Goal: Task Accomplishment & Management: Use online tool/utility

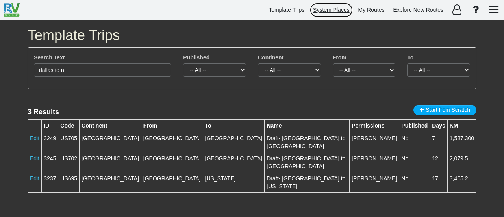
click at [336, 8] on span "System Places" at bounding box center [331, 10] width 37 height 6
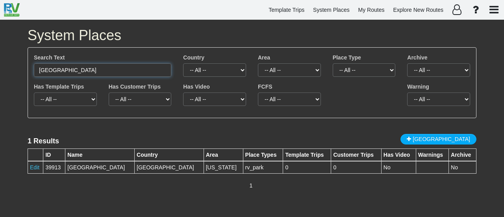
click at [99, 72] on input "[GEOGRAPHIC_DATA]" at bounding box center [103, 69] width 138 height 13
paste input "U.S. Space & Rocket Center"
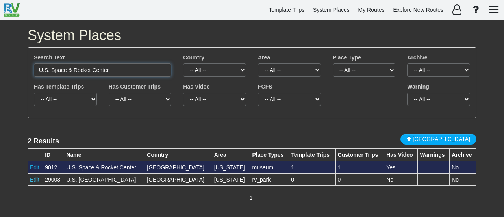
type input "U.S. Space & Rocket Center"
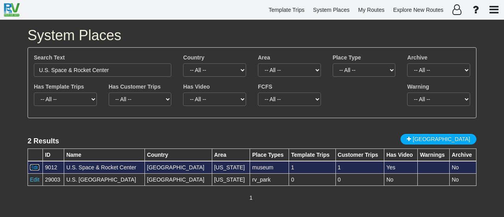
click at [33, 165] on link "Edit" at bounding box center [34, 167] width 9 height 6
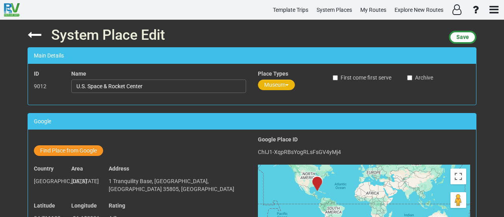
click at [279, 85] on button "Museum" at bounding box center [276, 85] width 37 height 11
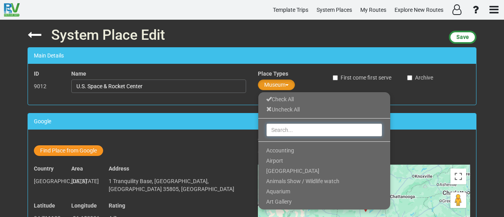
click at [283, 127] on input "text" at bounding box center [324, 129] width 116 height 13
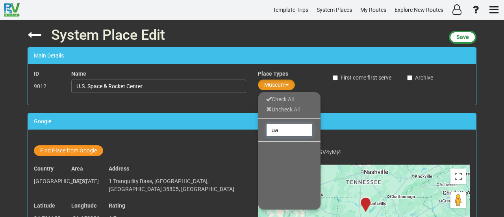
type input "א"
type input "tour"
click at [303, 169] on span "Tourist Attraction" at bounding box center [287, 171] width 43 height 6
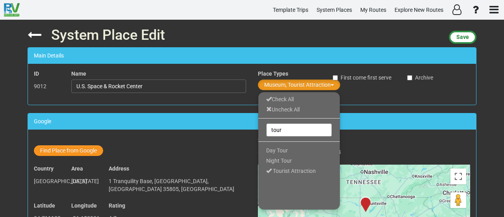
click at [369, 143] on div "Google Place ID ChIJ1-XqpRBsYogRLsFsGV4yMj4" at bounding box center [364, 147] width 212 height 23
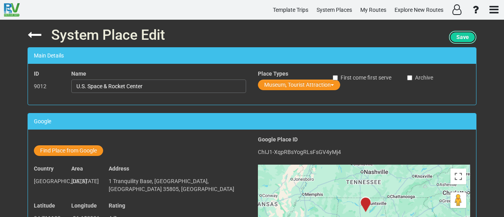
click at [460, 36] on span "Save" at bounding box center [463, 37] width 13 height 6
click at [458, 38] on span "Save" at bounding box center [463, 37] width 13 height 6
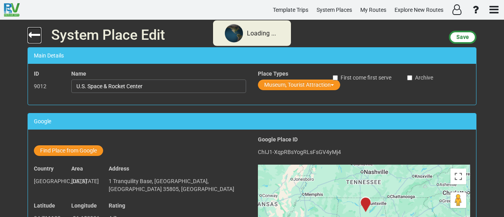
click at [39, 33] on icon at bounding box center [35, 35] width 14 height 14
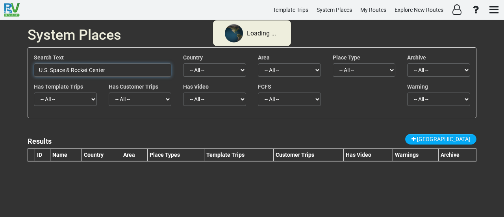
click at [117, 70] on input "U.S. Space & Rocket Center" at bounding box center [103, 69] width 138 height 13
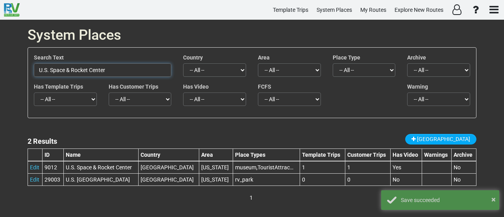
paste input "[GEOGRAPHIC_DATA]"
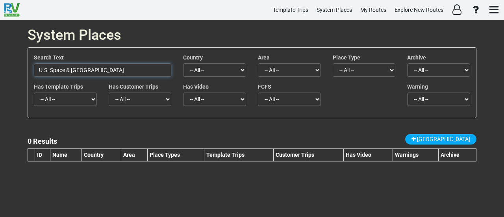
click at [92, 69] on input "U.S. Space & [GEOGRAPHIC_DATA]" at bounding box center [103, 69] width 138 height 13
drag, startPoint x: 89, startPoint y: 70, endPoint x: 155, endPoint y: 76, distance: 66.4
click at [155, 76] on input "U.S. Space & [GEOGRAPHIC_DATA]" at bounding box center [103, 69] width 138 height 13
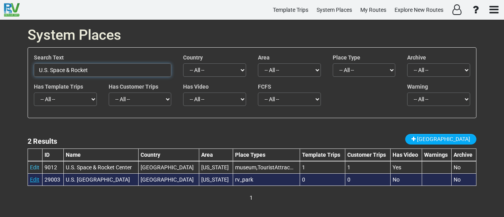
type input "U.S. Space & Rocket"
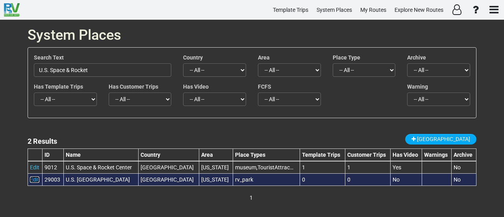
click at [32, 179] on link "Edit" at bounding box center [34, 180] width 9 height 6
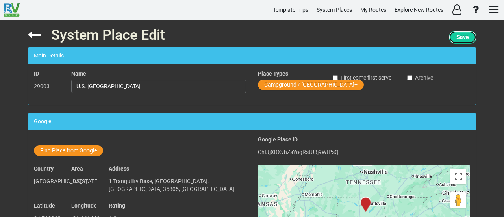
drag, startPoint x: 463, startPoint y: 39, endPoint x: 449, endPoint y: 39, distance: 13.4
click at [463, 39] on span "Save" at bounding box center [463, 37] width 13 height 6
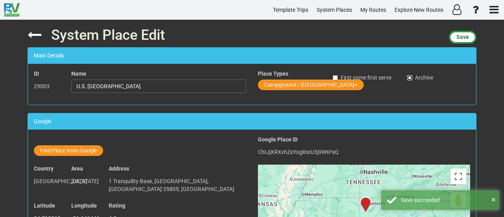
click at [410, 77] on input "Archive" at bounding box center [409, 77] width 5 height 5
checkbox input "true"
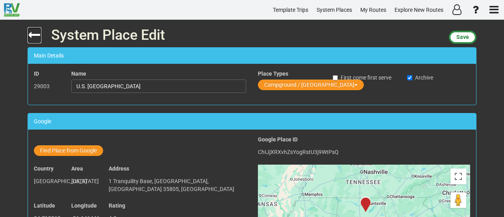
click at [35, 39] on icon at bounding box center [35, 35] width 14 height 14
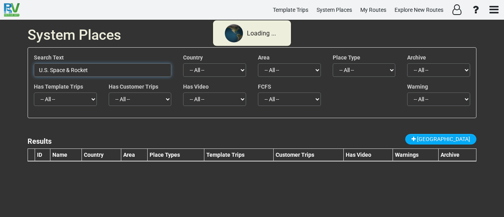
click at [96, 70] on input "U.S. Space & Rocket" at bounding box center [103, 69] width 138 height 13
paste input "[GEOGRAPHIC_DATA]"
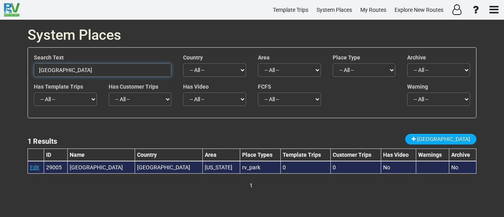
type input "[GEOGRAPHIC_DATA]"
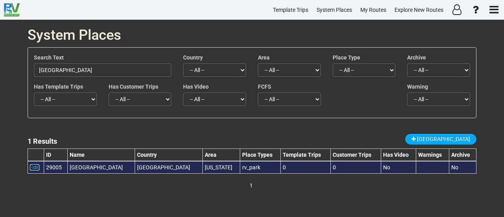
click at [36, 169] on link "Edit" at bounding box center [34, 167] width 9 height 6
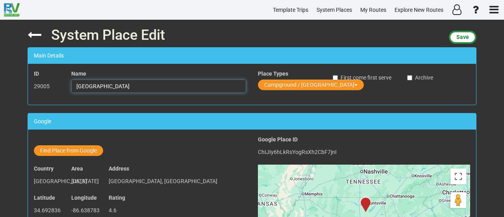
click at [139, 83] on input "[GEOGRAPHIC_DATA]" at bounding box center [158, 86] width 175 height 13
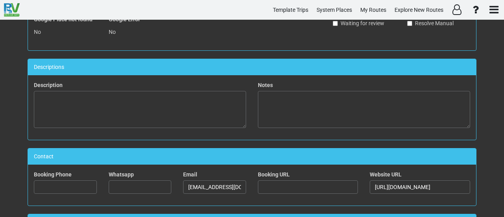
scroll to position [524, 0]
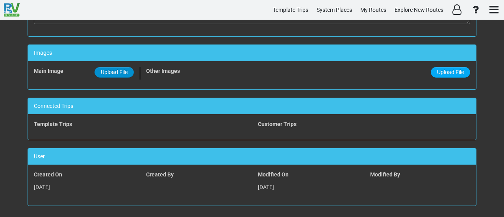
click at [117, 70] on span "Upload File" at bounding box center [114, 72] width 27 height 6
click at [0, 0] on input "Upload File" at bounding box center [0, 0] width 0 height 0
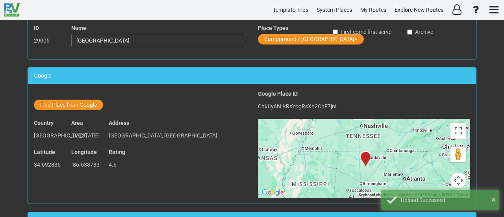
scroll to position [0, 0]
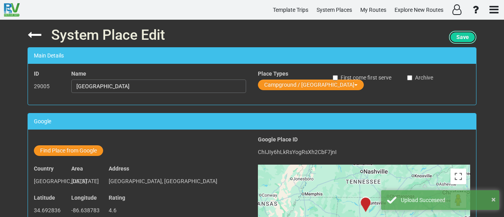
click at [459, 40] on span "Save" at bounding box center [463, 37] width 13 height 6
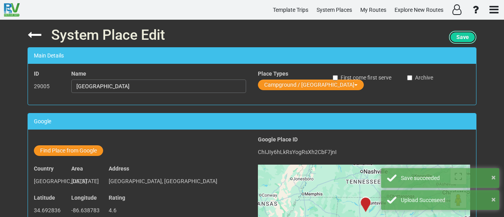
click at [459, 37] on span "Save" at bounding box center [463, 37] width 13 height 6
click at [465, 33] on button "Save" at bounding box center [463, 37] width 28 height 13
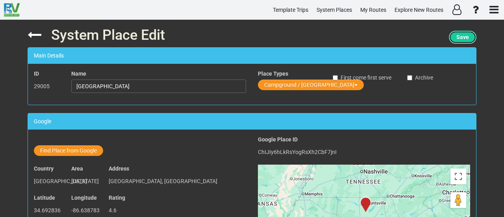
drag, startPoint x: 455, startPoint y: 40, endPoint x: 452, endPoint y: 38, distance: 4.1
click at [457, 39] on span "Save" at bounding box center [463, 37] width 13 height 6
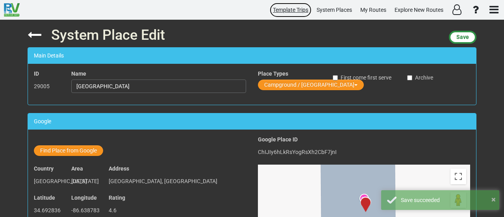
click at [284, 11] on span "Template Trips" at bounding box center [290, 10] width 35 height 6
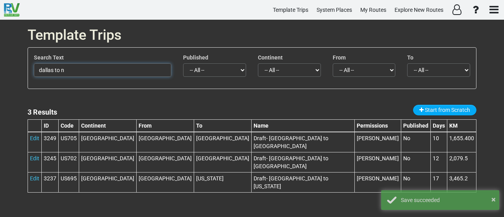
click at [124, 69] on input "dallas to n" at bounding box center [103, 69] width 138 height 13
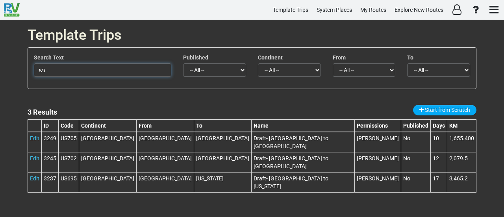
type input "ג"
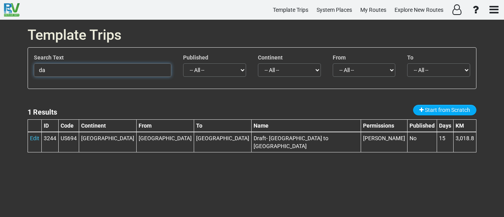
type input "d"
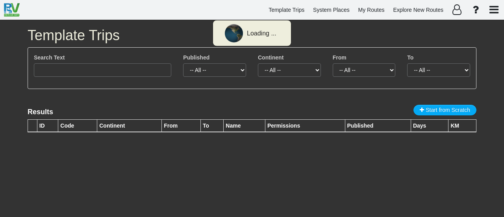
type input "dallas to n"
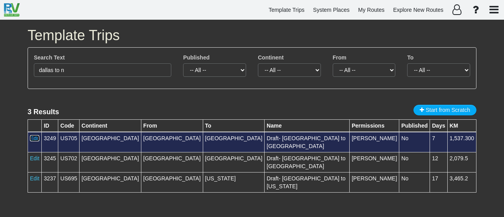
click at [36, 137] on link "Edit" at bounding box center [34, 138] width 9 height 6
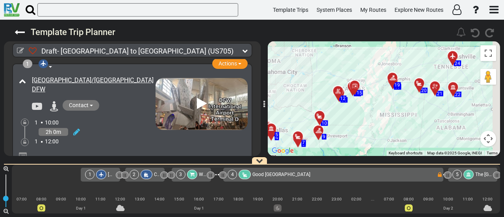
drag, startPoint x: 452, startPoint y: 120, endPoint x: 419, endPoint y: 119, distance: 32.7
click at [419, 119] on div "To activate drag with keyboard, press Alt + Enter. Once in keyboard drag state,…" at bounding box center [384, 98] width 232 height 115
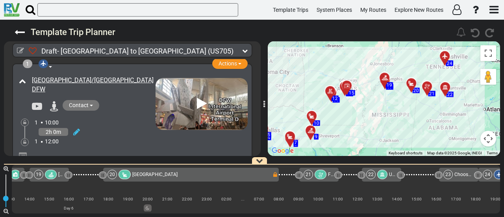
scroll to position [0, 1957]
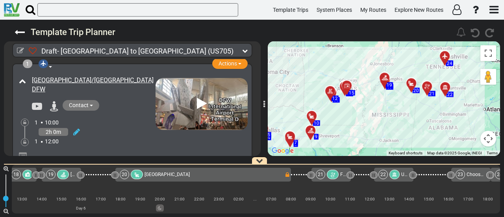
click at [325, 177] on div "21" at bounding box center [328, 174] width 25 height 9
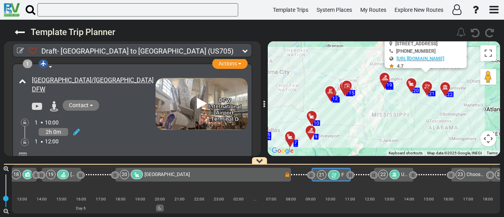
scroll to position [0, 2033]
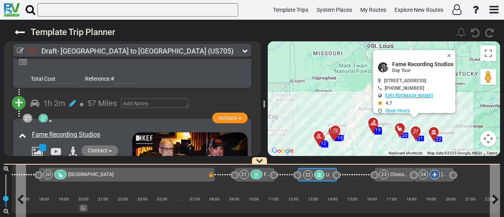
click at [316, 175] on div at bounding box center [319, 174] width 10 height 9
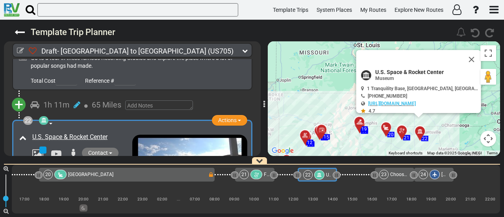
scroll to position [3133, 0]
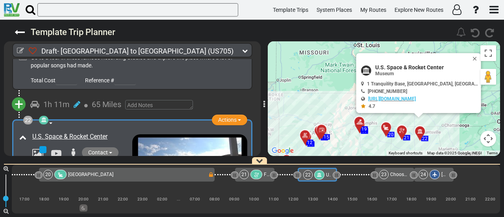
click at [255, 175] on icon at bounding box center [256, 175] width 7 height 6
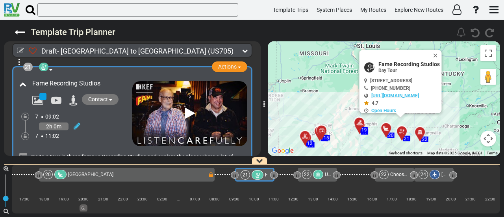
scroll to position [3022, 0]
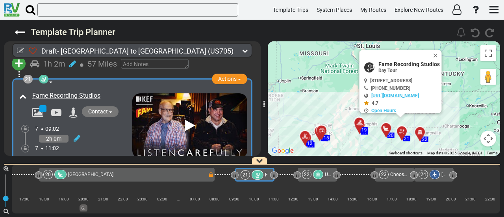
click at [379, 63] on span "Fame Recording Studios" at bounding box center [409, 64] width 61 height 6
copy div "Fame Recording Studios"
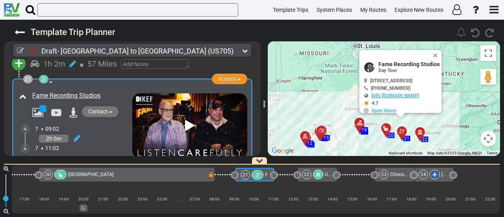
click at [408, 82] on span "603 E Avalon Ave, Muscle Shoals, AL 35661, USA" at bounding box center [391, 81] width 42 height 6
copy div "603 E Avalon Ave, Muscle Shoals, AL 35661, USA"
click at [77, 134] on icon at bounding box center [77, 138] width 7 height 8
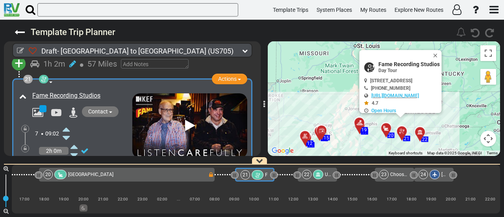
click at [69, 123] on icon at bounding box center [66, 129] width 7 height 13
click at [65, 158] on icon at bounding box center [66, 164] width 7 height 13
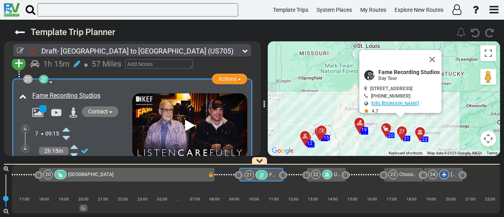
click at [65, 158] on icon at bounding box center [66, 164] width 7 height 13
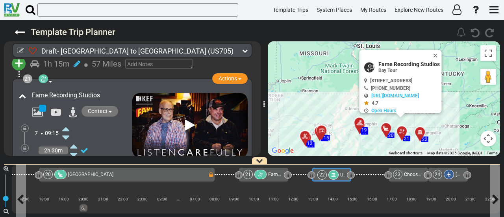
click at [339, 177] on div "22 U.S. Space & Rocket Center" at bounding box center [332, 174] width 28 height 9
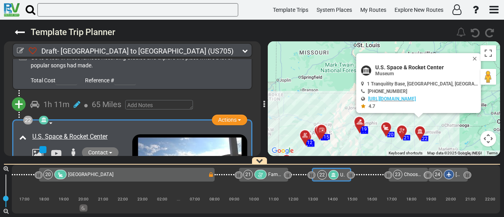
scroll to position [3113, 0]
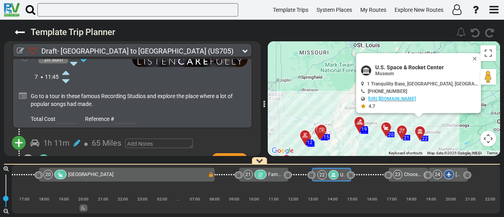
click at [43, 156] on icon at bounding box center [44, 159] width 6 height 6
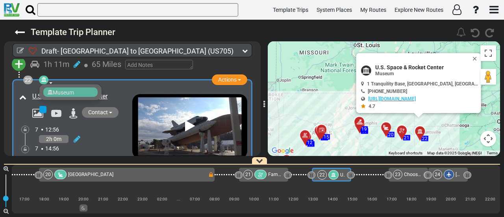
scroll to position [3152, 0]
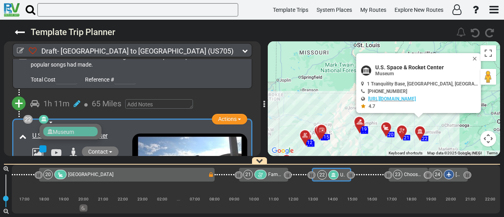
click at [113, 124] on div "22 Museum Actions Add Activity Replace Set as Booked Remove" at bounding box center [132, 184] width 230 height 121
click at [115, 132] on div "U.S. Space & Rocket Center" at bounding box center [81, 136] width 98 height 9
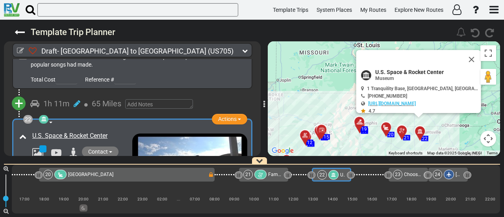
click at [115, 132] on div "U.S. Space & Rocket Center" at bounding box center [81, 136] width 98 height 9
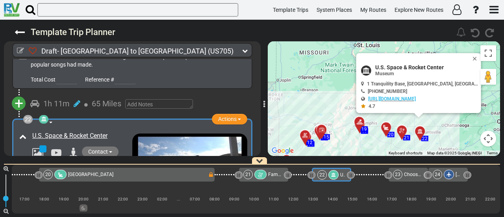
copy div "U.S. Space & Rocket Center"
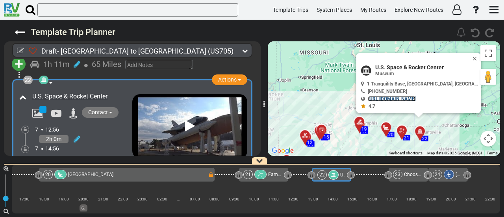
scroll to position [3231, 0]
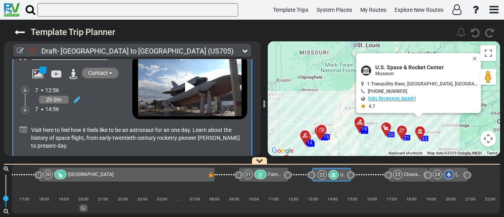
click at [401, 173] on div "23" at bounding box center [397, 174] width 9 height 9
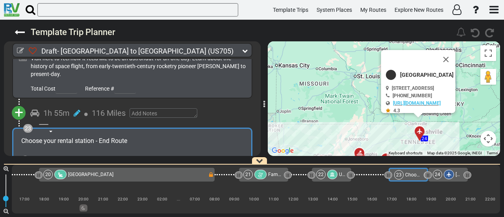
scroll to position [3310, 0]
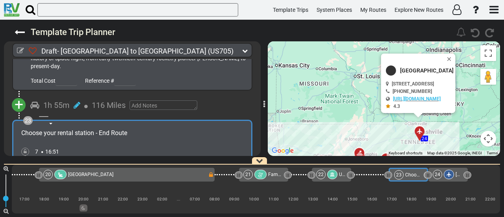
click at [325, 175] on div "22" at bounding box center [320, 174] width 9 height 9
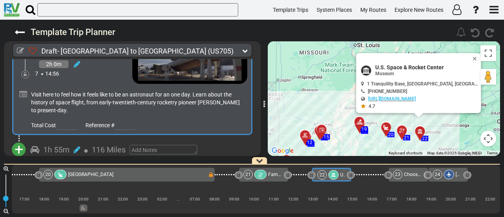
scroll to position [3270, 0]
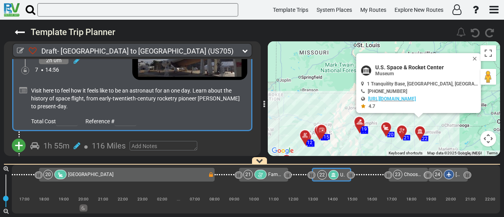
click at [23, 137] on span "+" at bounding box center [19, 146] width 9 height 18
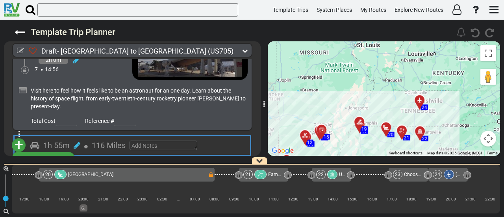
click at [20, 136] on span "+" at bounding box center [19, 145] width 9 height 18
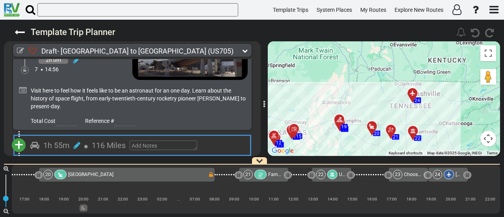
scroll to position [3270, 0]
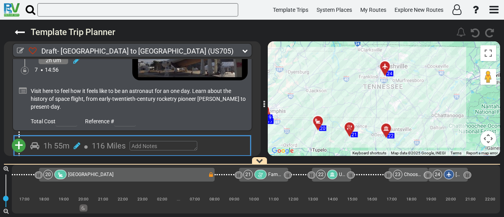
click at [20, 136] on span "+" at bounding box center [19, 145] width 9 height 18
click at [56, 165] on li "Add Campground" at bounding box center [43, 170] width 62 height 10
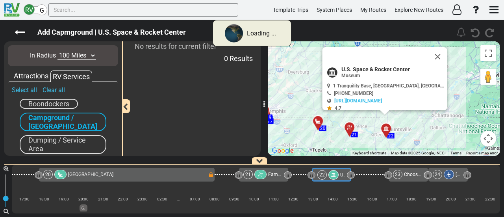
click at [77, 53] on select "10 Miles 50 Miles 100 Miles 250 Miles 500 Miles 1000 Miles" at bounding box center [77, 55] width 39 height 9
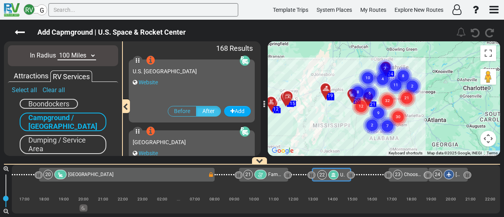
click at [76, 56] on select "10 Miles 50 Miles 100 Miles 250 Miles 500 Miles 1000 Miles" at bounding box center [77, 55] width 39 height 9
click at [58, 51] on select "10 Miles 50 Miles 100 Miles 250 Miles 500 Miles 1000 Miles" at bounding box center [77, 55] width 39 height 9
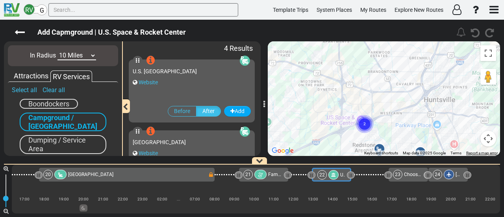
drag, startPoint x: 329, startPoint y: 119, endPoint x: 475, endPoint y: 154, distance: 150.7
click at [384, 136] on div "To activate drag with keyboard, press Alt + Enter. Once in keyboard drag state,…" at bounding box center [384, 98] width 232 height 115
click at [485, 137] on button "Map camera controls" at bounding box center [489, 139] width 16 height 16
click at [472, 138] on button "Zoom out" at bounding box center [469, 139] width 16 height 16
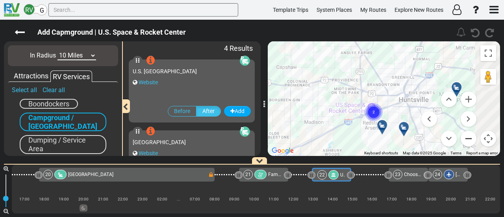
click at [472, 138] on button "Zoom out" at bounding box center [469, 139] width 16 height 16
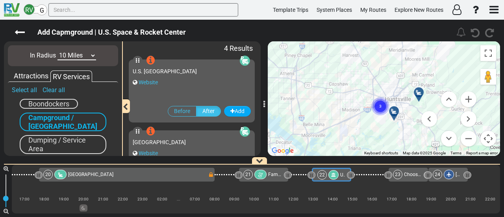
click at [76, 56] on select "10 Miles 50 Miles 100 Miles 250 Miles 500 Miles 1000 Miles" at bounding box center [77, 55] width 39 height 9
select select "number:50"
click at [58, 51] on select "10 Miles 50 Miles 100 Miles 250 Miles 500 Miles 1000 Miles" at bounding box center [77, 55] width 39 height 9
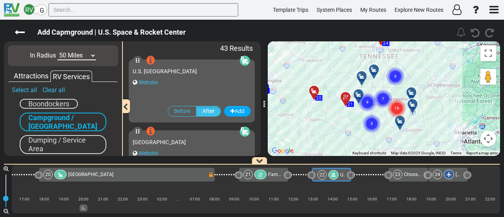
click at [388, 100] on icon "16" at bounding box center [397, 109] width 20 height 20
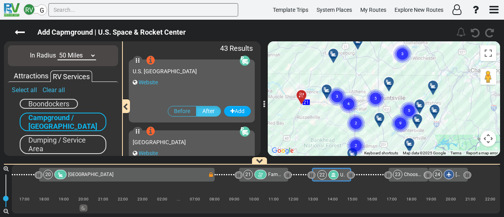
click at [376, 99] on text "5" at bounding box center [376, 97] width 2 height 5
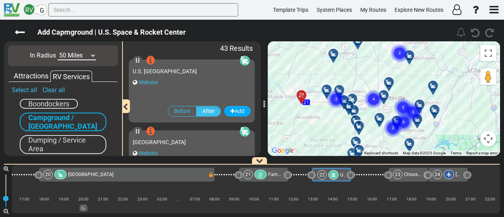
click at [375, 99] on circle "Cluster of 4 markers" at bounding box center [374, 99] width 18 height 18
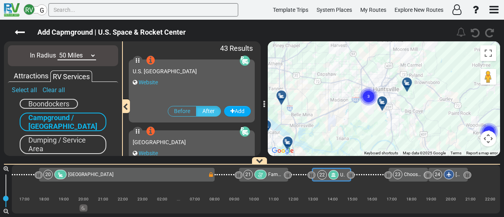
drag, startPoint x: 364, startPoint y: 92, endPoint x: 403, endPoint y: 113, distance: 43.9
click at [403, 113] on div "To navigate, press the arrow keys. To activate drag with keyboard, press Alt + …" at bounding box center [384, 98] width 232 height 115
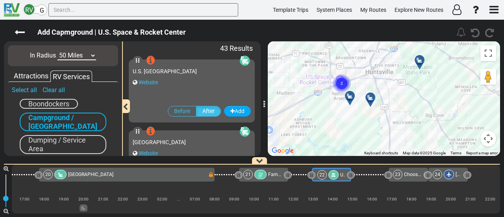
click at [397, 112] on div "To activate drag with keyboard, press Alt + Enter. Once in keyboard drag state,…" at bounding box center [384, 98] width 232 height 115
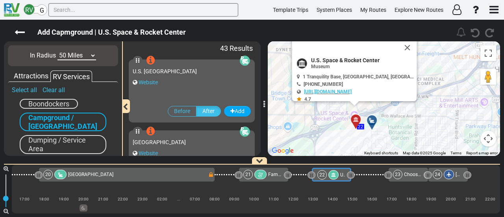
drag, startPoint x: 411, startPoint y: 126, endPoint x: 416, endPoint y: 113, distance: 14.1
click at [416, 113] on div "To activate drag with keyboard, press Alt + Enter. Once in keyboard drag state,…" at bounding box center [384, 98] width 232 height 115
click at [374, 125] on div at bounding box center [374, 123] width 13 height 12
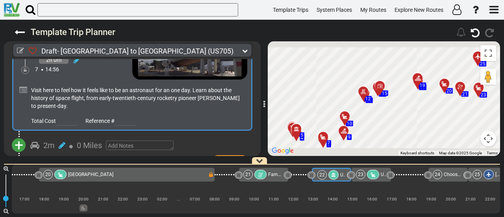
scroll to position [0, 2044]
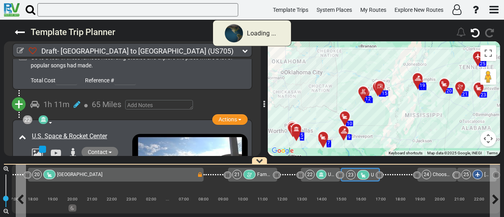
click at [361, 173] on icon at bounding box center [363, 176] width 7 height 6
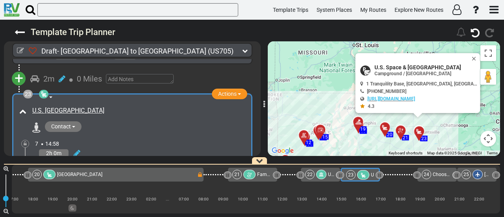
scroll to position [3331, 0]
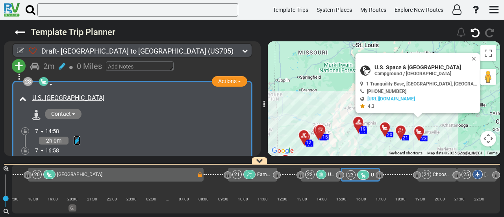
click at [74, 137] on icon at bounding box center [77, 141] width 7 height 8
click at [67, 125] on icon at bounding box center [66, 131] width 7 height 13
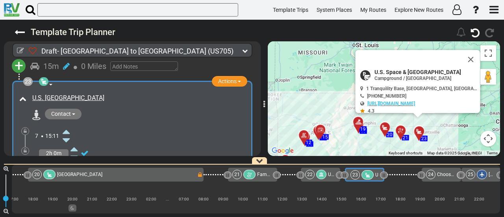
scroll to position [0, 2048]
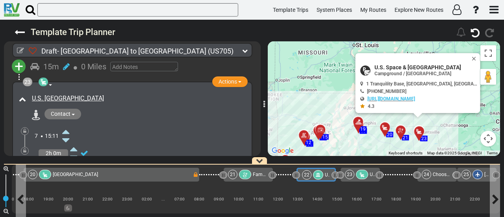
click at [319, 175] on div at bounding box center [318, 174] width 10 height 9
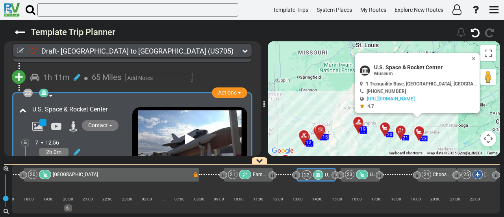
scroll to position [3172, 0]
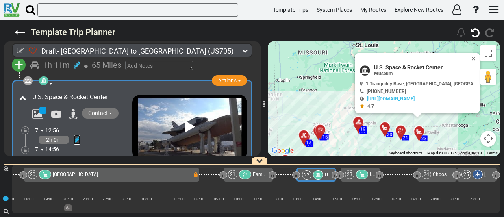
click at [76, 136] on icon at bounding box center [77, 140] width 7 height 8
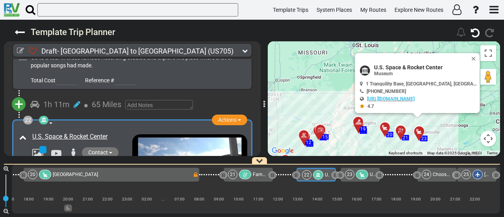
click at [45, 117] on icon at bounding box center [44, 120] width 6 height 6
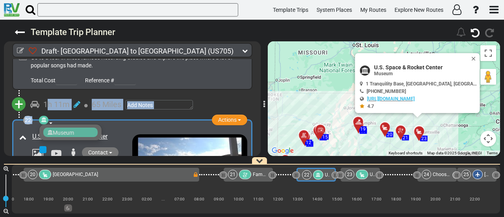
click at [249, 176] on div at bounding box center [245, 174] width 12 height 9
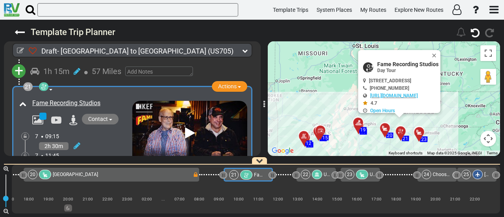
scroll to position [3022, 0]
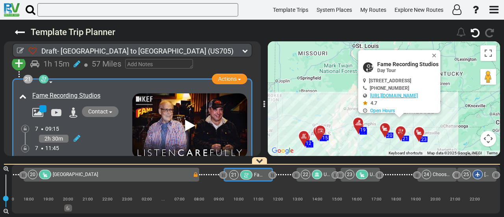
click at [314, 172] on div at bounding box center [317, 174] width 10 height 9
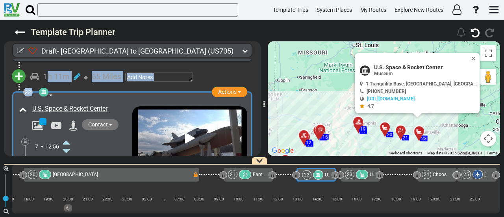
scroll to position [3172, 0]
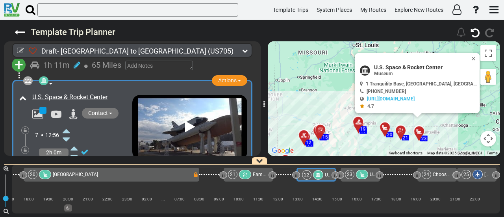
click at [66, 125] on icon at bounding box center [66, 131] width 7 height 13
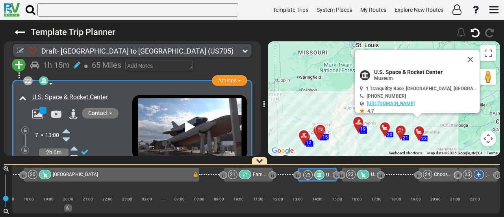
scroll to position [0, 2050]
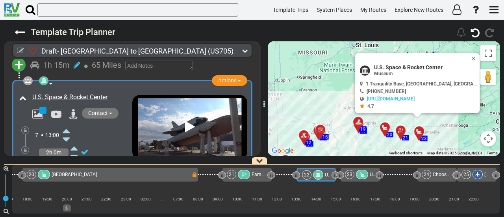
click at [65, 159] on icon at bounding box center [66, 165] width 7 height 13
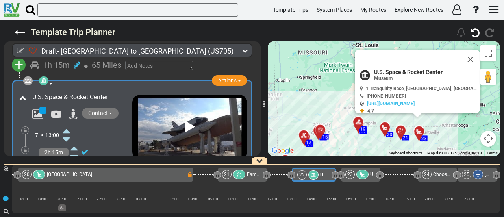
click at [65, 159] on icon at bounding box center [66, 165] width 7 height 13
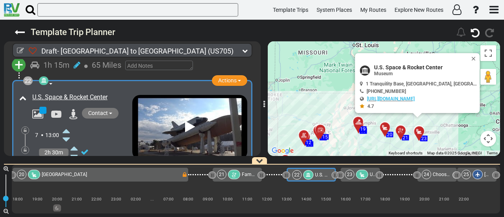
click at [65, 159] on icon at bounding box center [66, 165] width 7 height 13
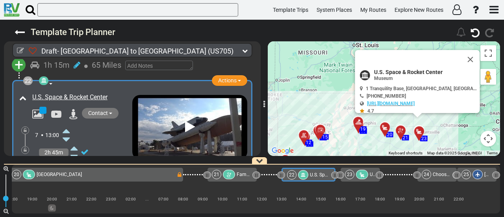
click at [65, 159] on icon at bounding box center [66, 165] width 7 height 13
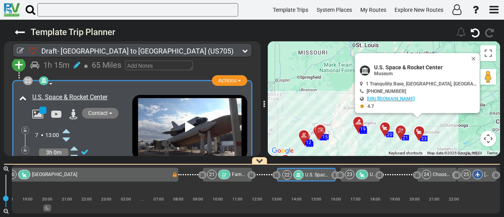
scroll to position [3212, 0]
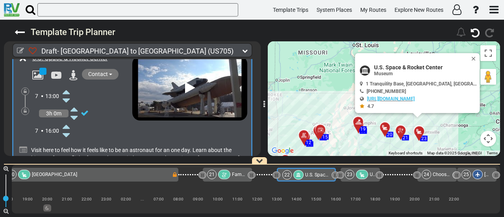
click at [361, 176] on icon at bounding box center [362, 175] width 7 height 6
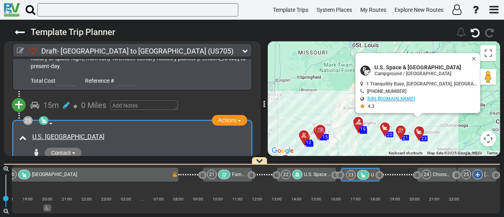
scroll to position [3350, 0]
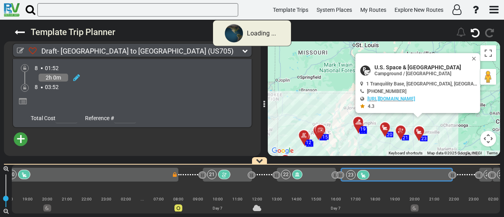
scroll to position [2990, 0]
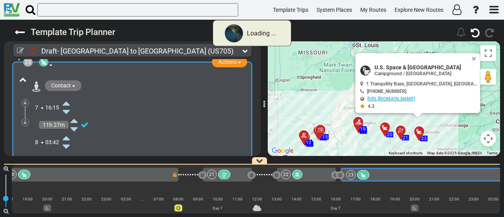
drag, startPoint x: 452, startPoint y: 175, endPoint x: 504, endPoint y: 201, distance: 58.2
click at [504, 201] on div "60 1" at bounding box center [252, 188] width 504 height 57
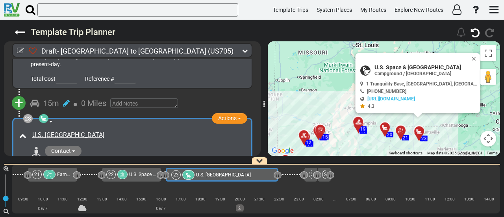
scroll to position [0, 2241]
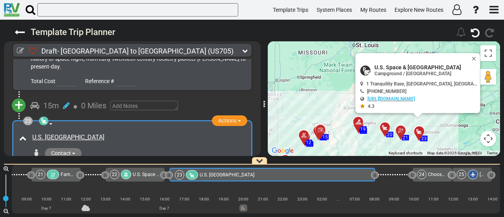
drag, startPoint x: 281, startPoint y: 175, endPoint x: 375, endPoint y: 196, distance: 96.2
click at [375, 196] on div "1 Dallas/Fort Worth International Airport DFW" at bounding box center [256, 189] width 489 height 49
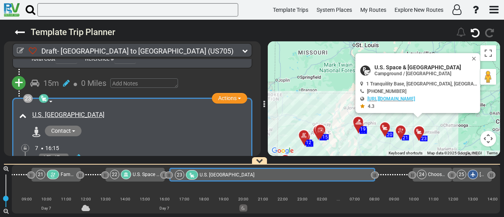
scroll to position [3331, 0]
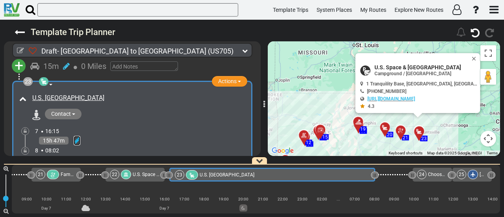
click at [78, 137] on icon at bounding box center [77, 141] width 7 height 8
click at [67, 169] on icon at bounding box center [66, 175] width 7 height 13
click at [25, 149] on icon at bounding box center [25, 151] width 3 height 5
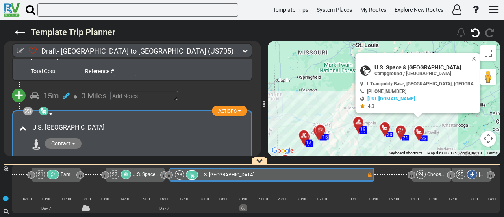
scroll to position [3292, 0]
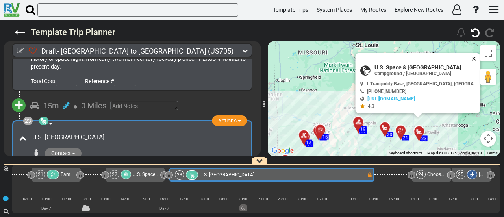
click at [471, 59] on button "Close" at bounding box center [475, 58] width 9 height 11
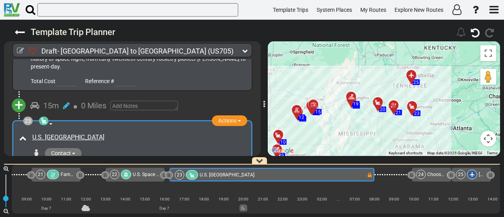
drag, startPoint x: 451, startPoint y: 132, endPoint x: 444, endPoint y: 104, distance: 28.6
click at [444, 104] on div "To activate drag with keyboard, press Alt + Enter. Once in keyboard drag state,…" at bounding box center [384, 98] width 232 height 115
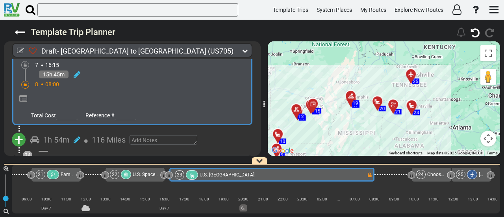
scroll to position [3410, 0]
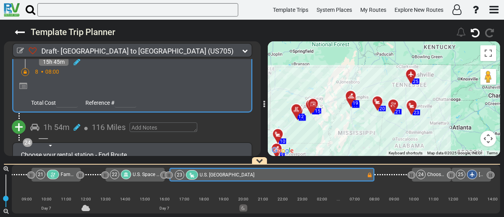
click at [21, 118] on span "+" at bounding box center [19, 127] width 9 height 18
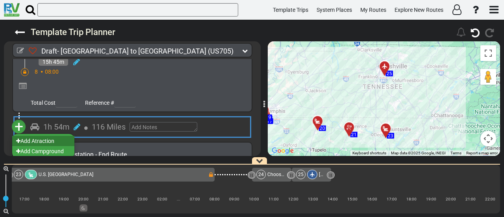
click at [58, 136] on li "Add Atraction" at bounding box center [43, 141] width 62 height 10
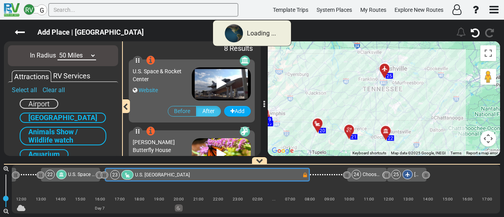
scroll to position [0, 2241]
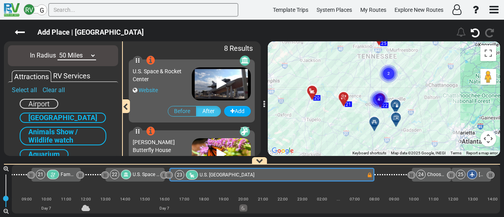
click at [388, 73] on text "2" at bounding box center [389, 73] width 2 height 5
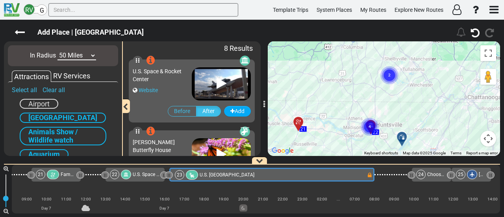
click at [391, 75] on text "2" at bounding box center [389, 74] width 2 height 5
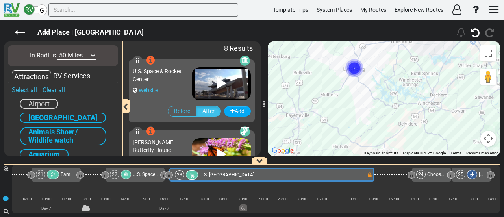
click at [355, 67] on text "2" at bounding box center [354, 67] width 2 height 5
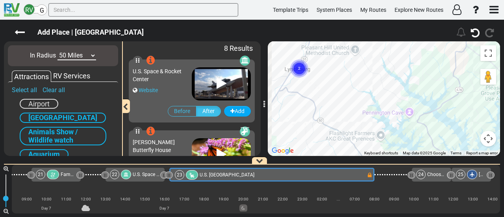
drag, startPoint x: 353, startPoint y: 62, endPoint x: 428, endPoint y: 159, distance: 122.2
click at [428, 159] on div "Draft- Dallas to Nashville (US705) 8 Days 956 Miles 119 177" at bounding box center [252, 118] width 504 height 197
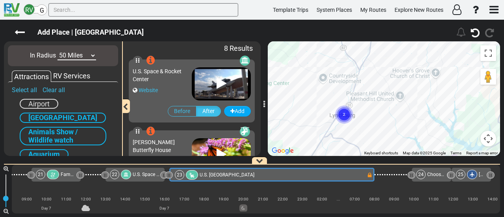
click at [345, 113] on icon "2" at bounding box center [345, 115] width 20 height 20
click at [345, 115] on text "2" at bounding box center [344, 114] width 2 height 5
click at [344, 114] on text "2" at bounding box center [344, 114] width 2 height 5
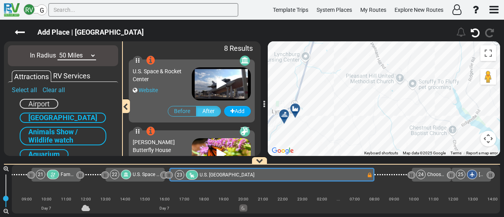
click at [297, 108] on div at bounding box center [298, 112] width 13 height 12
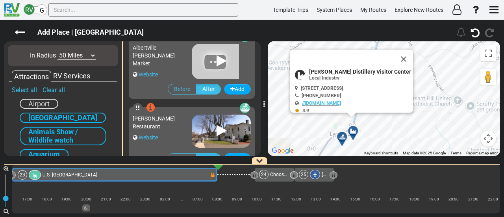
scroll to position [466, 0]
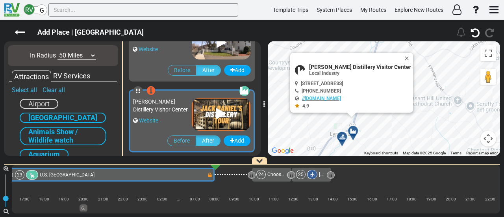
click at [346, 133] on div "To activate drag with keyboard, press Alt + Enter. Once in keyboard drag state,…" at bounding box center [384, 98] width 232 height 115
click at [343, 136] on icon at bounding box center [342, 137] width 8 height 6
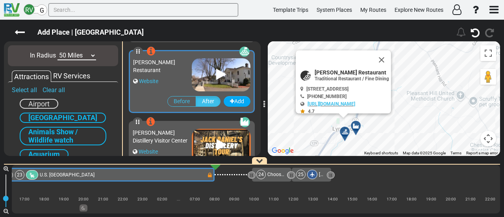
scroll to position [424, 0]
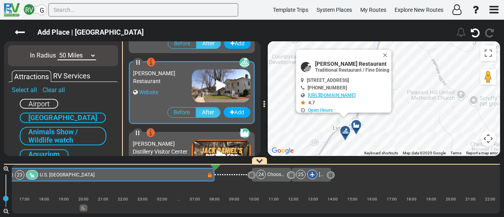
click at [359, 123] on icon at bounding box center [357, 125] width 8 height 6
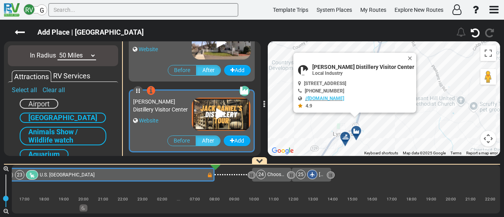
scroll to position [396, 0]
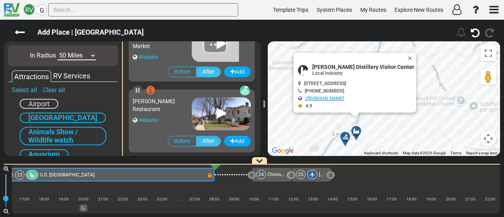
click at [486, 143] on button "Map camera controls" at bounding box center [489, 139] width 16 height 16
click at [471, 140] on button "Zoom out" at bounding box center [469, 139] width 16 height 16
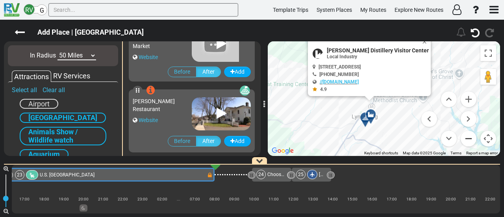
click at [471, 140] on button "Zoom out" at bounding box center [469, 139] width 16 height 16
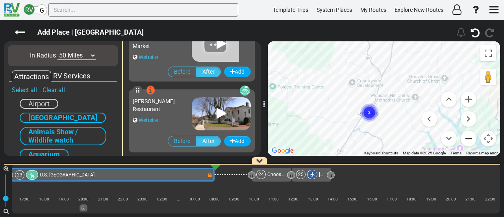
click at [471, 140] on button "Zoom out" at bounding box center [469, 139] width 16 height 16
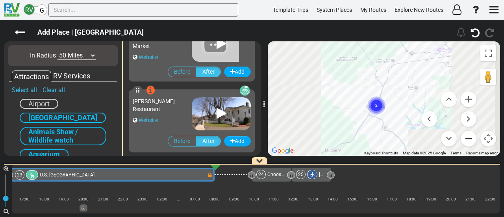
click at [471, 140] on button "Zoom out" at bounding box center [469, 139] width 16 height 16
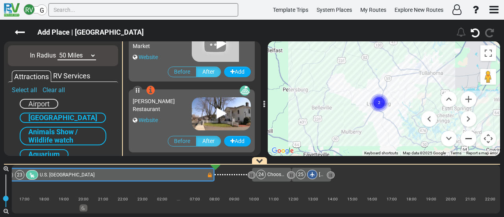
click at [471, 140] on button "Zoom out" at bounding box center [469, 139] width 16 height 16
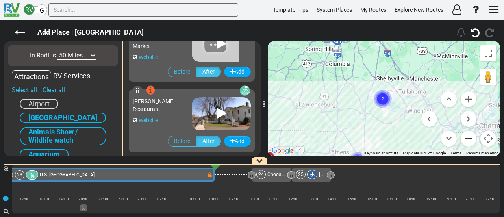
click at [471, 140] on button "Zoom out" at bounding box center [469, 139] width 16 height 16
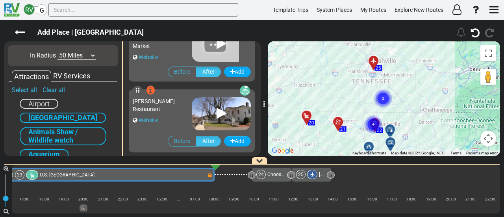
click at [78, 57] on select "10 Miles 50 Miles 100 Miles 250 Miles 500 Miles 1000 Miles" at bounding box center [77, 55] width 39 height 9
select select "number:100"
click at [58, 51] on select "10 Miles 50 Miles 100 Miles 250 Miles 500 Miles 1000 Miles" at bounding box center [77, 55] width 39 height 9
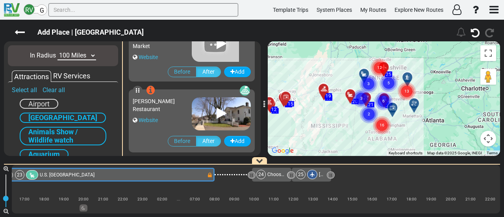
click at [392, 82] on gmp-advanced-marker "6" at bounding box center [384, 92] width 20 height 21
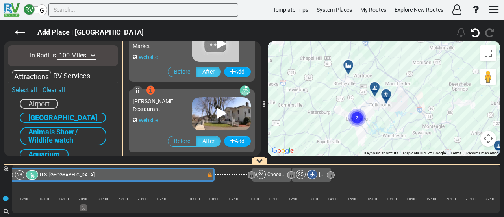
click at [375, 87] on div at bounding box center [377, 90] width 13 height 12
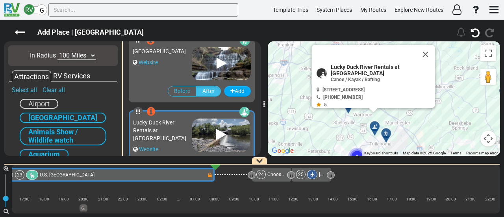
scroll to position [637, 0]
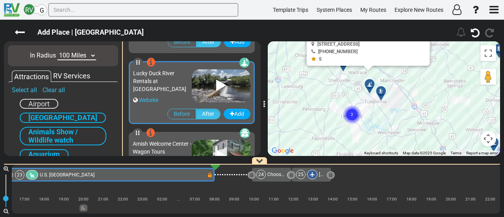
drag, startPoint x: 362, startPoint y: 120, endPoint x: 356, endPoint y: 80, distance: 40.2
click at [356, 80] on div "To activate drag with keyboard, press Alt + Enter. Once in keyboard drag state,…" at bounding box center [384, 98] width 232 height 115
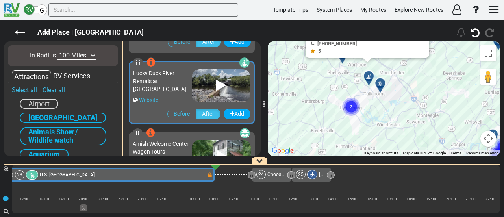
click at [348, 106] on circle "Cluster of 2 markers" at bounding box center [351, 107] width 18 height 18
click at [349, 106] on circle "Cluster of 2 markers" at bounding box center [351, 107] width 18 height 18
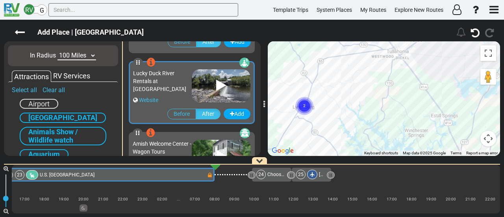
click at [300, 103] on circle "Cluster of 2 markers" at bounding box center [305, 106] width 18 height 18
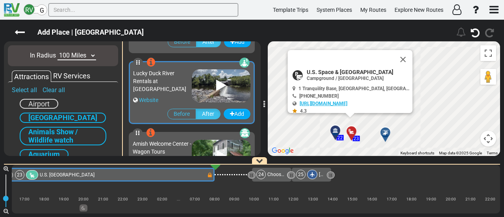
drag, startPoint x: 287, startPoint y: 100, endPoint x: 385, endPoint y: 102, distance: 98.1
click at [385, 102] on div "To navigate, press the arrow keys. To activate drag with keyboard, press Alt + …" at bounding box center [384, 98] width 232 height 115
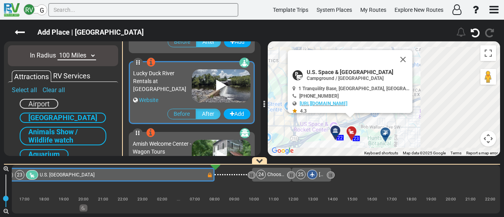
drag, startPoint x: 407, startPoint y: 54, endPoint x: 395, endPoint y: 59, distance: 12.4
click at [397, 59] on button "Close" at bounding box center [403, 59] width 19 height 19
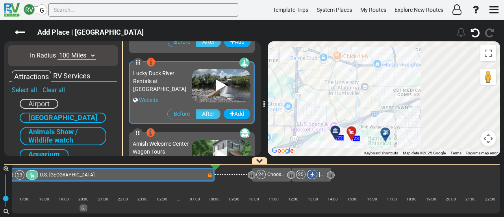
click at [395, 59] on div "To navigate, press the arrow keys. To activate drag with keyboard, press Alt + …" at bounding box center [384, 98] width 232 height 115
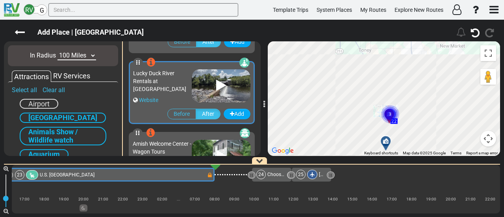
drag, startPoint x: 422, startPoint y: 67, endPoint x: 396, endPoint y: 128, distance: 66.4
click at [396, 128] on div "To navigate, press the arrow keys. To activate drag with keyboard, press Alt + …" at bounding box center [384, 98] width 232 height 115
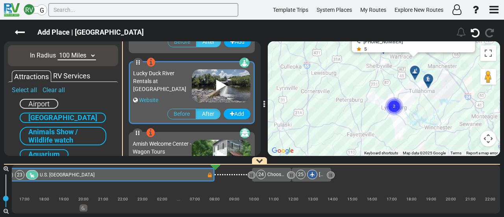
drag, startPoint x: 418, startPoint y: 70, endPoint x: 392, endPoint y: 123, distance: 59.6
click at [392, 123] on div "To navigate, press the arrow keys. To activate drag with keyboard, press Alt + …" at bounding box center [384, 98] width 232 height 115
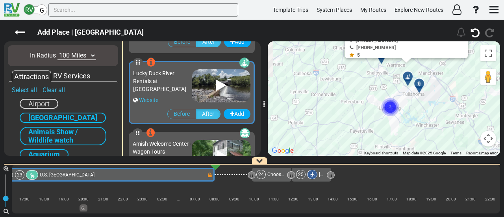
click at [394, 107] on circle "Cluster of 2 markers" at bounding box center [390, 107] width 18 height 18
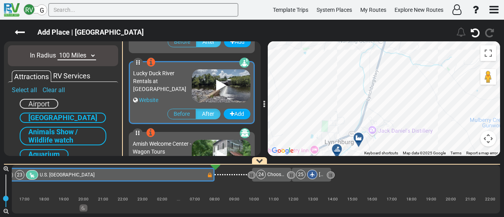
click at [359, 137] on icon at bounding box center [359, 138] width 8 height 6
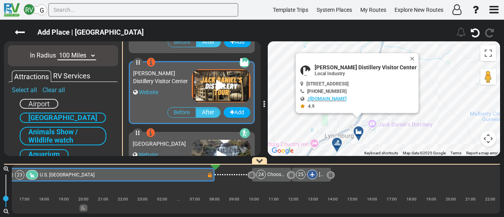
click at [338, 143] on div at bounding box center [339, 146] width 13 height 12
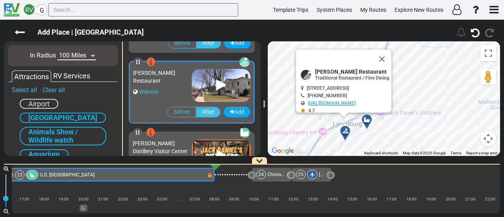
scroll to position [424, 0]
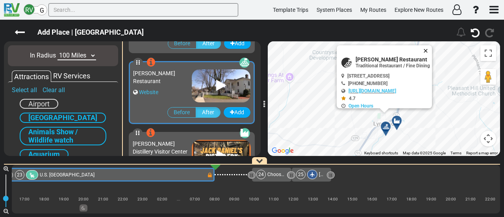
click at [430, 52] on button "Close" at bounding box center [427, 50] width 9 height 11
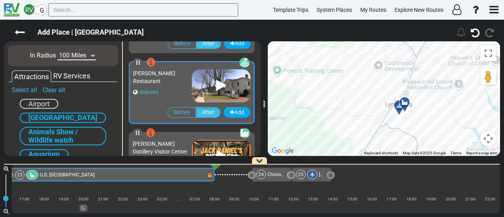
drag, startPoint x: 427, startPoint y: 68, endPoint x: 346, endPoint y: 147, distance: 113.7
click at [346, 147] on div "To navigate, press the arrow keys. To activate drag with keyboard, press Alt + …" at bounding box center [384, 98] width 232 height 115
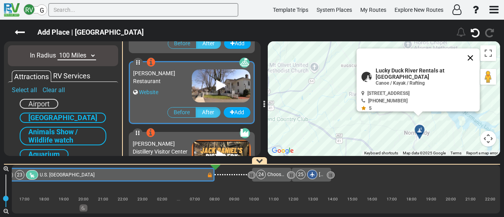
click at [467, 54] on button "Close" at bounding box center [470, 57] width 19 height 19
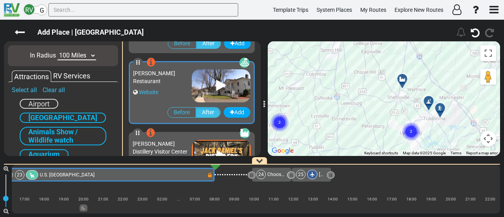
click at [441, 108] on div at bounding box center [443, 111] width 13 height 12
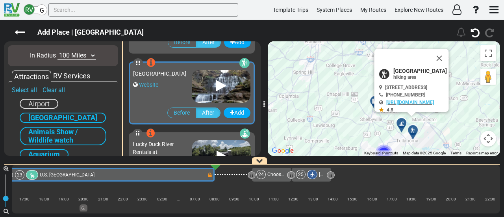
scroll to position [566, 0]
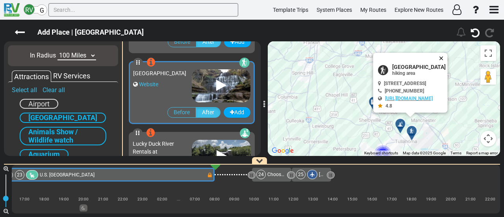
click at [448, 53] on button "Close" at bounding box center [443, 58] width 9 height 11
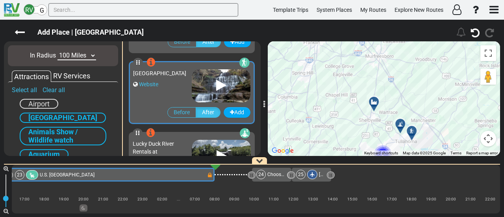
click at [405, 122] on div at bounding box center [403, 127] width 13 height 12
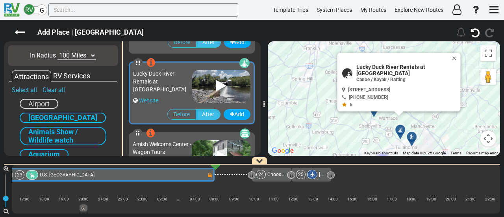
scroll to position [637, 0]
click at [452, 62] on button "Close" at bounding box center [456, 58] width 9 height 11
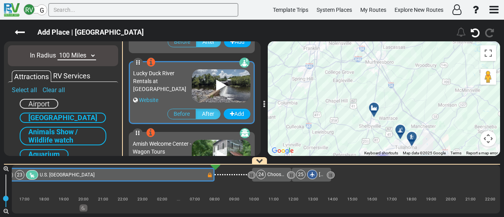
click at [375, 108] on div at bounding box center [376, 111] width 13 height 12
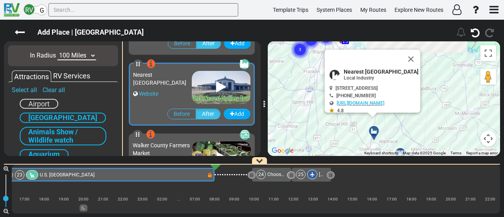
scroll to position [991, 0]
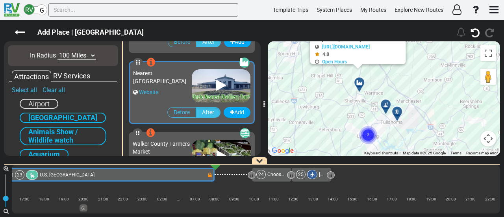
drag, startPoint x: 396, startPoint y: 138, endPoint x: 382, endPoint y: 89, distance: 50.8
click at [382, 89] on div "To activate drag with keyboard, press Alt + Enter. Once in keyboard drag state,…" at bounding box center [384, 98] width 232 height 115
click at [401, 110] on div at bounding box center [400, 115] width 13 height 12
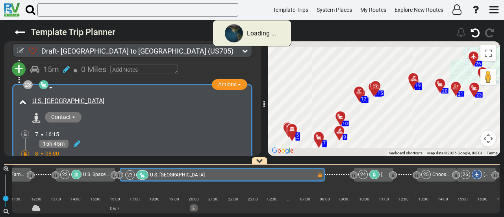
scroll to position [0, 2241]
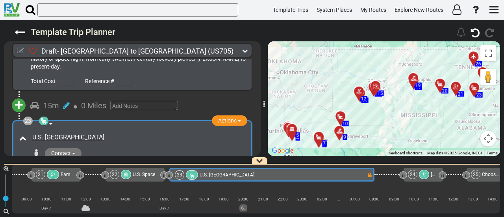
click at [20, 50] on icon at bounding box center [20, 50] width 7 height 7
select select "number:46"
select select "number:355"
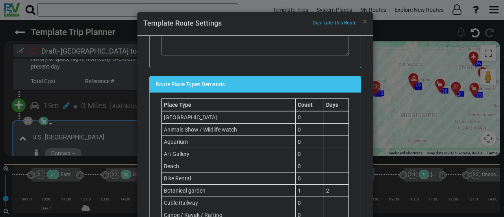
scroll to position [473, 0]
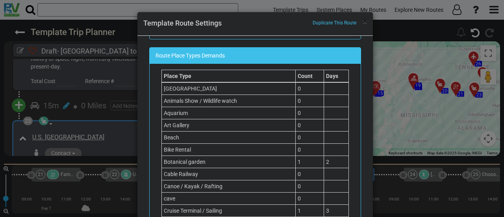
click at [363, 20] on span "×" at bounding box center [365, 21] width 4 height 9
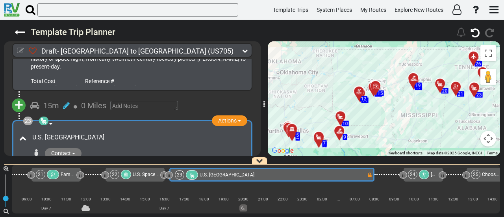
click at [19, 51] on icon at bounding box center [20, 50] width 7 height 7
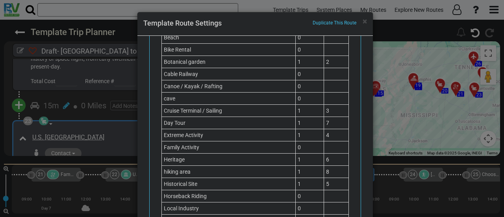
scroll to position [591, 0]
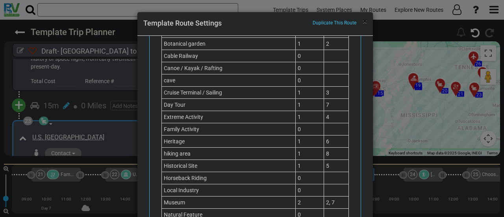
click at [363, 20] on span "×" at bounding box center [365, 21] width 4 height 9
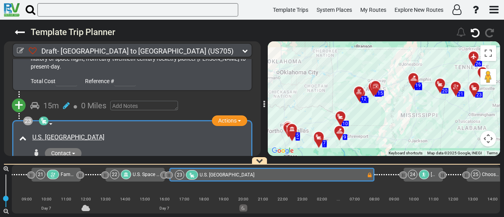
click at [418, 173] on div "24" at bounding box center [419, 174] width 23 height 9
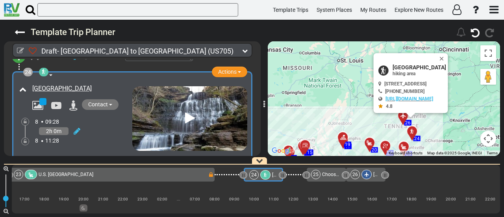
scroll to position [3470, 0]
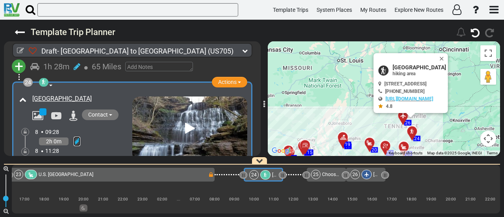
click at [75, 137] on link at bounding box center [77, 141] width 7 height 9
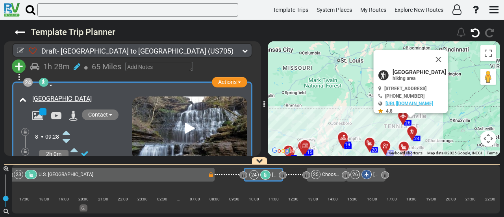
click at [66, 126] on icon at bounding box center [66, 132] width 7 height 13
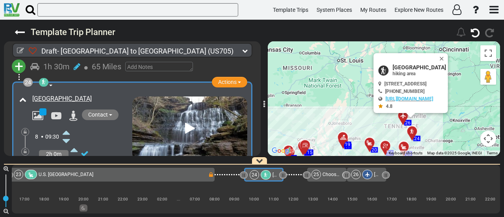
click at [66, 161] on icon at bounding box center [66, 167] width 7 height 13
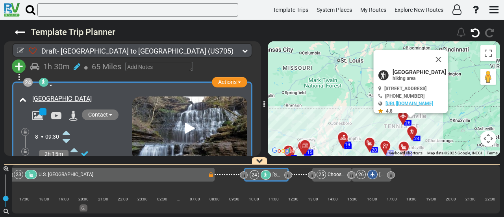
click at [66, 161] on icon at bounding box center [66, 167] width 7 height 13
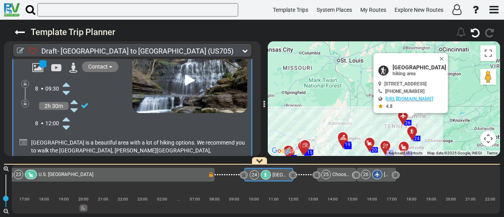
scroll to position [3533, 0]
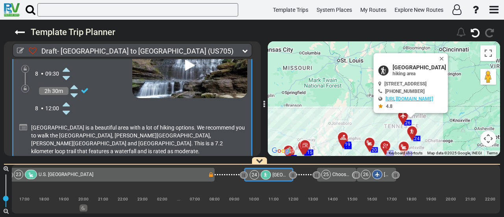
click at [271, 177] on div "24" at bounding box center [261, 174] width 23 height 9
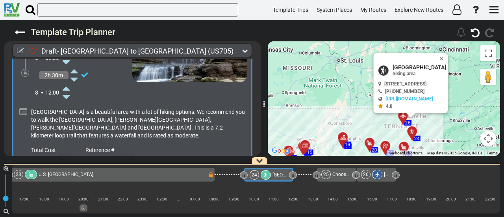
scroll to position [3509, 0]
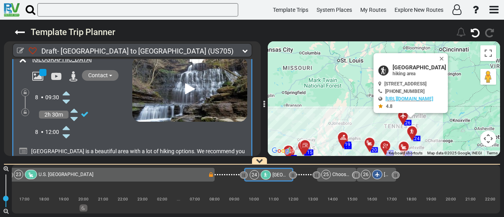
click at [66, 121] on icon at bounding box center [66, 127] width 7 height 13
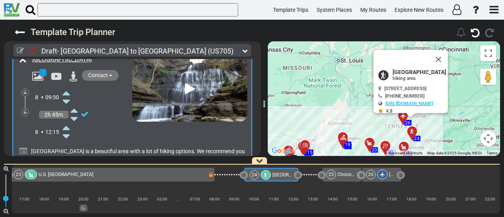
click at [66, 121] on icon at bounding box center [66, 127] width 7 height 13
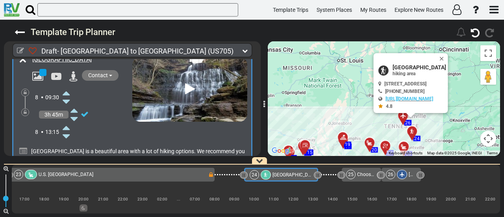
click at [66, 121] on icon at bounding box center [66, 127] width 7 height 13
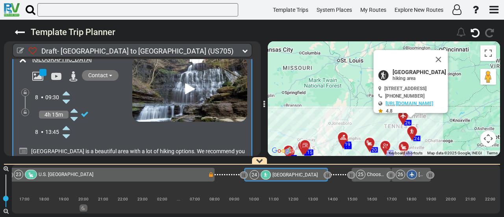
click at [66, 121] on icon at bounding box center [66, 127] width 7 height 13
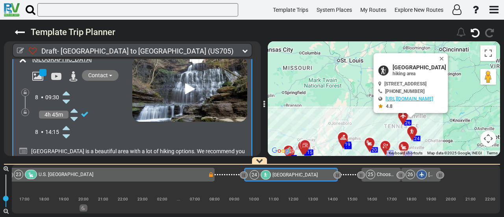
click at [66, 121] on icon at bounding box center [66, 127] width 7 height 13
click at [66, 130] on icon at bounding box center [66, 136] width 7 height 13
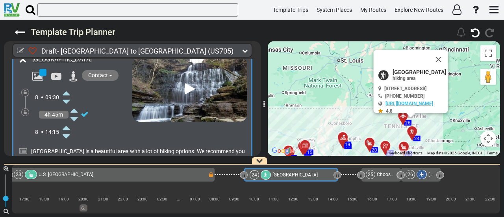
click at [66, 130] on icon at bounding box center [66, 136] width 7 height 13
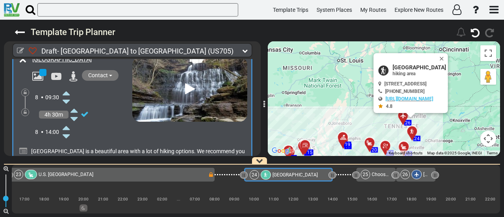
click at [184, 174] on div "23 U.S. Space & Rocket Center Campground" at bounding box center [111, 174] width 194 height 9
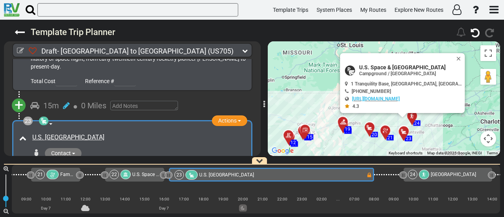
scroll to position [0, 2241]
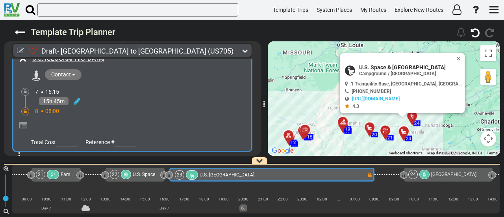
click at [26, 109] on icon at bounding box center [25, 111] width 3 height 5
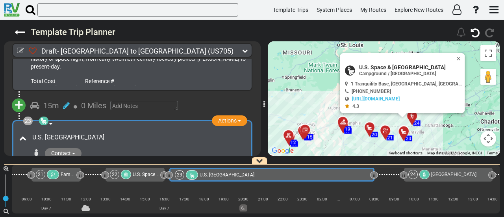
scroll to position [3370, 0]
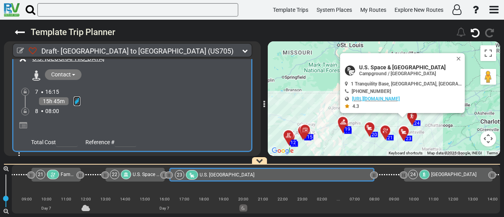
click at [75, 97] on icon at bounding box center [77, 101] width 7 height 8
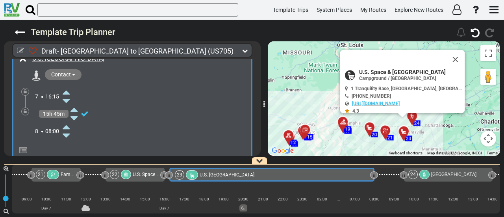
scroll to position [3375, 0]
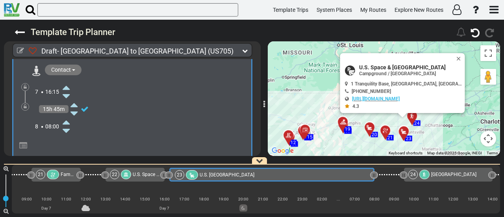
click at [67, 125] on icon at bounding box center [66, 131] width 7 height 13
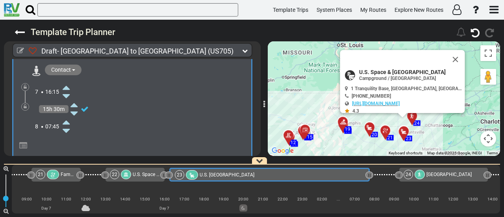
click at [67, 125] on icon at bounding box center [66, 131] width 7 height 13
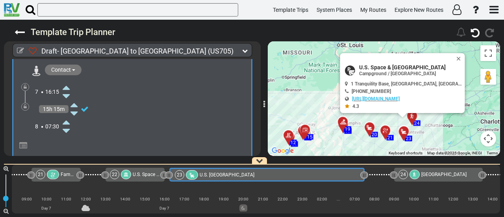
click at [70, 125] on icon at bounding box center [66, 131] width 7 height 13
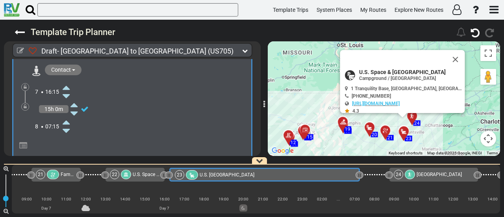
click at [70, 125] on icon at bounding box center [66, 131] width 7 height 13
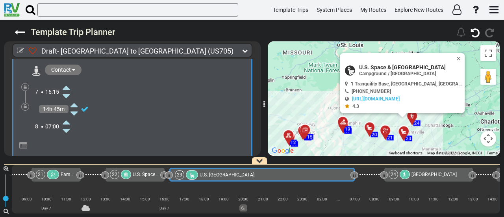
click at [25, 104] on icon at bounding box center [25, 106] width 3 height 5
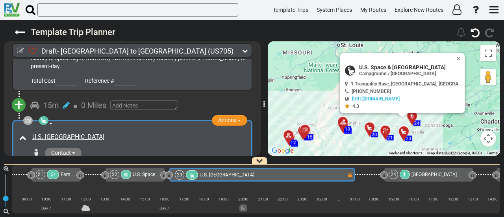
scroll to position [3292, 0]
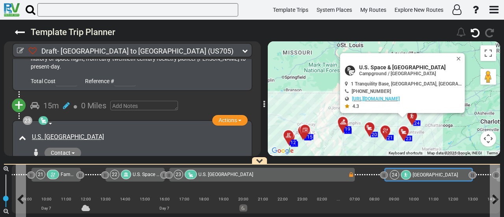
click at [427, 174] on span "[GEOGRAPHIC_DATA]" at bounding box center [435, 175] width 45 height 6
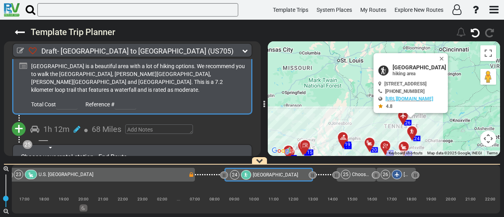
scroll to position [3588, 0]
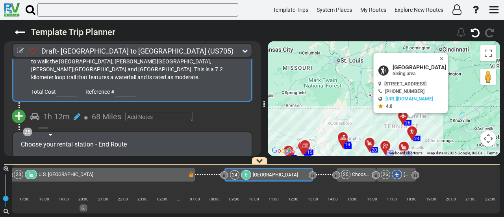
click at [18, 107] on span "+" at bounding box center [19, 116] width 9 height 18
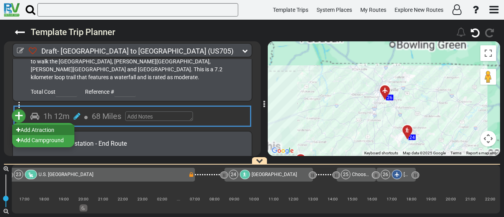
click at [35, 125] on li "Add Atraction" at bounding box center [43, 130] width 62 height 10
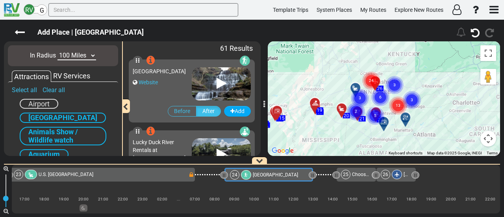
click at [72, 59] on select "10 Miles 50 Miles 100 Miles 250 Miles 500 Miles 1000 Miles" at bounding box center [77, 55] width 39 height 9
select select "number:50"
click at [58, 51] on select "10 Miles 50 Miles 100 Miles 250 Miles 500 Miles 1000 Miles" at bounding box center [77, 55] width 39 height 9
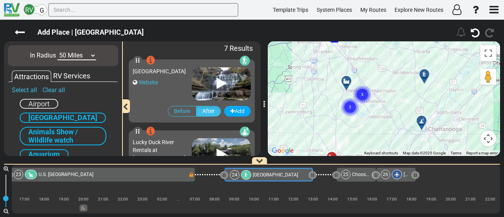
click at [361, 91] on circle "Cluster of 3 markers" at bounding box center [362, 94] width 18 height 18
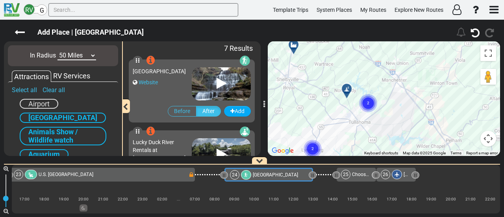
click at [346, 88] on icon at bounding box center [347, 89] width 8 height 6
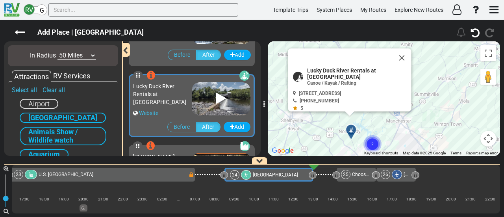
scroll to position [69, 0]
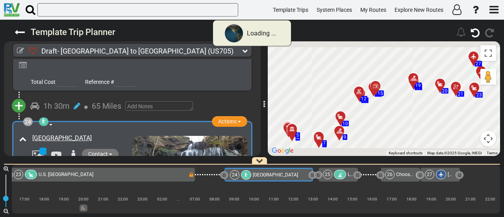
click at [343, 175] on div at bounding box center [340, 174] width 12 height 9
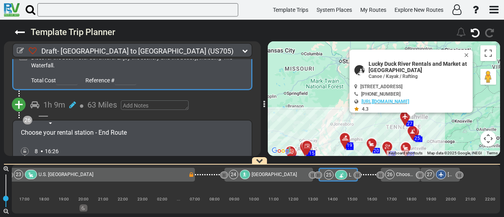
scroll to position [3793, 0]
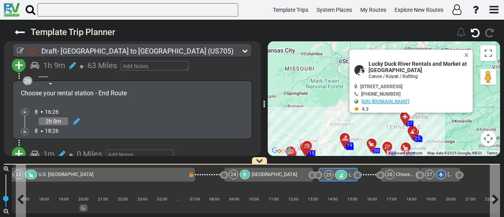
click at [343, 173] on icon at bounding box center [341, 176] width 7 height 6
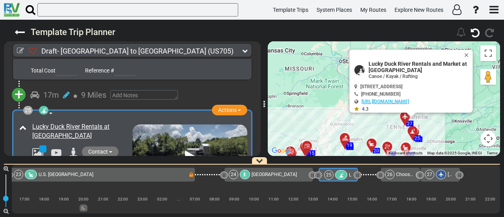
scroll to position [3596, 0]
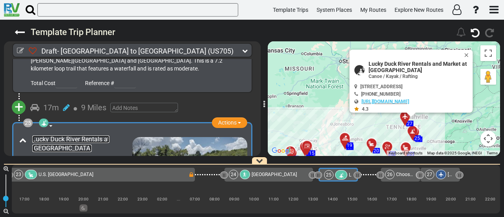
click at [98, 136] on link "Lucky Duck River Rentals at Normandy" at bounding box center [70, 144] width 77 height 17
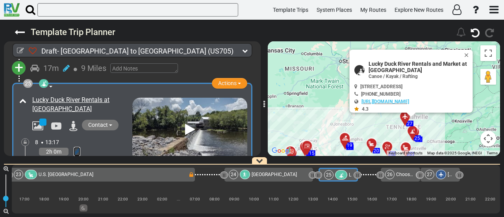
drag, startPoint x: 80, startPoint y: 117, endPoint x: 75, endPoint y: 115, distance: 4.9
click at [79, 148] on icon at bounding box center [77, 152] width 7 height 8
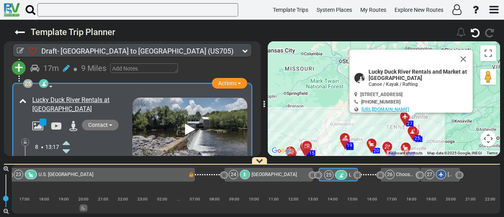
click at [67, 136] on icon at bounding box center [66, 142] width 7 height 13
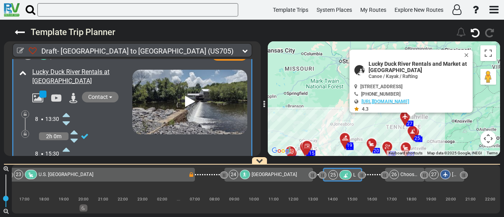
scroll to position [3675, 0]
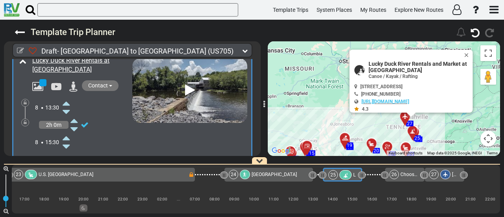
click at [65, 132] on icon at bounding box center [66, 138] width 7 height 13
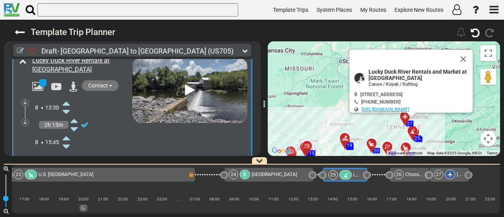
click at [65, 132] on icon at bounding box center [66, 138] width 7 height 13
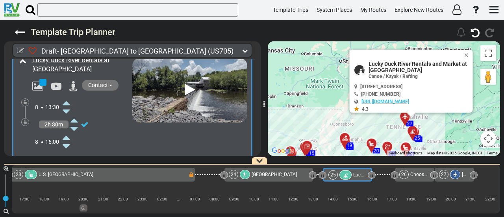
click at [288, 170] on div "Short Springs Natural Area" at bounding box center [274, 174] width 45 height 9
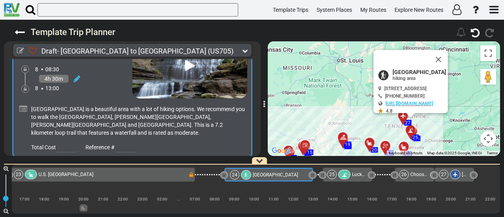
scroll to position [3430, 0]
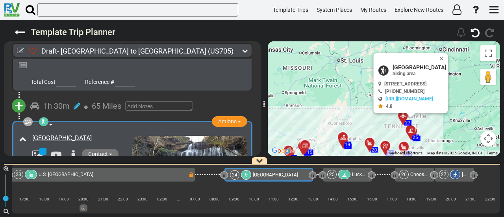
click at [340, 175] on div at bounding box center [344, 174] width 12 height 9
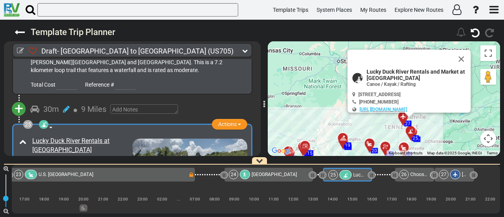
scroll to position [3596, 0]
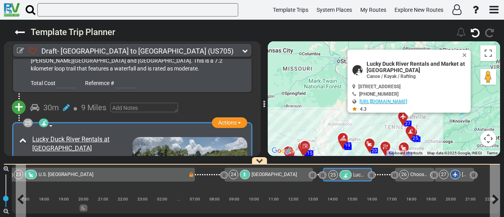
click at [342, 176] on div at bounding box center [346, 174] width 12 height 9
click at [246, 172] on div at bounding box center [245, 174] width 10 height 9
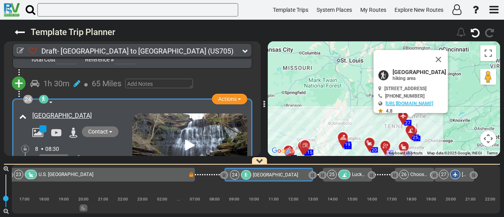
scroll to position [3430, 0]
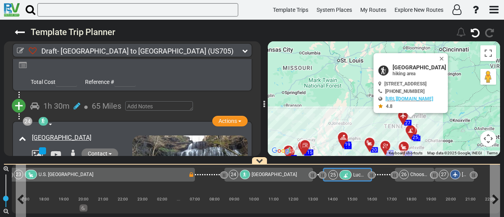
click at [361, 176] on span "Lucky Duck River Rentals at Normandy" at bounding box center [405, 175] width 104 height 6
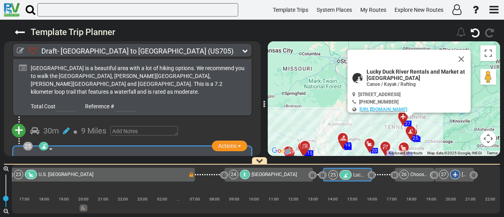
scroll to position [3596, 0]
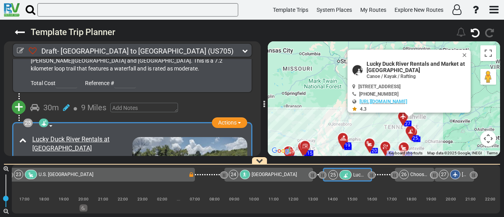
click at [140, 177] on div "23 U.S. Space & Rocket Center Campground" at bounding box center [101, 174] width 175 height 9
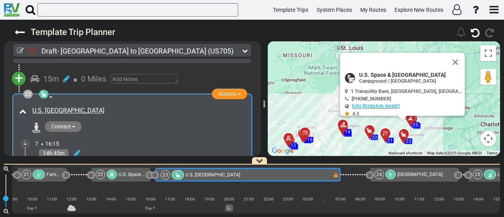
scroll to position [0, 2241]
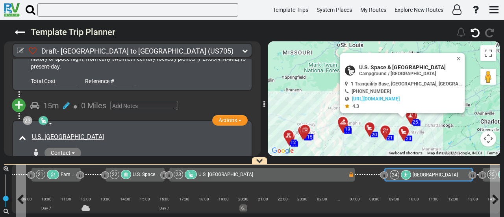
click at [458, 170] on div "Short Springs Natural Area" at bounding box center [435, 174] width 45 height 9
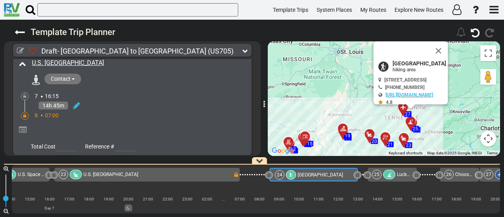
scroll to position [0, 2401]
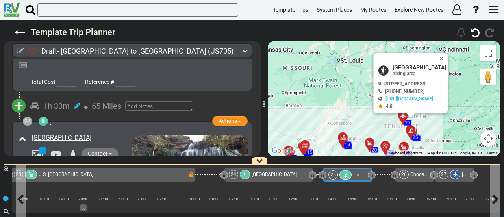
click at [345, 173] on icon at bounding box center [345, 176] width 7 height 6
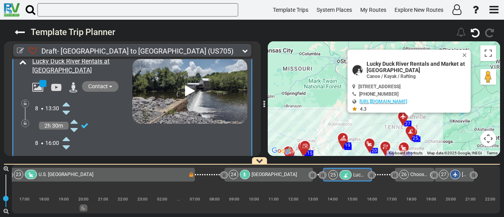
scroll to position [3715, 0]
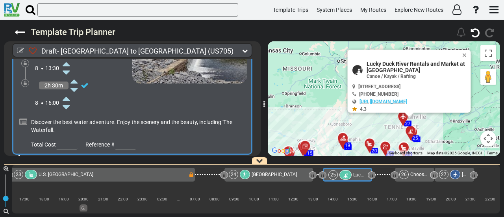
click at [22, 160] on span "+" at bounding box center [19, 169] width 9 height 18
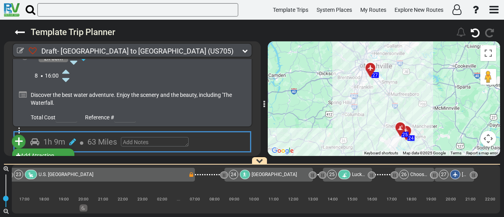
scroll to position [3754, 0]
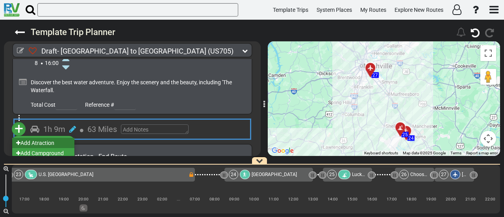
click at [60, 138] on li "Add Atraction" at bounding box center [43, 143] width 62 height 10
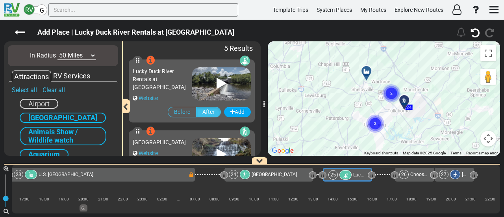
drag, startPoint x: 337, startPoint y: 79, endPoint x: 343, endPoint y: 108, distance: 29.3
click at [342, 105] on div "To activate drag with keyboard, press Alt + Enter. Once in keyboard drag state,…" at bounding box center [384, 98] width 232 height 115
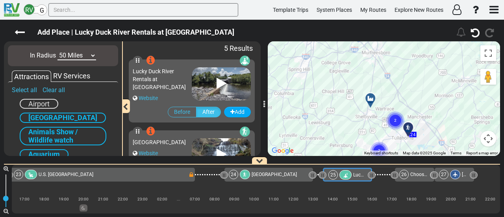
click at [372, 100] on div at bounding box center [373, 101] width 13 height 12
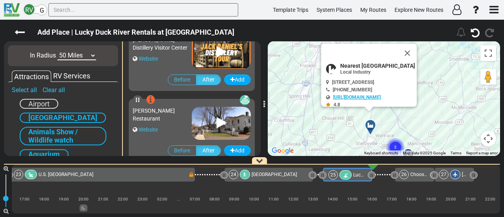
scroll to position [254, 0]
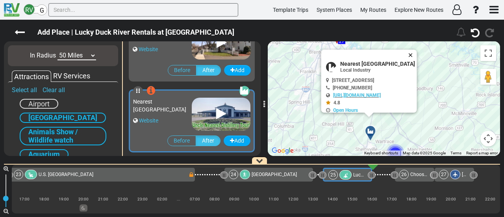
click at [417, 54] on button "Close" at bounding box center [412, 55] width 9 height 11
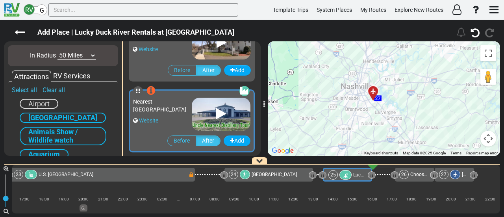
drag, startPoint x: 437, startPoint y: 116, endPoint x: 411, endPoint y: 117, distance: 26.4
click at [437, 117] on div "To activate drag with keyboard, press Alt + Enter. Once in keyboard drag state,…" at bounding box center [384, 98] width 232 height 115
click at [66, 54] on select "10 Miles 50 Miles 100 Miles 250 Miles 500 Miles 1000 Miles" at bounding box center [77, 55] width 39 height 9
select select "number:100"
click at [58, 51] on select "10 Miles 50 Miles 100 Miles 250 Miles 500 Miles 1000 Miles" at bounding box center [77, 55] width 39 height 9
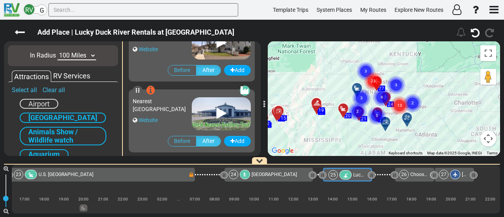
click at [371, 82] on circle "Cluster of 23 markers" at bounding box center [373, 81] width 18 height 18
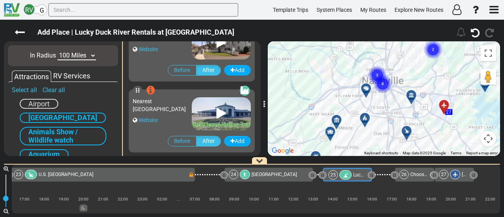
drag, startPoint x: 384, startPoint y: 94, endPoint x: 414, endPoint y: 62, distance: 44.3
click at [414, 62] on div "To activate drag with keyboard, press Alt + Enter. Once in keyboard drag state,…" at bounding box center [384, 98] width 232 height 115
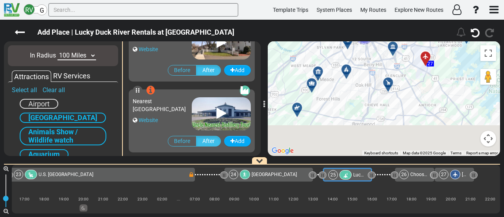
drag, startPoint x: 377, startPoint y: 70, endPoint x: 336, endPoint y: 91, distance: 45.7
click at [375, 67] on div "To activate drag with keyboard, press Alt + Enter. Once in keyboard drag state,…" at bounding box center [384, 98] width 232 height 115
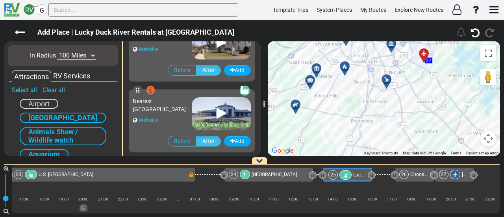
drag, startPoint x: 326, startPoint y: 103, endPoint x: 361, endPoint y: 117, distance: 37.7
click at [361, 117] on div "To activate drag with keyboard, press Alt + Enter. Once in keyboard drag state,…" at bounding box center [384, 98] width 232 height 115
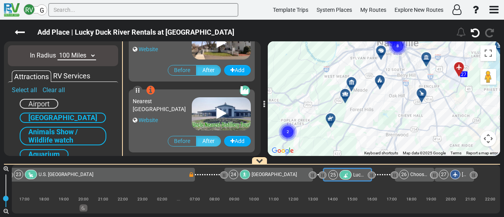
click at [381, 79] on icon at bounding box center [380, 80] width 6 height 6
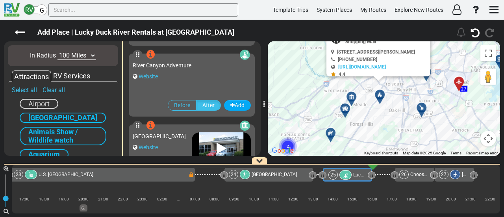
scroll to position [708, 0]
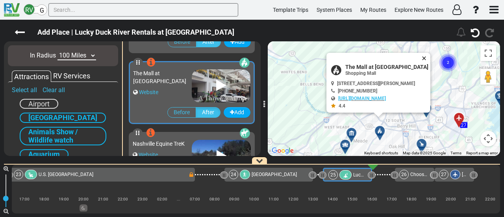
click at [431, 57] on button "Close" at bounding box center [425, 58] width 9 height 11
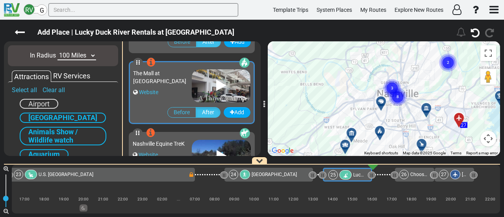
click at [402, 95] on circle "Cluster of 8 markers" at bounding box center [398, 97] width 18 height 18
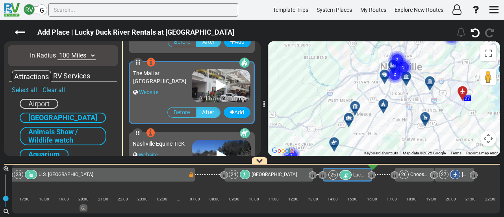
click at [396, 88] on div "To navigate, press the arrow keys. To activate drag with keyboard, press Alt + …" at bounding box center [384, 98] width 232 height 115
click at [384, 102] on icon at bounding box center [384, 104] width 6 height 6
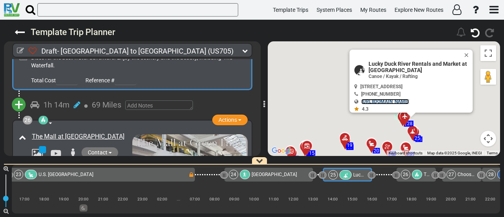
scroll to position [0, 2425]
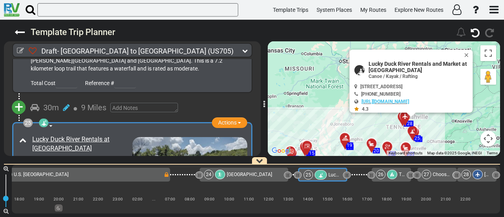
click at [389, 174] on div at bounding box center [392, 174] width 10 height 9
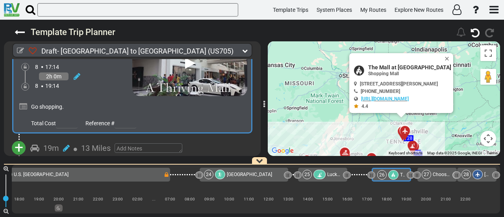
scroll to position [3869, 0]
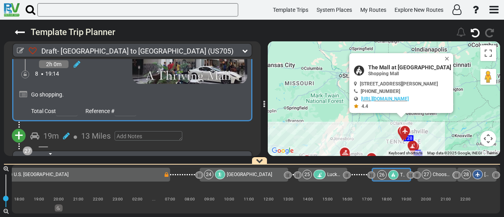
click at [20, 126] on span "+" at bounding box center [19, 135] width 9 height 18
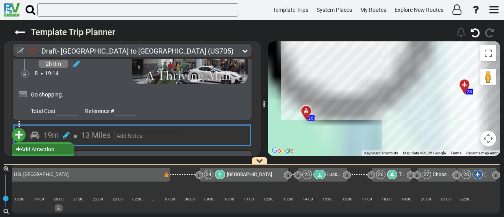
click at [39, 144] on li "Add Atraction" at bounding box center [43, 149] width 62 height 10
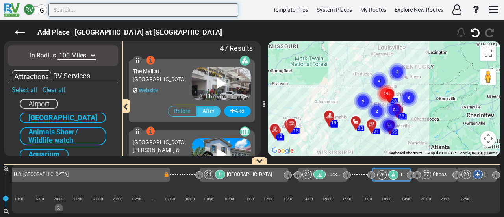
click at [109, 10] on input "text" at bounding box center [143, 9] width 190 height 13
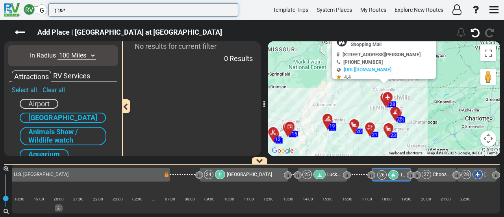
click at [61, 7] on input "ישךך" at bounding box center [143, 9] width 190 height 13
type input "hall"
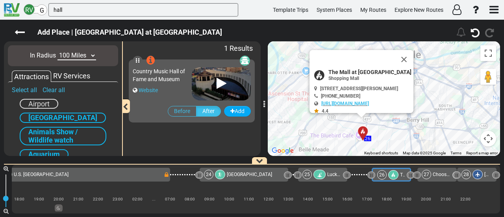
click at [491, 136] on button "Map camera controls" at bounding box center [489, 139] width 16 height 16
click at [474, 139] on button "Zoom out" at bounding box center [469, 139] width 16 height 16
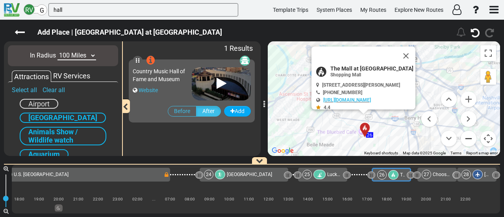
click at [474, 139] on button "Zoom out" at bounding box center [469, 139] width 16 height 16
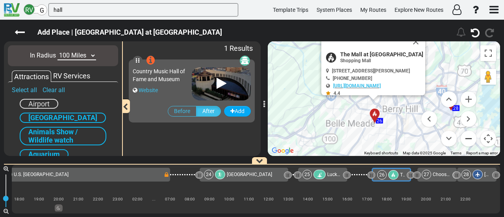
click at [474, 139] on button "Zoom out" at bounding box center [469, 139] width 16 height 16
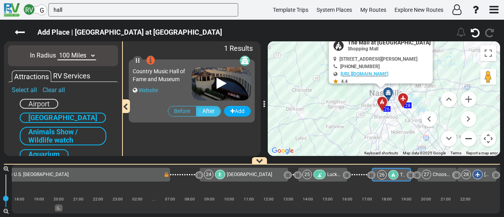
click at [474, 139] on button "Zoom out" at bounding box center [469, 139] width 16 height 16
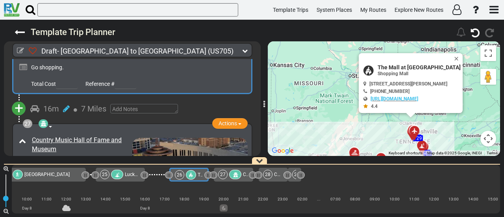
scroll to position [3908, 0]
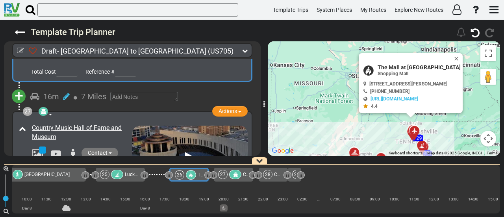
click at [22, 87] on span "+" at bounding box center [19, 96] width 9 height 18
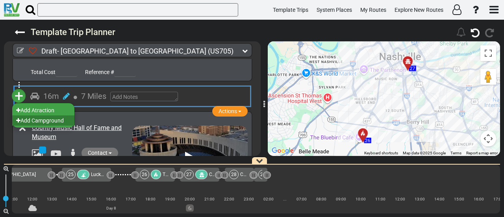
scroll to position [0, 2667]
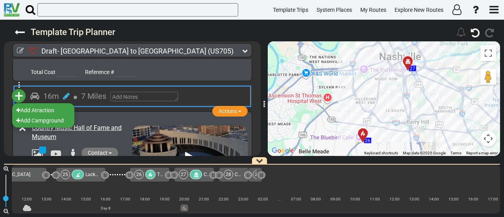
click at [150, 178] on div at bounding box center [150, 174] width 10 height 9
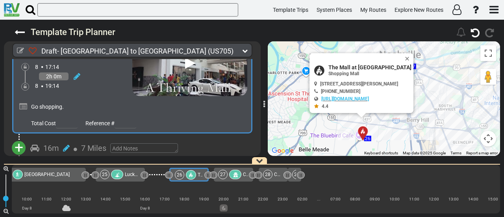
scroll to position [3869, 0]
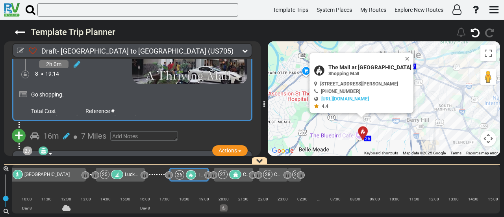
click at [17, 126] on span "+" at bounding box center [19, 135] width 9 height 18
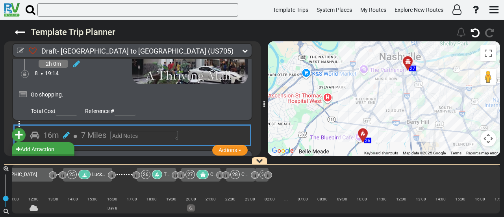
scroll to position [0, 2667]
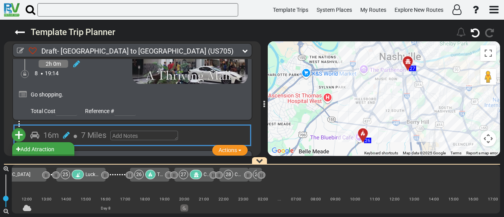
click at [39, 154] on li "Add Campground" at bounding box center [43, 159] width 62 height 10
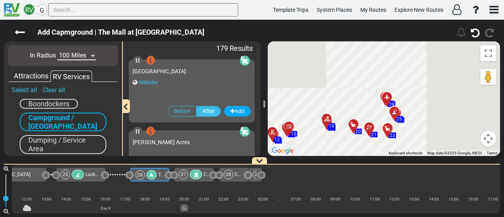
scroll to position [0, 2628]
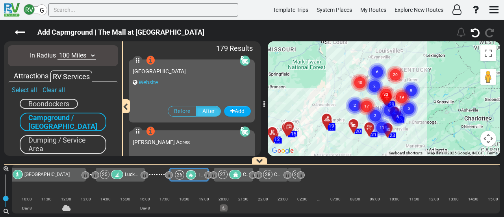
drag, startPoint x: 80, startPoint y: 54, endPoint x: 77, endPoint y: 59, distance: 5.9
click at [80, 54] on select "10 Miles 50 Miles 100 Miles 250 Miles 500 Miles 1000 Miles" at bounding box center [77, 55] width 39 height 9
select select "number:10"
click at [58, 51] on select "10 Miles 50 Miles 100 Miles 250 Miles 500 Miles 1000 Miles" at bounding box center [77, 55] width 39 height 9
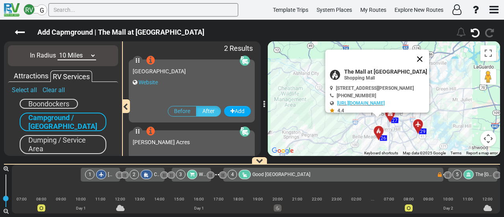
scroll to position [0, 2628]
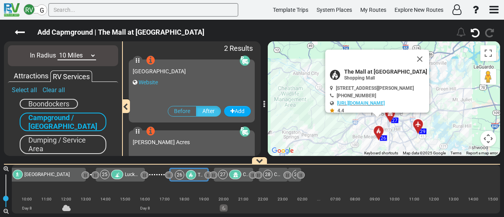
drag, startPoint x: 437, startPoint y: 61, endPoint x: 418, endPoint y: 75, distance: 24.3
click at [429, 61] on button "Close" at bounding box center [420, 59] width 19 height 19
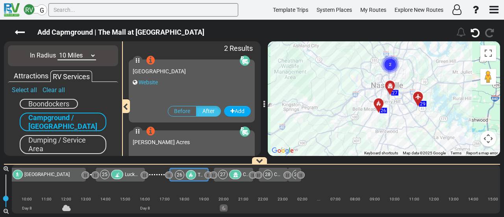
drag, startPoint x: 405, startPoint y: 100, endPoint x: 404, endPoint y: 42, distance: 57.5
click at [404, 42] on div "To activate drag with keyboard, press Alt + Enter. Once in keyboard drag state,…" at bounding box center [384, 98] width 232 height 115
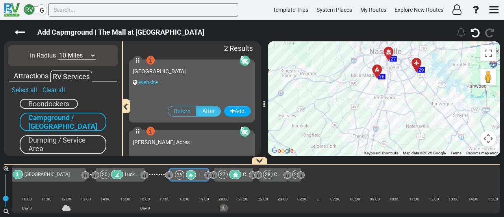
click at [64, 56] on select "10 Miles 50 Miles 100 Miles 250 Miles 500 Miles 1000 Miles" at bounding box center [77, 55] width 39 height 9
select select "number:50"
click at [58, 51] on select "10 Miles 50 Miles 100 Miles 250 Miles 500 Miles 1000 Miles" at bounding box center [77, 55] width 39 height 9
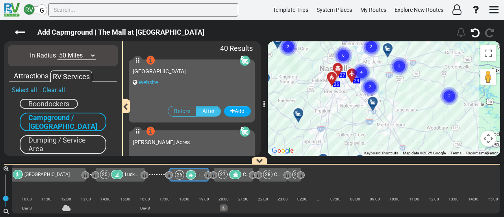
click at [372, 100] on icon at bounding box center [373, 102] width 8 height 6
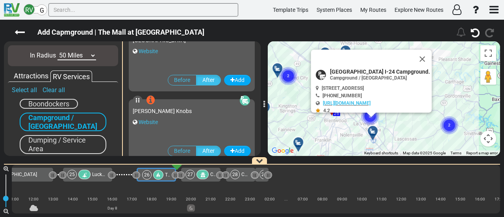
scroll to position [1062, 0]
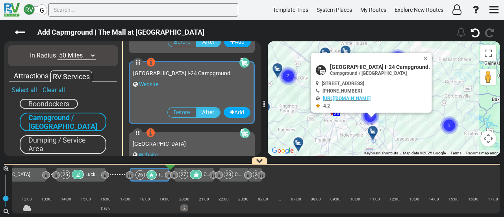
click at [423, 54] on button "Close" at bounding box center [427, 58] width 9 height 11
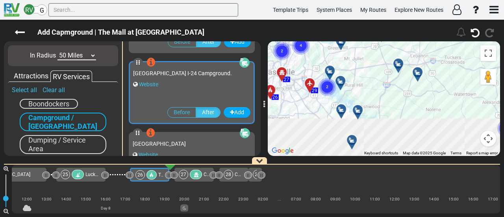
drag, startPoint x: 358, startPoint y: 126, endPoint x: 405, endPoint y: 41, distance: 97.5
click at [405, 39] on div "Add Capmground | The Mall at Green Hills 125" at bounding box center [252, 118] width 504 height 197
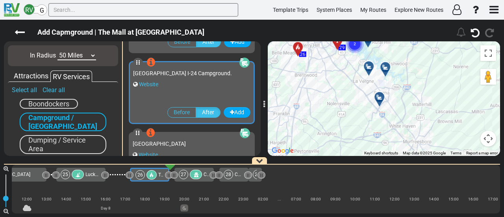
click at [369, 65] on icon at bounding box center [369, 66] width 8 height 6
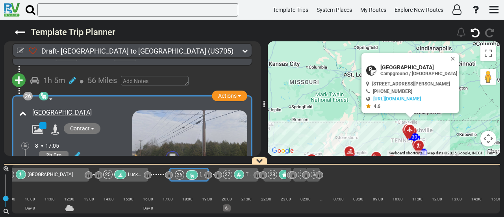
scroll to position [3790, 0]
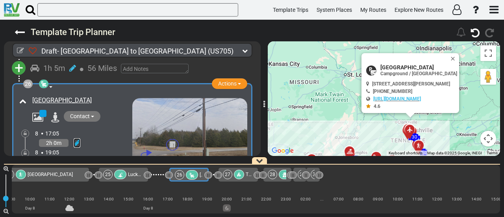
click at [77, 138] on link at bounding box center [77, 142] width 7 height 9
click at [65, 128] on icon at bounding box center [66, 134] width 7 height 13
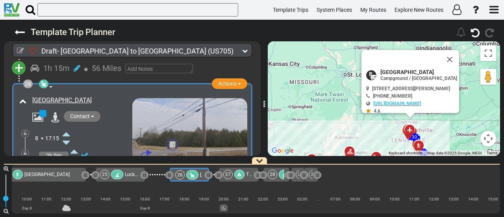
scroll to position [0, 2628]
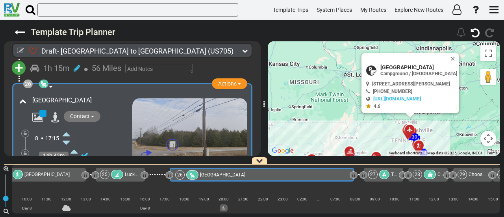
drag, startPoint x: 208, startPoint y: 174, endPoint x: 353, endPoint y: 195, distance: 146.9
click at [353, 195] on div "1 Dallas/Fort Worth International Airport DFW" at bounding box center [256, 189] width 489 height 49
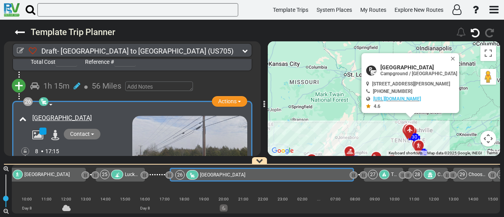
scroll to position [3790, 0]
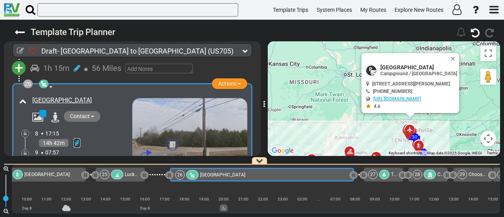
click at [79, 139] on icon at bounding box center [77, 143] width 7 height 8
click at [66, 162] on icon at bounding box center [66, 168] width 7 height 13
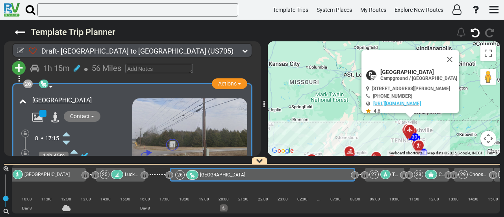
click at [66, 162] on icon at bounding box center [66, 168] width 7 height 13
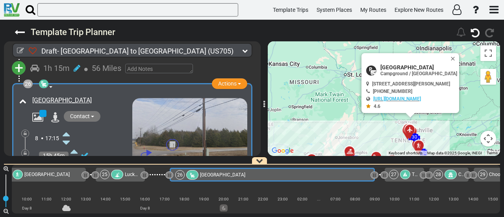
click at [66, 162] on icon at bounding box center [66, 168] width 7 height 13
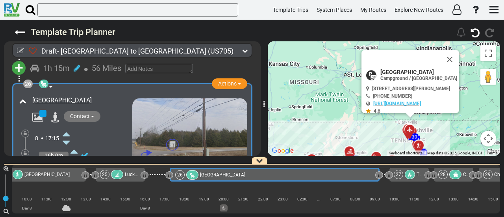
click at [66, 162] on icon at bounding box center [66, 168] width 7 height 13
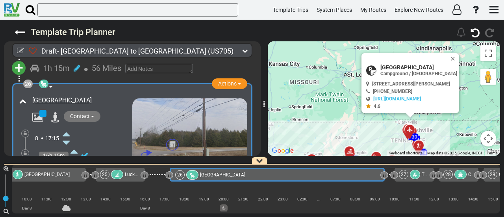
click at [66, 162] on icon at bounding box center [66, 168] width 7 height 13
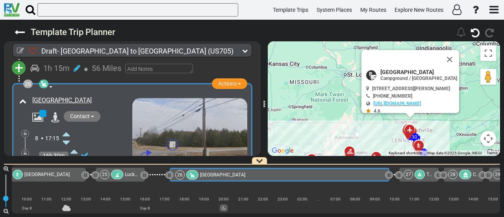
click at [66, 162] on icon at bounding box center [66, 168] width 7 height 13
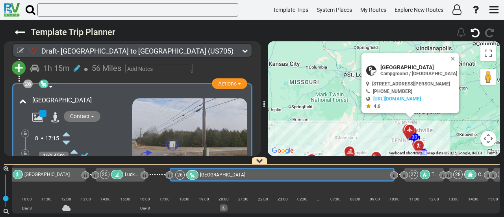
click at [66, 162] on icon at bounding box center [66, 168] width 7 height 13
click at [65, 171] on icon at bounding box center [66, 177] width 7 height 13
click at [28, 149] on div at bounding box center [25, 153] width 8 height 8
click at [26, 151] on icon at bounding box center [25, 153] width 3 height 5
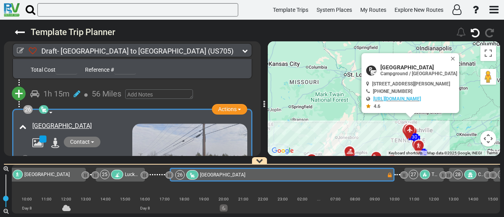
scroll to position [3751, 0]
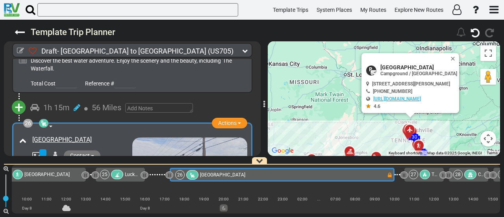
click at [426, 175] on icon at bounding box center [425, 174] width 5 height 5
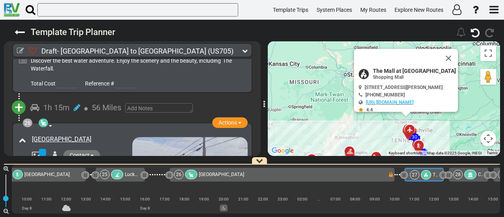
scroll to position [0, 0]
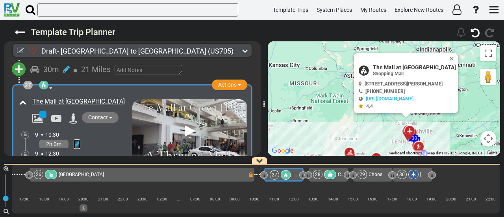
click at [75, 140] on icon at bounding box center [77, 144] width 7 height 8
click at [68, 164] on icon at bounding box center [66, 170] width 7 height 13
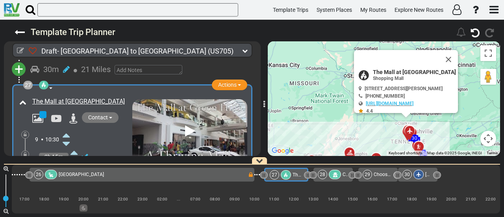
click at [68, 164] on icon at bounding box center [66, 170] width 7 height 13
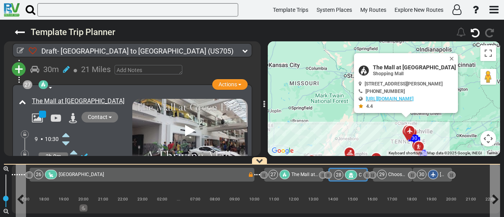
click at [351, 179] on div at bounding box center [351, 174] width 12 height 9
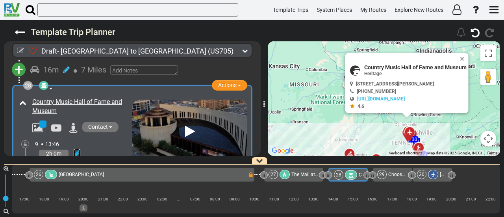
click at [78, 150] on icon at bounding box center [77, 154] width 7 height 8
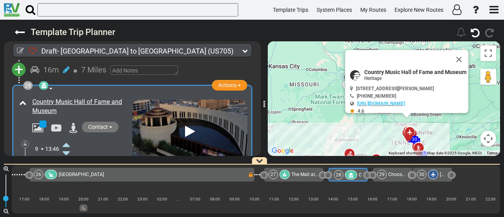
click at [65, 138] on icon at bounding box center [66, 144] width 7 height 13
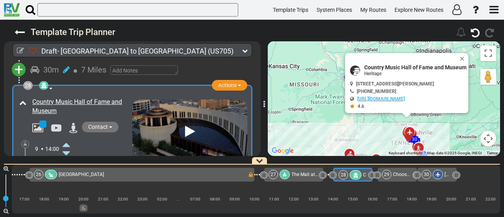
click at [69, 173] on icon at bounding box center [66, 179] width 7 height 13
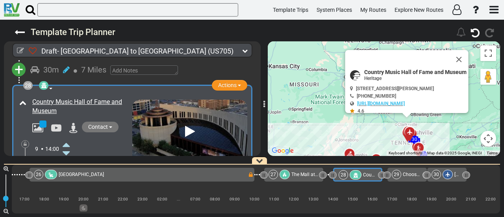
click at [69, 173] on icon at bounding box center [66, 179] width 7 height 13
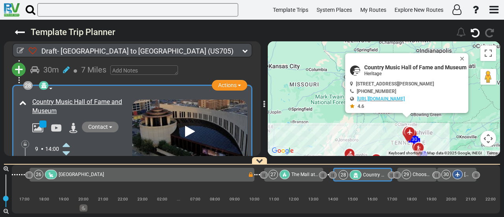
click at [407, 65] on span "Country Music Hall of Fame and Museum" at bounding box center [415, 67] width 102 height 6
copy div "Country Music Hall of Fame and Museum"
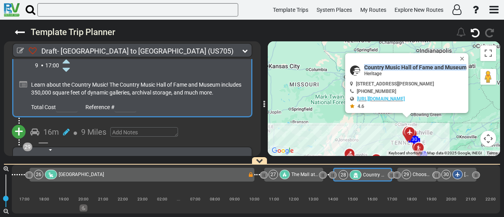
click at [22, 123] on span "+" at bounding box center [19, 132] width 9 height 18
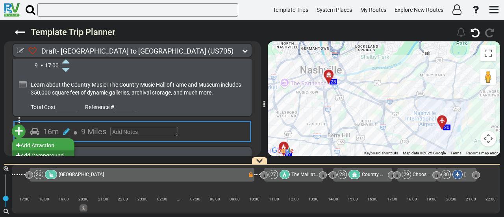
click at [59, 151] on li "Add Campground" at bounding box center [43, 156] width 62 height 10
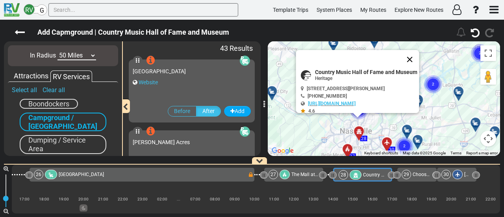
click at [418, 56] on button "Close" at bounding box center [410, 59] width 19 height 19
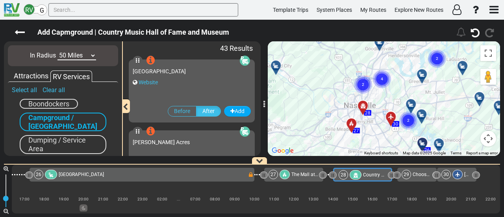
drag, startPoint x: 381, startPoint y: 85, endPoint x: 386, endPoint y: 70, distance: 16.5
click at [386, 70] on icon "4" at bounding box center [382, 79] width 20 height 20
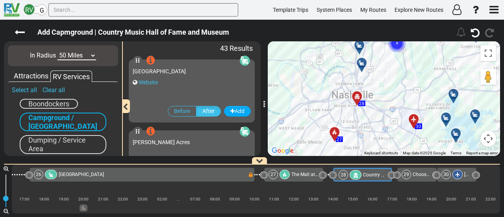
drag, startPoint x: 389, startPoint y: 105, endPoint x: 401, endPoint y: 80, distance: 27.7
click at [401, 80] on div "To activate drag with keyboard, press Alt + Enter. Once in keyboard drag state,…" at bounding box center [384, 98] width 232 height 115
click at [361, 63] on div at bounding box center [364, 66] width 13 height 12
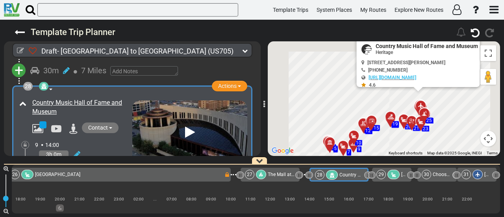
scroll to position [4042, 0]
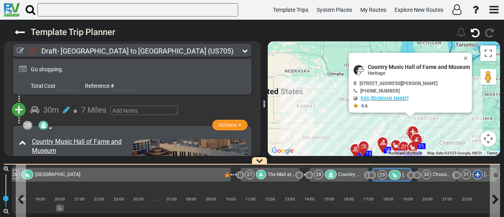
click at [397, 173] on div at bounding box center [395, 174] width 12 height 9
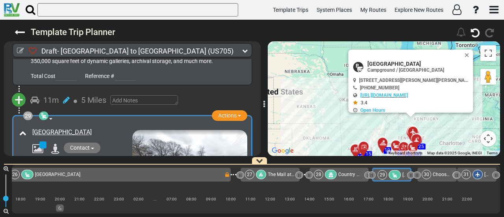
scroll to position [4235, 0]
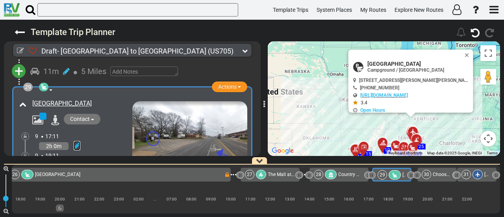
click at [77, 142] on icon at bounding box center [77, 146] width 7 height 8
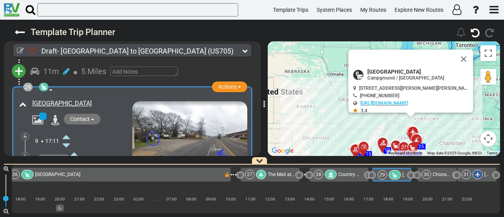
click at [69, 130] on icon at bounding box center [66, 136] width 7 height 13
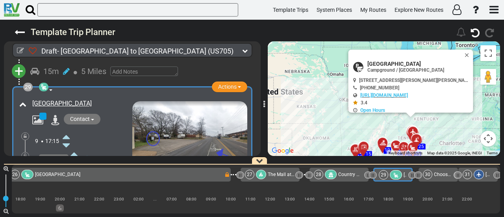
scroll to position [0, 2793]
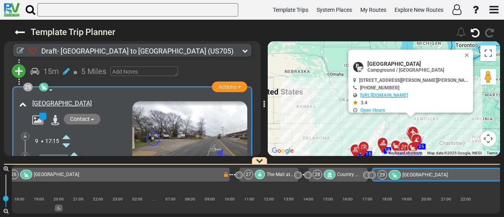
drag, startPoint x: 411, startPoint y: 174, endPoint x: 504, endPoint y: 178, distance: 93.5
click at [504, 178] on div "60 1" at bounding box center [252, 188] width 504 height 57
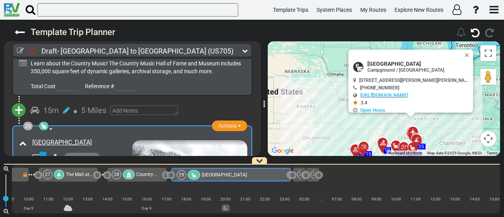
scroll to position [0, 2996]
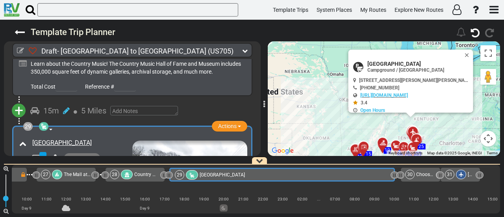
drag, startPoint x: 286, startPoint y: 174, endPoint x: 391, endPoint y: 199, distance: 108.1
click at [391, 199] on div "1 Dallas/Fort Worth International Airport DFW" at bounding box center [256, 189] width 489 height 49
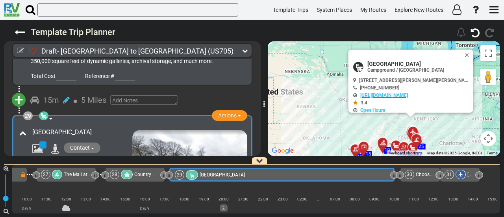
scroll to position [4235, 0]
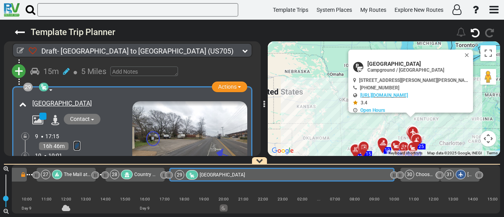
drag, startPoint x: 76, startPoint y: 107, endPoint x: 80, endPoint y: 108, distance: 4.0
click at [76, 142] on icon at bounding box center [77, 146] width 7 height 8
click at [70, 174] on icon at bounding box center [69, 180] width 7 height 13
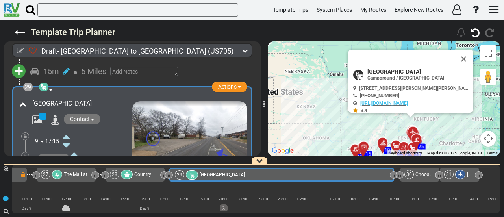
click at [26, 154] on icon at bounding box center [25, 156] width 3 height 5
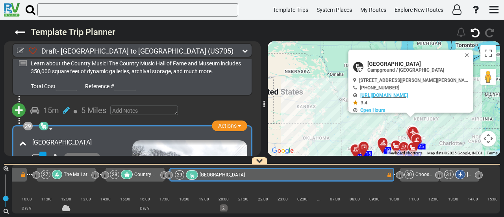
scroll to position [4196, 0]
click at [420, 172] on span "Choose your rental station - End Route" at bounding box center [457, 175] width 82 height 6
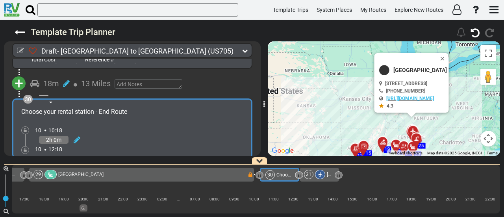
scroll to position [4375, 0]
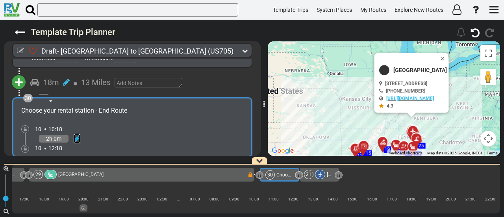
click at [79, 135] on icon at bounding box center [77, 139] width 7 height 8
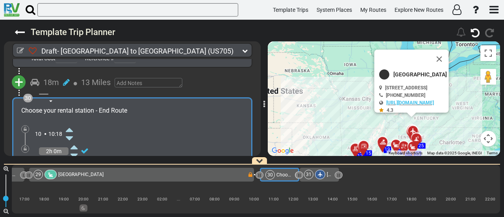
click at [69, 123] on icon at bounding box center [69, 129] width 7 height 13
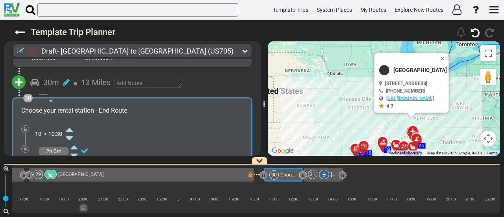
click at [323, 174] on icon at bounding box center [324, 174] width 5 height 5
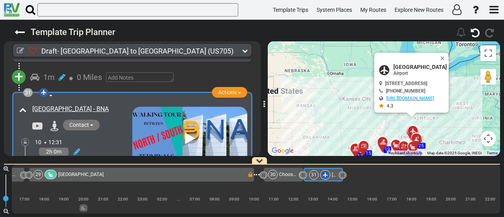
scroll to position [4498, 0]
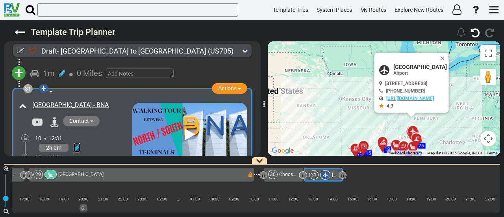
click at [76, 144] on icon at bounding box center [77, 148] width 7 height 8
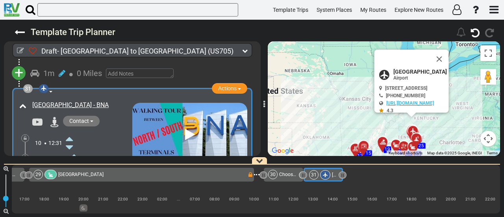
click at [69, 132] on icon at bounding box center [69, 138] width 7 height 13
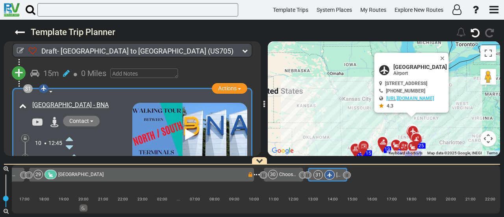
click at [174, 175] on div "29 Trinity RV Park and Campground" at bounding box center [140, 174] width 214 height 9
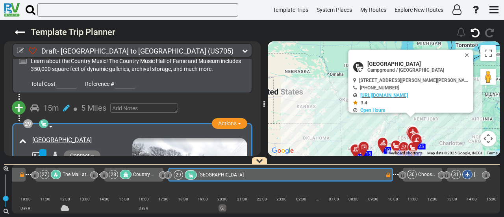
scroll to position [4196, 0]
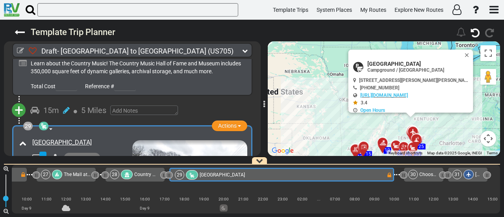
click at [148, 175] on span "Country Music Hall of Fame and Museum" at bounding box center [178, 175] width 89 height 6
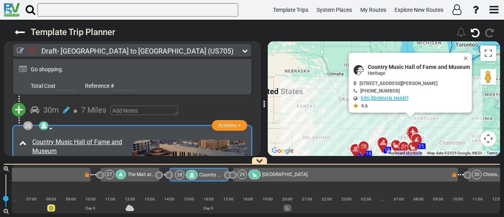
click at [142, 174] on span "The Mall at [GEOGRAPHIC_DATA]" at bounding box center [163, 175] width 70 height 6
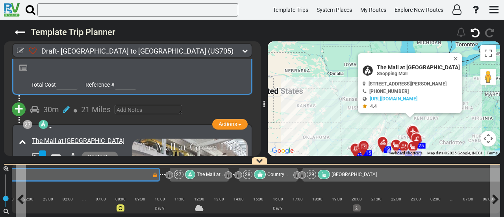
click at [123, 173] on div "26 Four Corners RV Resort" at bounding box center [47, 174] width 212 height 9
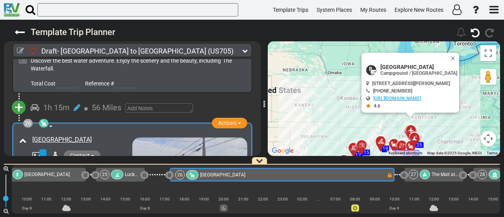
click at [132, 174] on span "Lucky Duck River Rentals at [GEOGRAPHIC_DATA]" at bounding box center [177, 175] width 104 height 6
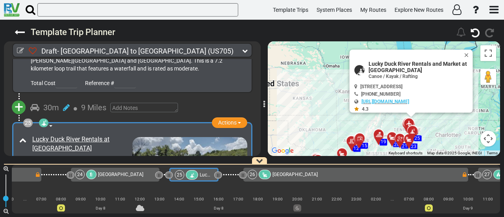
click at [114, 176] on span "[GEOGRAPHIC_DATA]" at bounding box center [120, 175] width 45 height 6
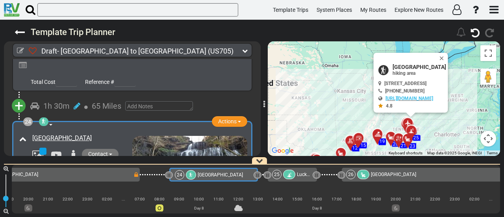
click at [117, 175] on div "23 U.S. Space & Rocket Center Campground" at bounding box center [46, 174] width 175 height 9
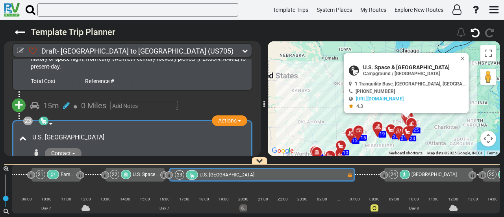
click at [395, 65] on span "U.S. Space & Rocket Center RV Park" at bounding box center [414, 67] width 102 height 6
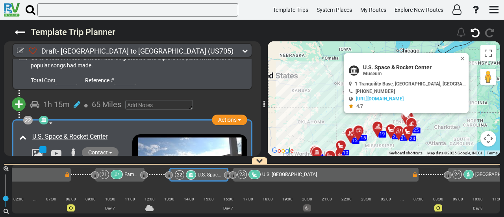
click at [47, 116] on div at bounding box center [43, 120] width 9 height 9
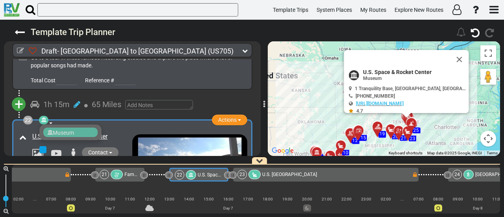
click at [47, 116] on div at bounding box center [43, 120] width 9 height 9
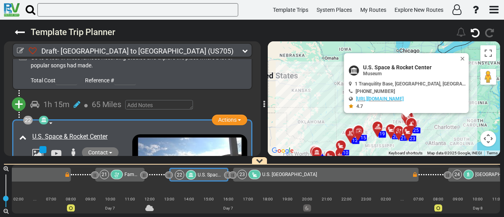
click at [303, 175] on span "U.S. Space & Rocket Center Campground" at bounding box center [289, 175] width 55 height 6
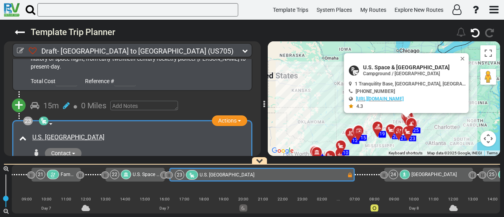
click at [388, 66] on span "U.S. Space & Rocket Center RV Park" at bounding box center [414, 67] width 102 height 6
copy div "U.S. Space & Rocket Center RV Park"
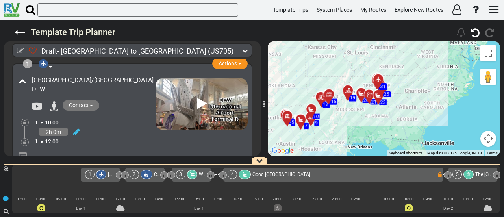
drag, startPoint x: 450, startPoint y: 119, endPoint x: 397, endPoint y: 121, distance: 53.6
click at [397, 121] on div "To activate drag with keyboard, press Alt + Enter. Once in keyboard drag state,…" at bounding box center [384, 98] width 232 height 115
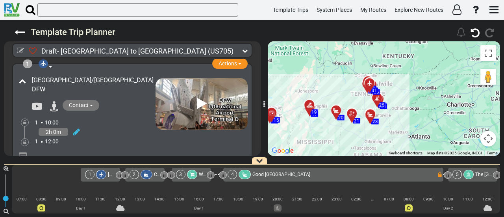
drag, startPoint x: 409, startPoint y: 74, endPoint x: 423, endPoint y: 122, distance: 49.6
click at [423, 122] on div "To activate drag with keyboard, press Alt + Enter. Once in keyboard drag state,…" at bounding box center [384, 98] width 232 height 115
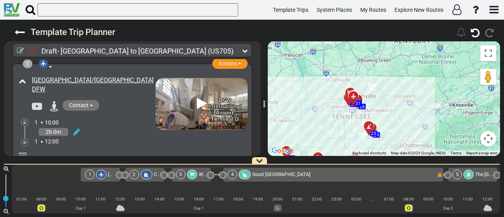
drag, startPoint x: 395, startPoint y: 83, endPoint x: 433, endPoint y: 134, distance: 63.9
click at [433, 134] on div "To activate drag with keyboard, press Alt + Enter. Once in keyboard drag state,…" at bounding box center [384, 98] width 232 height 115
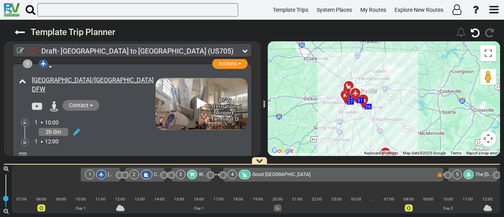
drag, startPoint x: 387, startPoint y: 104, endPoint x: 437, endPoint y: 113, distance: 51.6
click at [437, 113] on div "To activate drag with keyboard, press Alt + Enter. Once in keyboard drag state,…" at bounding box center [384, 98] width 232 height 115
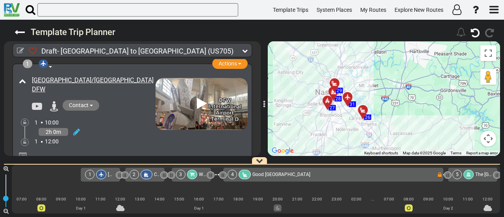
drag, startPoint x: 353, startPoint y: 98, endPoint x: 416, endPoint y: 121, distance: 66.9
click at [416, 121] on div "To activate drag with keyboard, press Alt + Enter. Once in keyboard drag state,…" at bounding box center [384, 98] width 232 height 115
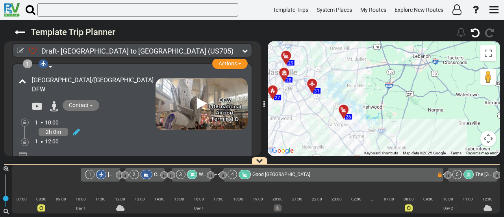
click at [346, 108] on icon at bounding box center [344, 110] width 8 height 6
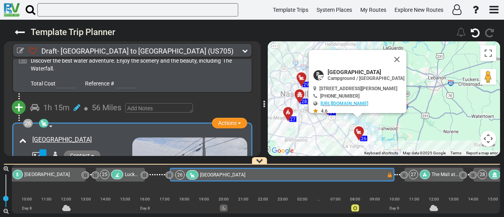
scroll to position [0, 2628]
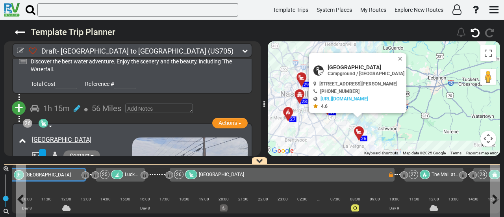
click at [43, 177] on span "Short Springs Natural Area" at bounding box center [48, 175] width 45 height 6
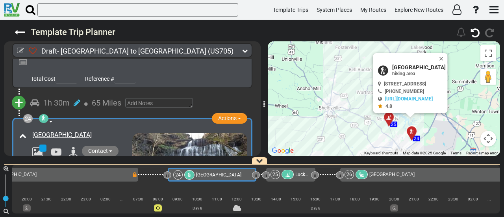
scroll to position [0, 2456]
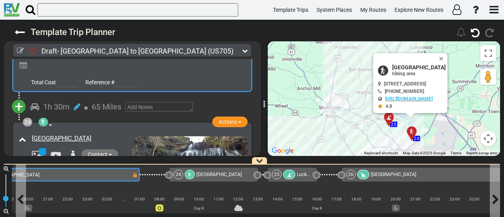
click at [106, 175] on div "23 U.S. Space & Rocket Center Campground" at bounding box center [46, 174] width 172 height 9
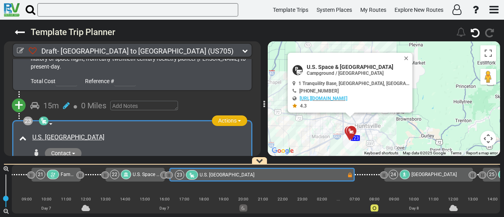
click at [225, 117] on span "Actions" at bounding box center [227, 120] width 19 height 6
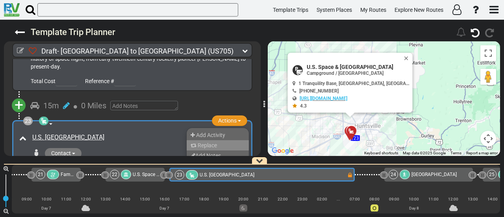
click at [210, 140] on li "Replace" at bounding box center [218, 145] width 62 height 10
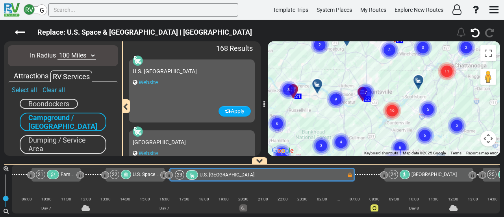
drag, startPoint x: 400, startPoint y: 75, endPoint x: 397, endPoint y: 133, distance: 57.6
click at [397, 121] on icon "16" at bounding box center [393, 111] width 20 height 20
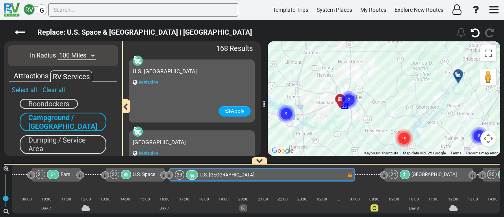
drag, startPoint x: 375, startPoint y: 107, endPoint x: 394, endPoint y: 137, distance: 36.0
click at [394, 137] on div "To activate drag with keyboard, press Alt + Enter. Once in keyboard drag state,…" at bounding box center [384, 98] width 232 height 115
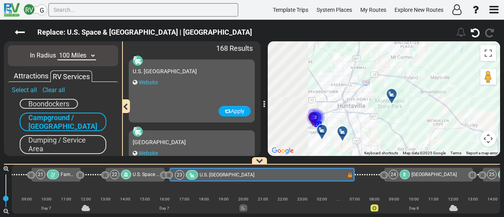
drag, startPoint x: 329, startPoint y: 109, endPoint x: 397, endPoint y: 138, distance: 74.2
click at [397, 138] on div "To activate drag with keyboard, press Alt + Enter. Once in keyboard drag state,…" at bounding box center [384, 98] width 232 height 115
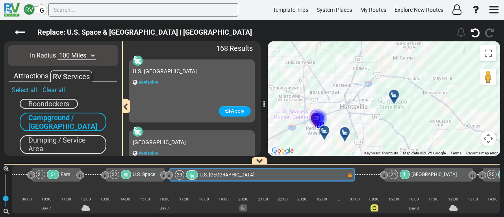
click at [328, 130] on div at bounding box center [327, 134] width 13 height 12
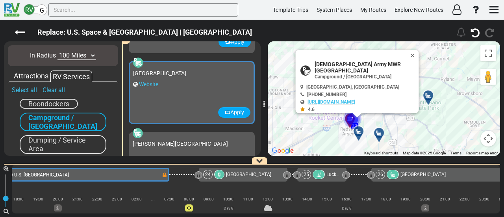
click at [379, 136] on div at bounding box center [381, 136] width 13 height 12
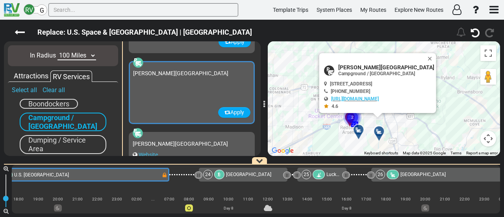
click at [358, 132] on div at bounding box center [361, 133] width 13 height 12
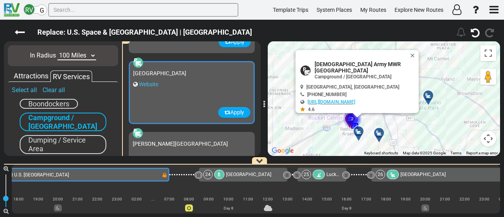
click at [366, 63] on span "[DEMOGRAPHIC_DATA] Army MWR [GEOGRAPHIC_DATA]" at bounding box center [366, 67] width 102 height 13
copy div "[DEMOGRAPHIC_DATA] Army MWR [GEOGRAPHIC_DATA]"
click at [186, 71] on span "[GEOGRAPHIC_DATA]" at bounding box center [159, 73] width 53 height 6
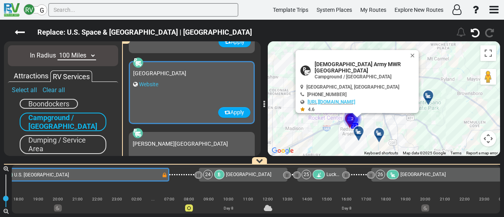
click at [186, 71] on span "[GEOGRAPHIC_DATA]" at bounding box center [159, 73] width 53 height 6
copy div "[GEOGRAPHIC_DATA]"
click at [233, 111] on button "Apply" at bounding box center [234, 112] width 32 height 11
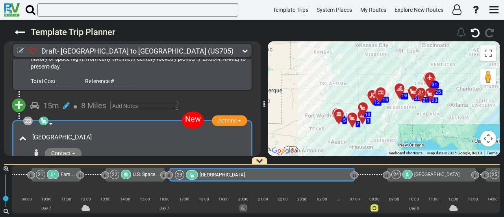
click at [146, 171] on div "U.S. Space & Rocket Center" at bounding box center [146, 174] width 27 height 9
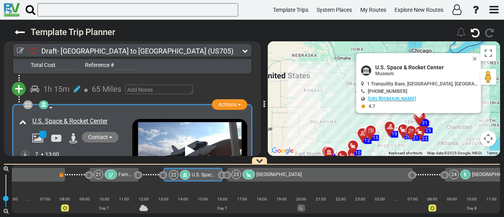
scroll to position [0, 2177]
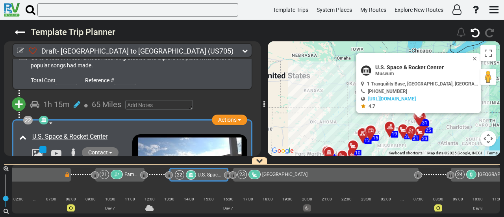
click at [418, 67] on span "U.S. Space & Rocket Center" at bounding box center [426, 67] width 102 height 6
copy div "U.S. Space & Rocket Center"
click at [293, 178] on div "[GEOGRAPHIC_DATA]" at bounding box center [284, 174] width 45 height 9
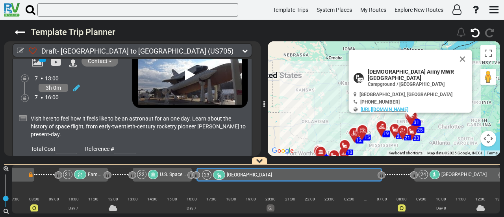
scroll to position [0, 2241]
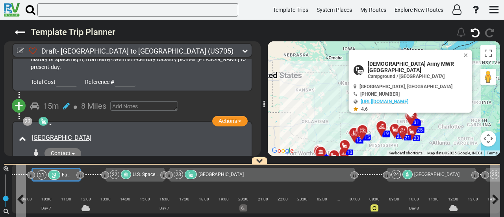
click at [55, 175] on icon at bounding box center [54, 176] width 7 height 6
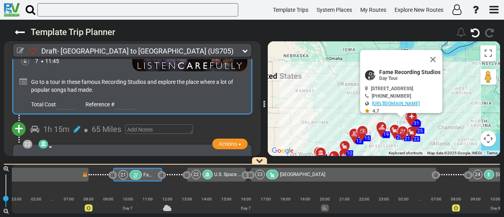
scroll to position [0, 2103]
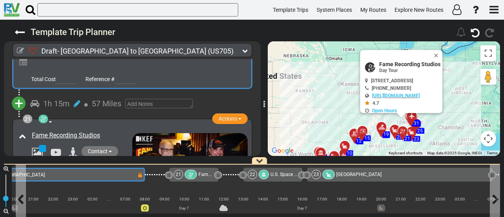
click at [45, 177] on div "20 Cross City RV Park" at bounding box center [56, 174] width 162 height 9
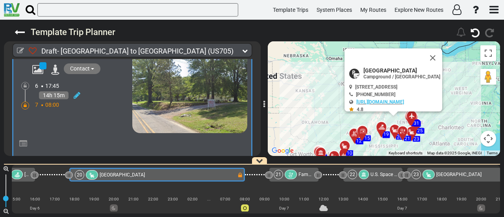
scroll to position [2848, 0]
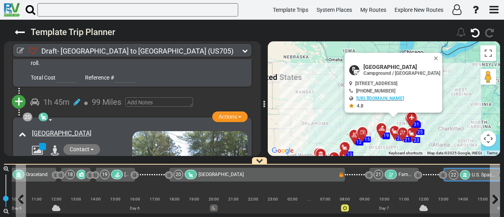
click at [463, 173] on icon at bounding box center [465, 175] width 5 height 5
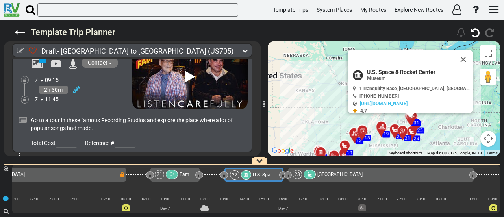
scroll to position [0, 2177]
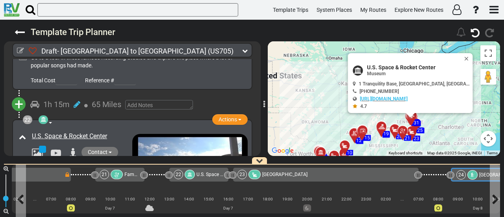
click at [481, 173] on span "[GEOGRAPHIC_DATA]" at bounding box center [502, 175] width 45 height 6
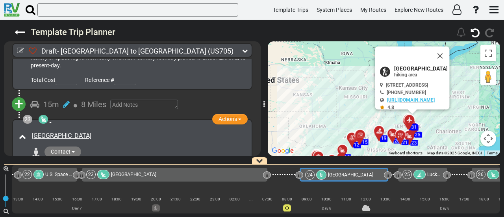
scroll to position [0, 2420]
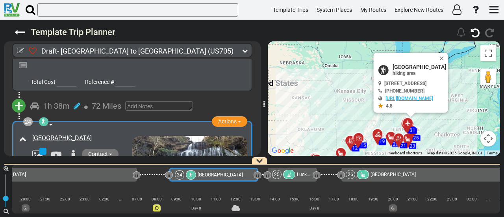
click at [390, 175] on span "Four Corners RV Resort" at bounding box center [393, 175] width 45 height 6
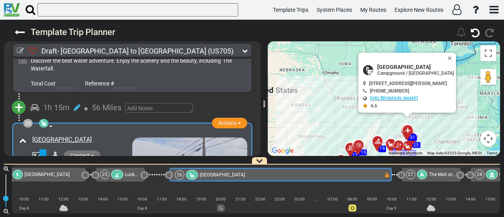
click at [435, 173] on span "The Mall at [GEOGRAPHIC_DATA]" at bounding box center [464, 175] width 70 height 6
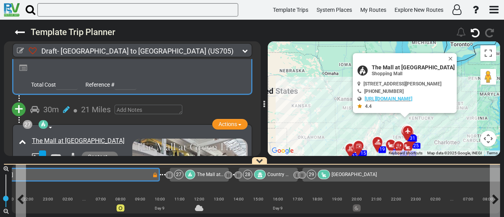
click at [93, 173] on div "26 Four Corners RV Resort" at bounding box center [47, 174] width 209 height 9
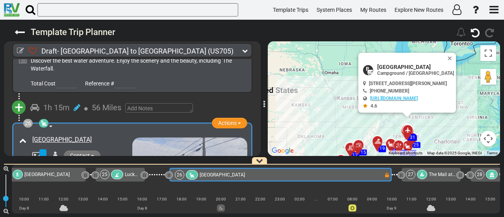
click at [488, 165] on div "60 1 Dallas/Fort Worth International Airport DFW" at bounding box center [252, 165] width 504 height 0
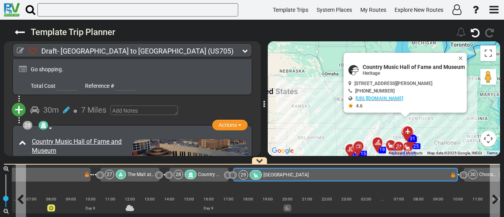
click at [364, 173] on div "29 Trinity RV Park and Campground" at bounding box center [345, 174] width 212 height 9
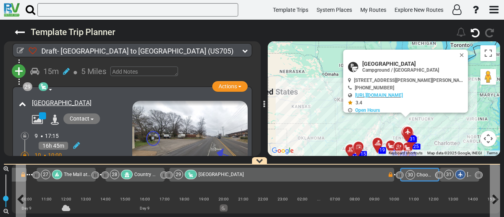
click at [421, 175] on span "Choose your rental station - End Route" at bounding box center [458, 175] width 82 height 6
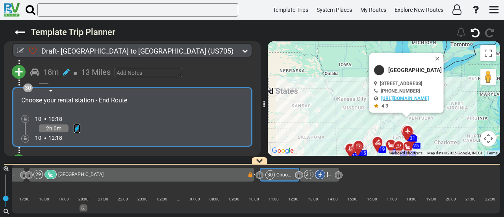
click at [77, 125] on icon at bounding box center [77, 129] width 7 height 8
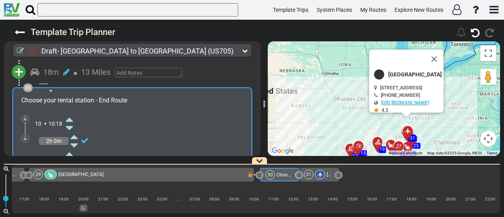
click at [68, 113] on icon at bounding box center [69, 119] width 7 height 13
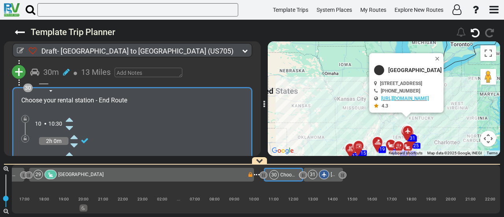
click at [317, 175] on div "31" at bounding box center [312, 174] width 9 height 9
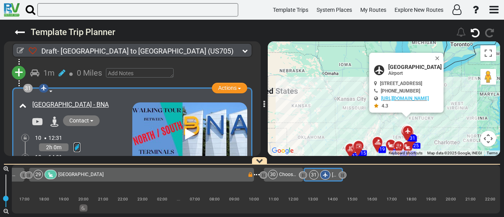
click at [79, 143] on icon at bounding box center [77, 147] width 7 height 8
click at [69, 132] on icon at bounding box center [69, 138] width 7 height 13
click at [104, 176] on span "[GEOGRAPHIC_DATA]" at bounding box center [80, 175] width 45 height 6
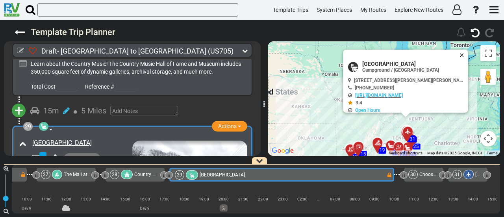
click at [460, 54] on button "Close" at bounding box center [463, 55] width 9 height 11
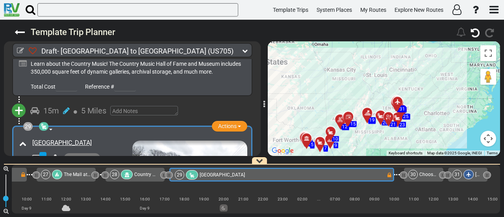
drag, startPoint x: 425, startPoint y: 119, endPoint x: 419, endPoint y: 86, distance: 33.6
click at [419, 86] on div "To activate drag with keyboard, press Alt + Enter. Once in keyboard drag state,…" at bounding box center [384, 98] width 232 height 115
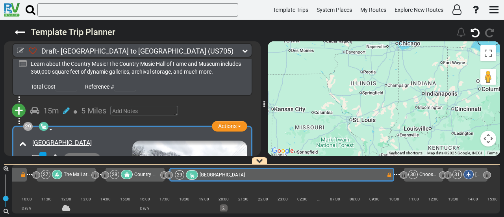
drag, startPoint x: 400, startPoint y: 103, endPoint x: 418, endPoint y: 151, distance: 51.5
click at [418, 151] on div "To activate drag with keyboard, press Alt + Enter. Once in keyboard drag state,…" at bounding box center [384, 98] width 232 height 115
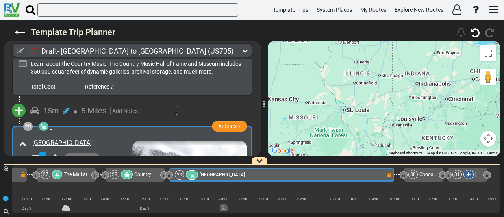
drag, startPoint x: 419, startPoint y: 109, endPoint x: 400, endPoint y: 92, distance: 25.1
click at [400, 92] on div "To activate drag with keyboard, press Alt + Enter. Once in keyboard drag state,…" at bounding box center [384, 98] width 232 height 115
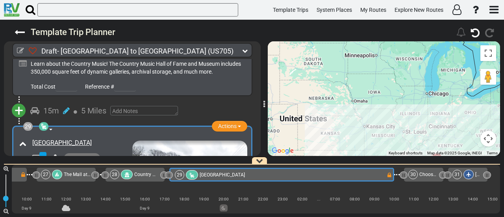
drag, startPoint x: 400, startPoint y: 104, endPoint x: 439, endPoint y: 133, distance: 48.5
click at [439, 133] on div "To activate drag with keyboard, press Alt + Enter. Once in keyboard drag state,…" at bounding box center [384, 98] width 232 height 115
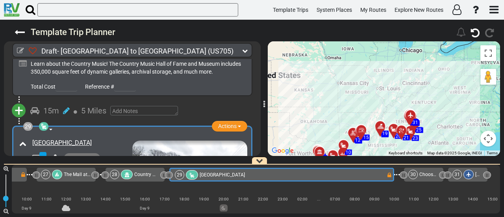
drag, startPoint x: 411, startPoint y: 92, endPoint x: 384, endPoint y: 46, distance: 53.1
click at [384, 46] on div "To activate drag with keyboard, press Alt + Enter. Once in keyboard drag state,…" at bounding box center [384, 98] width 232 height 115
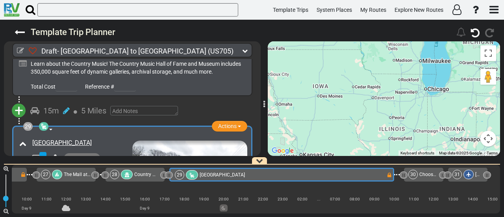
drag, startPoint x: 408, startPoint y: 121, endPoint x: 418, endPoint y: 164, distance: 44.2
click at [418, 164] on div "Template Trip Planner 103" at bounding box center [252, 118] width 504 height 197
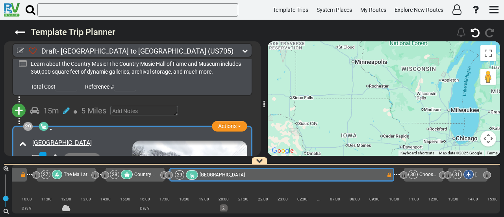
drag, startPoint x: 374, startPoint y: 92, endPoint x: 401, endPoint y: 141, distance: 56.4
click at [401, 141] on div "To activate drag with keyboard, press Alt + Enter. Once in keyboard drag state,…" at bounding box center [384, 98] width 232 height 115
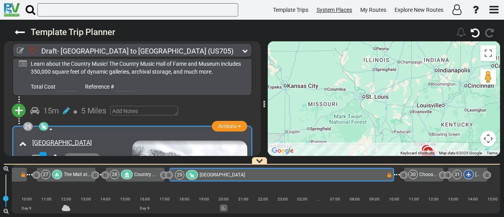
drag, startPoint x: 398, startPoint y: 127, endPoint x: 353, endPoint y: 6, distance: 129.8
click at [353, 6] on div "Template Trips System Places My Routes Explore New Routes ×" at bounding box center [252, 108] width 504 height 217
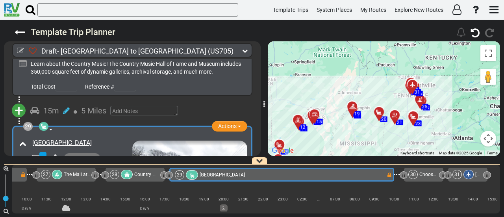
drag, startPoint x: 366, startPoint y: 98, endPoint x: 354, endPoint y: 37, distance: 61.5
click at [354, 37] on div "Template Trip Planner 103" at bounding box center [252, 118] width 504 height 197
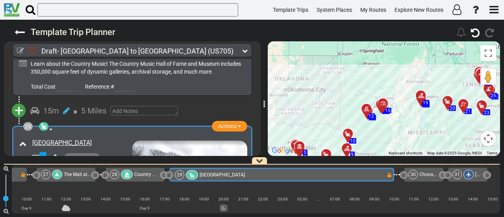
drag, startPoint x: 338, startPoint y: 77, endPoint x: 407, endPoint y: 66, distance: 70.2
click at [407, 66] on div "To activate drag with keyboard, press Alt + Enter. Once in keyboard drag state,…" at bounding box center [384, 98] width 232 height 115
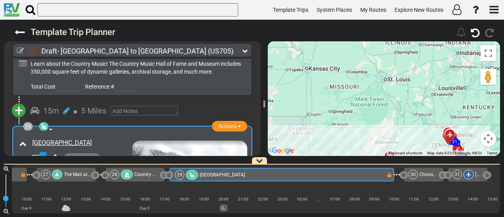
drag, startPoint x: 389, startPoint y: 83, endPoint x: 353, endPoint y: 144, distance: 71.2
click at [354, 144] on div "To activate drag with keyboard, press Alt + Enter. Once in keyboard drag state,…" at bounding box center [384, 98] width 232 height 115
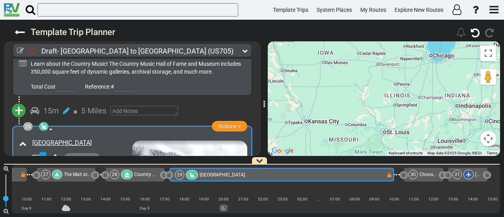
drag, startPoint x: 366, startPoint y: 86, endPoint x: 375, endPoint y: 132, distance: 46.8
click at [375, 132] on div "To activate drag with keyboard, press Alt + Enter. Once in keyboard drag state,…" at bounding box center [384, 98] width 232 height 115
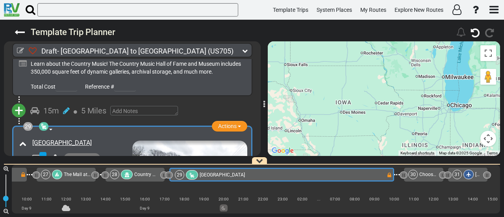
drag, startPoint x: 382, startPoint y: 127, endPoint x: 388, endPoint y: 143, distance: 16.7
click at [388, 143] on div "To activate drag with keyboard, press Alt + Enter. Once in keyboard drag state,…" at bounding box center [384, 98] width 232 height 115
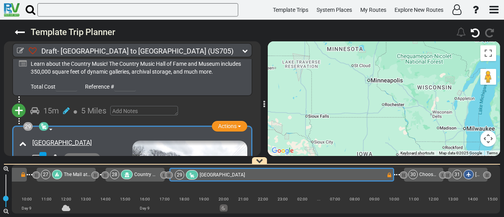
drag, startPoint x: 382, startPoint y: 106, endPoint x: 408, endPoint y: 165, distance: 64.6
click at [408, 165] on div "Template Trip Planner 103" at bounding box center [252, 118] width 504 height 197
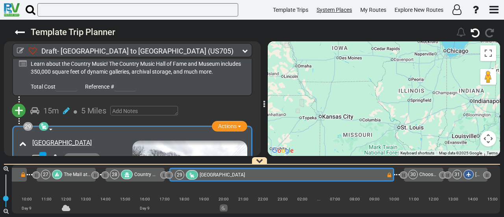
drag, startPoint x: 359, startPoint y: 129, endPoint x: 329, endPoint y: 11, distance: 122.1
click at [329, 11] on div "Template Trips System Places My Routes Explore New Routes ×" at bounding box center [252, 108] width 504 height 217
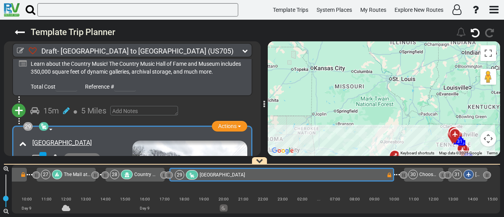
drag, startPoint x: 377, startPoint y: 124, endPoint x: 370, endPoint y: 80, distance: 44.4
click at [370, 82] on div "To activate drag with keyboard, press Alt + Enter. Once in keyboard drag state,…" at bounding box center [384, 98] width 232 height 115
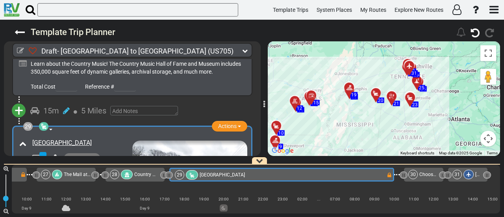
drag, startPoint x: 412, startPoint y: 102, endPoint x: 371, endPoint y: 56, distance: 61.4
click at [371, 56] on div "To activate drag with keyboard, press Alt + Enter. Once in keyboard drag state,…" at bounding box center [384, 98] width 232 height 115
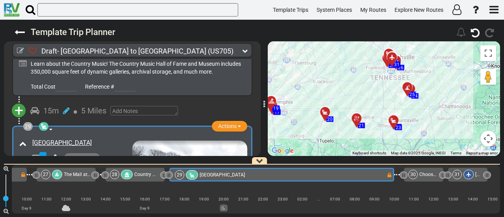
drag, startPoint x: 422, startPoint y: 93, endPoint x: 375, endPoint y: 84, distance: 48.1
click at [375, 84] on div "To activate drag with keyboard, press Alt + Enter. Once in keyboard drag state,…" at bounding box center [384, 98] width 232 height 115
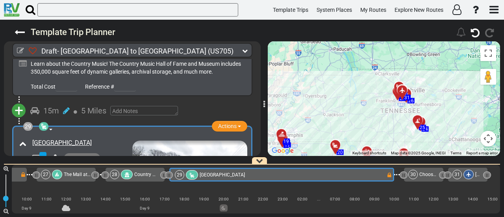
drag, startPoint x: 329, startPoint y: 79, endPoint x: 339, endPoint y: 117, distance: 39.6
click at [339, 117] on div "To activate drag with keyboard, press Alt + Enter. Once in keyboard drag state,…" at bounding box center [384, 98] width 232 height 115
click at [344, 143] on div "To activate drag with keyboard, press Alt + Enter. Once in keyboard drag state,…" at bounding box center [384, 98] width 232 height 115
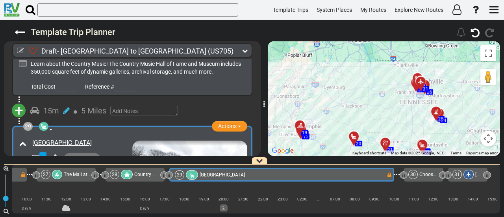
drag, startPoint x: 342, startPoint y: 96, endPoint x: 362, endPoint y: 87, distance: 22.0
click at [362, 87] on div "To activate drag with keyboard, press Alt + Enter. Once in keyboard drag state,…" at bounding box center [384, 98] width 232 height 115
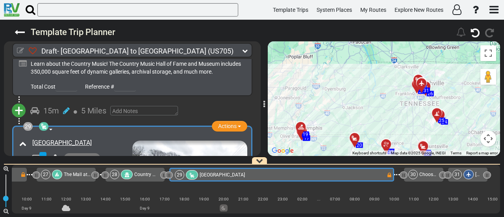
click at [20, 48] on icon at bounding box center [20, 50] width 7 height 7
select select "number:46"
select select "number:355"
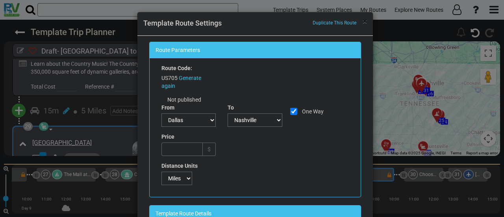
click at [364, 20] on span "×" at bounding box center [365, 21] width 4 height 9
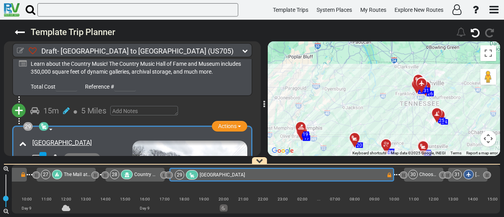
click at [17, 51] on icon at bounding box center [20, 50] width 7 height 7
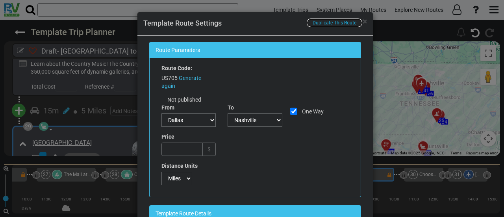
click at [326, 22] on span "Duplicate This Route" at bounding box center [335, 23] width 44 height 6
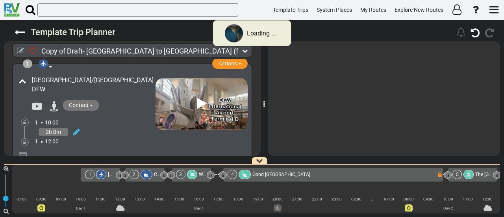
type input "Copy of Draft- Dallas to Nashville (from 3249)"
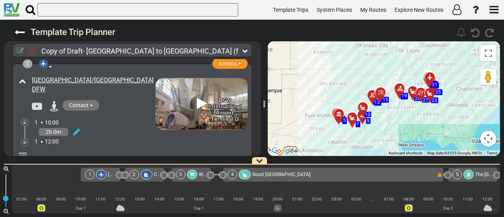
click at [17, 51] on icon at bounding box center [20, 50] width 7 height 7
select select "number:46"
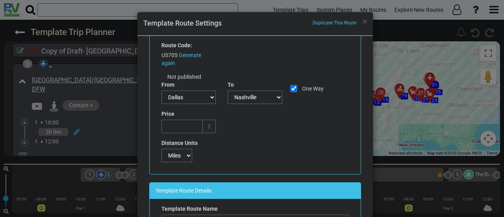
scroll to position [39, 0]
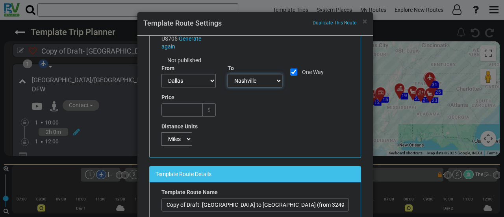
click at [241, 80] on select "--Choose-- Agoura Hills Albuquerque Allston Anchorage Atlanta Aurora Austin Avo…" at bounding box center [255, 80] width 55 height 13
select select "number:34"
click at [228, 74] on select "--Choose-- Agoura Hills Albuquerque Allston Anchorage Atlanta Aurora Austin Avo…" at bounding box center [255, 80] width 55 height 13
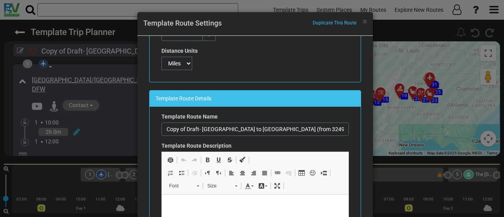
scroll to position [118, 0]
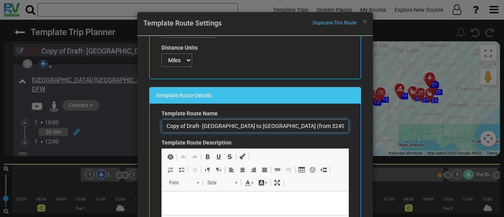
drag, startPoint x: 184, startPoint y: 124, endPoint x: 147, endPoint y: 126, distance: 37.1
click at [147, 126] on div "Template Route Details Template Route Name Copy of Draft- Dallas to Nashville (…" at bounding box center [255, 166] width 224 height 159
drag, startPoint x: 202, startPoint y: 126, endPoint x: 224, endPoint y: 124, distance: 22.1
click at [224, 124] on input "Draft- Dallas to Nashville (from 3249)" at bounding box center [256, 125] width 188 height 13
drag, startPoint x: 232, startPoint y: 125, endPoint x: 265, endPoint y: 123, distance: 33.1
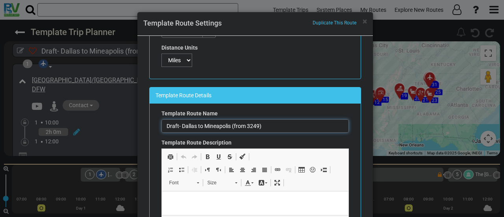
click at [265, 123] on input "Draft- Dallas to Mineapolis (from 3249)" at bounding box center [256, 125] width 188 height 13
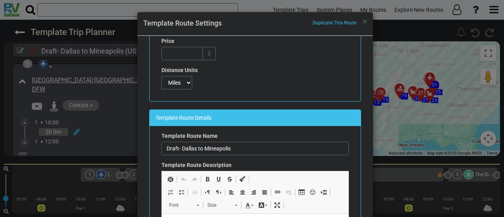
scroll to position [106, 0]
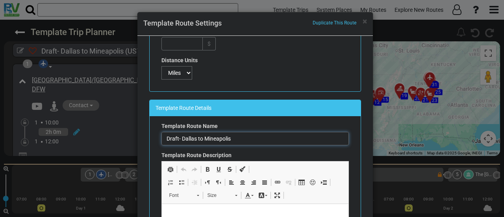
click at [211, 141] on input "Draft- Dallas to Mineapolis" at bounding box center [256, 138] width 188 height 13
type input "Draft- [GEOGRAPHIC_DATA] to [GEOGRAPHIC_DATA]"
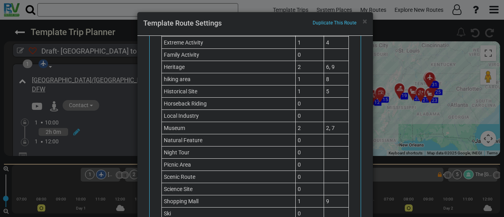
scroll to position [52, 0]
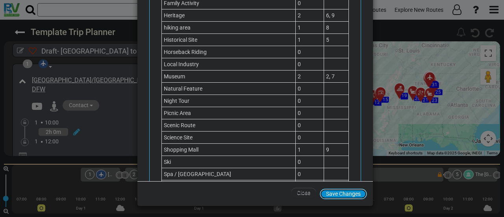
click at [352, 193] on button "Save Changes" at bounding box center [343, 194] width 47 height 11
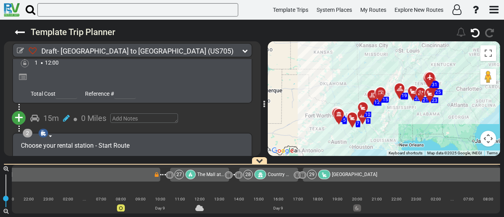
scroll to position [0, 3136]
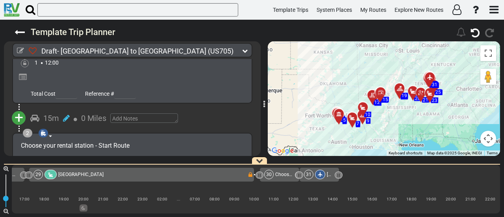
click at [322, 174] on icon at bounding box center [320, 174] width 5 height 5
click at [329, 174] on span "Nashville International Airport - BNA" at bounding box center [356, 175] width 58 height 6
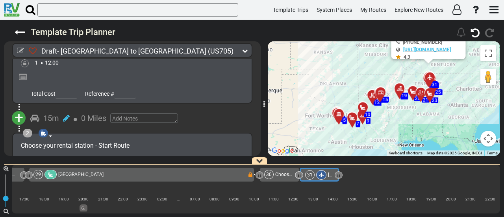
scroll to position [4430, 0]
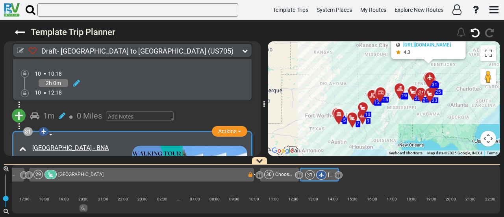
click at [320, 177] on icon at bounding box center [321, 175] width 5 height 5
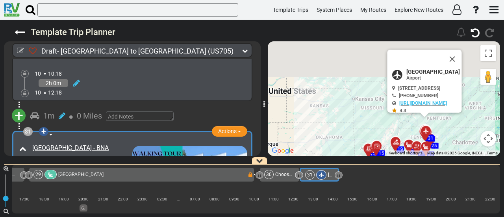
scroll to position [4434, 0]
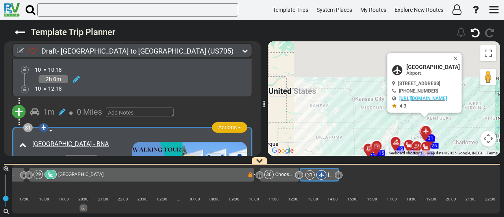
click at [233, 124] on span "Actions" at bounding box center [227, 127] width 19 height 6
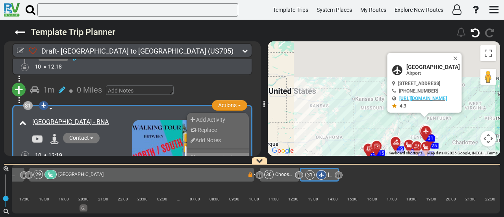
scroll to position [4474, 0]
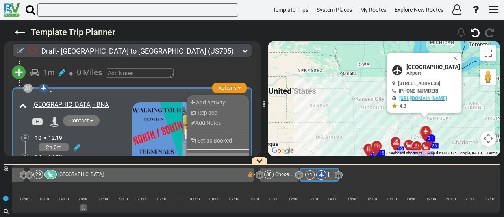
click at [221, 153] on li "Remove" at bounding box center [218, 158] width 62 height 10
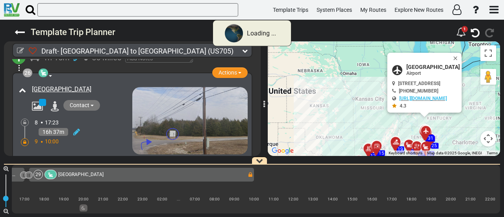
scroll to position [4278, 0]
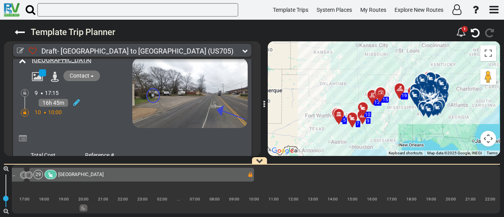
click at [170, 173] on div "29 Trinity RV Park and Campground" at bounding box center [140, 174] width 214 height 9
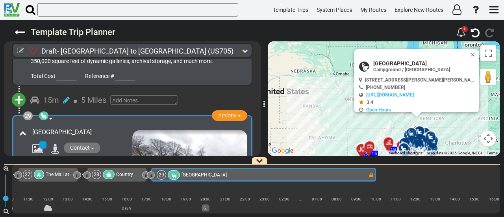
scroll to position [0, 2996]
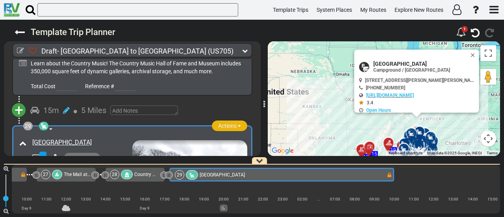
click at [230, 123] on span "Actions" at bounding box center [227, 126] width 19 height 6
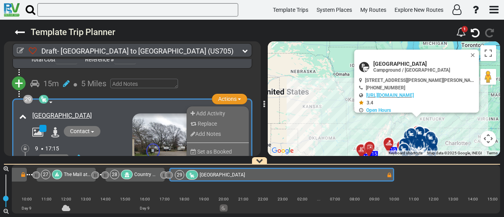
scroll to position [4236, 0]
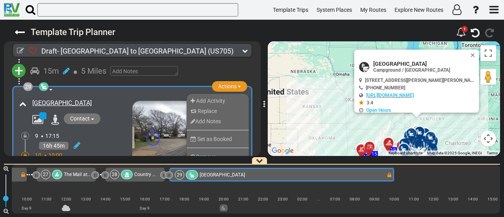
drag, startPoint x: 222, startPoint y: 119, endPoint x: 222, endPoint y: 80, distance: 38.6
click at [222, 114] on ul "Add Activity Replace Add Notes Set as Booked Remove" at bounding box center [217, 128] width 63 height 71
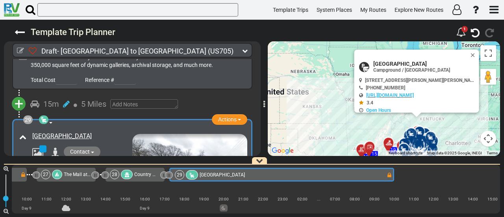
scroll to position [4157, 0]
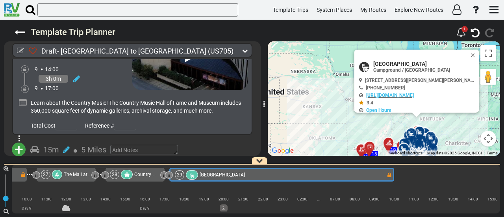
click at [231, 162] on span "Actions" at bounding box center [227, 165] width 19 height 6
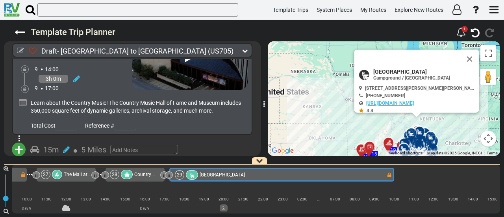
scroll to position [4236, 0]
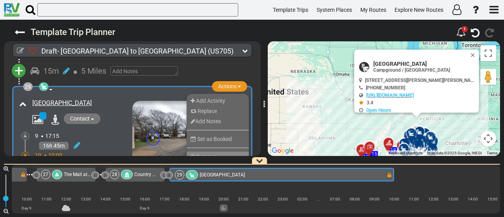
click at [229, 152] on li "Remove" at bounding box center [218, 157] width 62 height 10
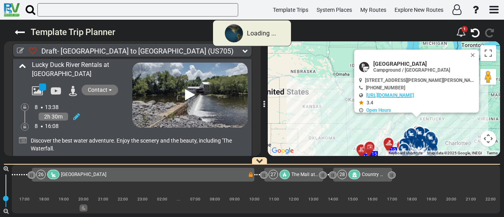
scroll to position [4128, 0]
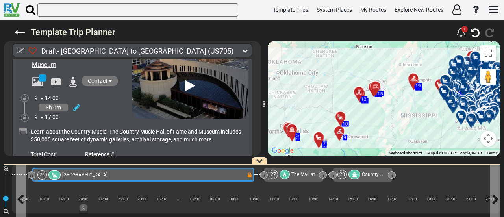
click at [238, 175] on div "26 Four Corners RV Resort" at bounding box center [141, 174] width 209 height 9
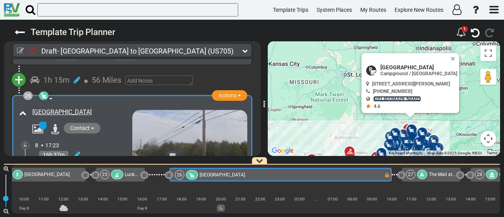
scroll to position [3790, 0]
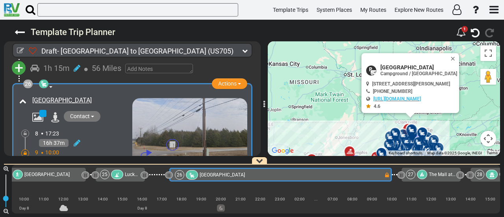
click at [26, 151] on icon at bounding box center [25, 153] width 3 height 5
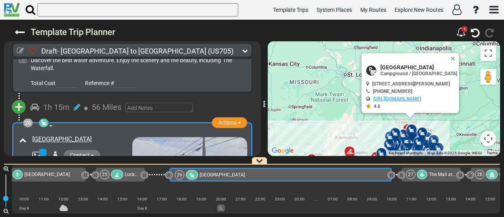
scroll to position [3751, 0]
click at [128, 177] on span "Lucky Duck River Rentals at Normandy" at bounding box center [177, 175] width 104 height 6
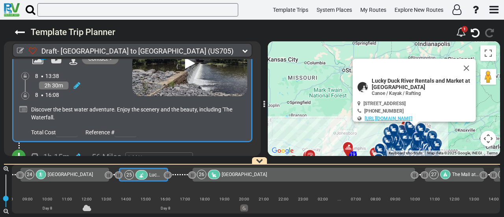
scroll to position [0, 2581]
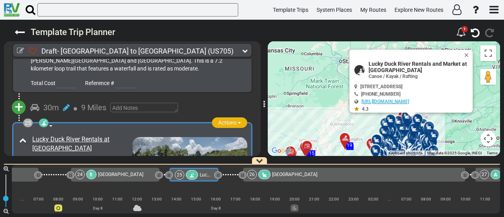
click at [218, 119] on span "Actions" at bounding box center [227, 122] width 19 height 6
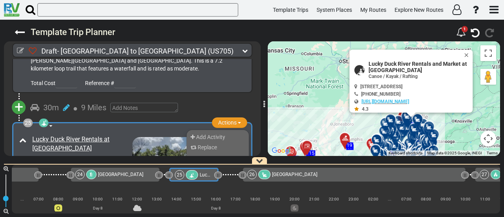
click at [210, 180] on span "Remove" at bounding box center [206, 183] width 20 height 6
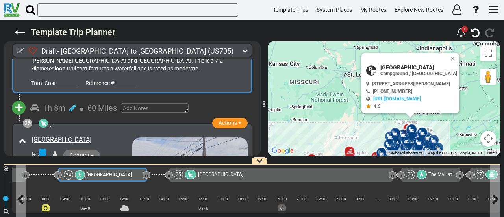
click at [132, 176] on span "Short Springs Natural Area" at bounding box center [109, 175] width 45 height 6
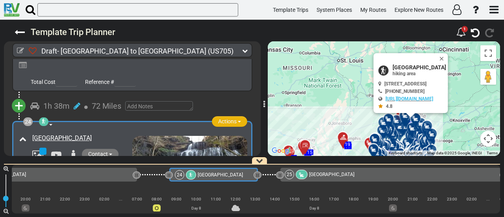
click at [221, 118] on span "Actions" at bounding box center [227, 121] width 19 height 6
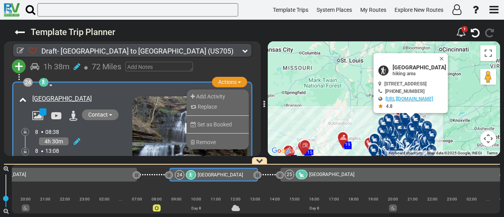
drag, startPoint x: 228, startPoint y: 113, endPoint x: 223, endPoint y: 29, distance: 84.1
click at [228, 137] on li "Remove" at bounding box center [218, 142] width 62 height 10
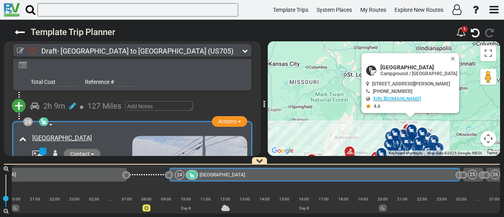
click at [96, 174] on div "23 Redstone Arsenal RV Park & Campground" at bounding box center [34, 174] width 176 height 9
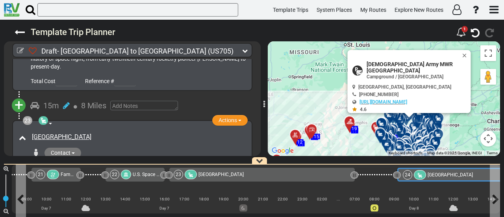
click at [461, 176] on span "Four Corners RV Resort" at bounding box center [450, 175] width 45 height 6
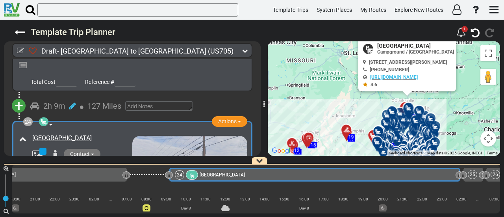
drag, startPoint x: 418, startPoint y: 138, endPoint x: 413, endPoint y: 104, distance: 34.4
click at [413, 109] on div at bounding box center [412, 115] width 13 height 12
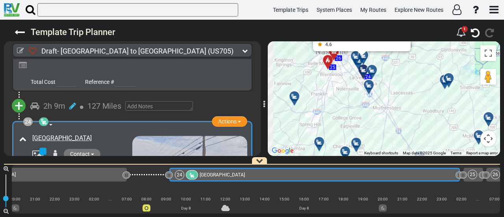
drag, startPoint x: 385, startPoint y: 89, endPoint x: 416, endPoint y: 141, distance: 59.5
click at [416, 141] on div "To activate drag with keyboard, press Alt + Enter. Once in keyboard drag state,…" at bounding box center [384, 98] width 232 height 115
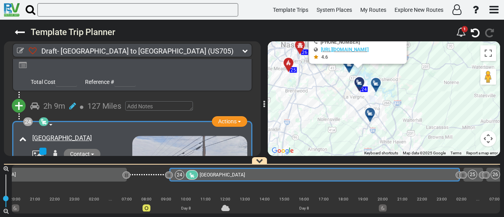
drag, startPoint x: 406, startPoint y: 101, endPoint x: 442, endPoint y: 150, distance: 60.8
click at [442, 150] on div "To activate drag with keyboard, press Alt + Enter. Once in keyboard drag state,…" at bounding box center [384, 98] width 232 height 115
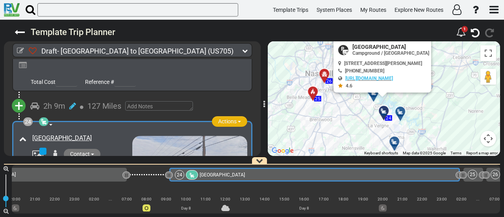
click at [229, 118] on span "Actions" at bounding box center [227, 121] width 19 height 6
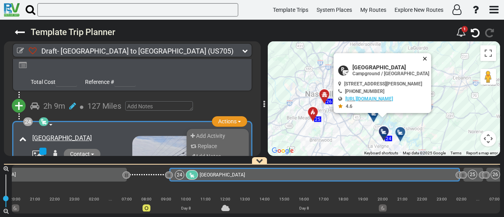
click at [431, 57] on button "Close" at bounding box center [426, 58] width 9 height 11
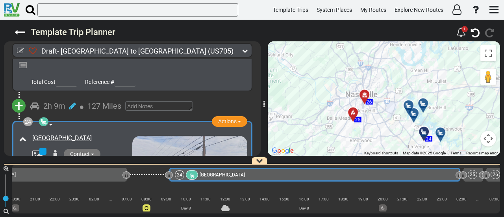
drag, startPoint x: 355, startPoint y: 106, endPoint x: 396, endPoint y: 106, distance: 41.0
click at [396, 106] on div "To activate drag with keyboard, press Alt + Enter. Once in keyboard drag state,…" at bounding box center [384, 98] width 232 height 115
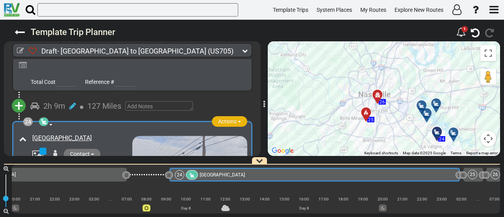
click at [218, 118] on span "Actions" at bounding box center [227, 121] width 19 height 6
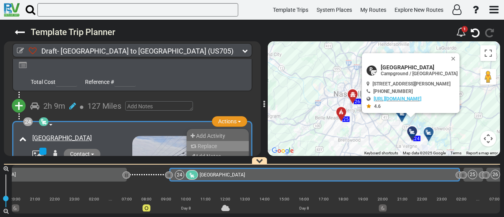
click at [222, 141] on li "Replace" at bounding box center [218, 146] width 62 height 10
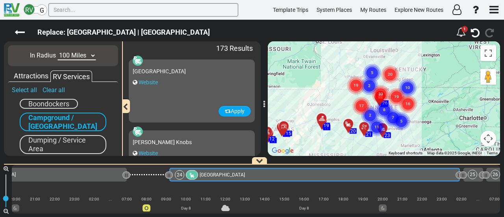
click at [383, 85] on circle "Cluster of 33 markers" at bounding box center [381, 94] width 18 height 18
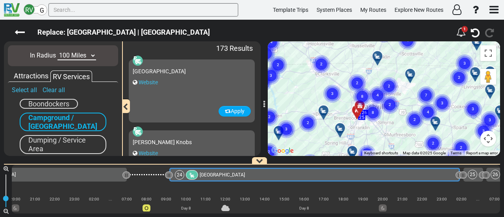
click at [380, 74] on div "25 26 16 17 18 19 20 21 22 23 1 2 3 4 5 6 7 8 9 10 11 12 13 14 15 4 4 2 7 3 2 2…" at bounding box center [496, 74] width 232 height 0
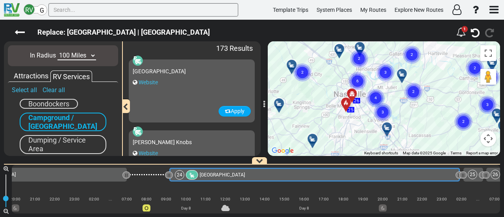
drag, startPoint x: 374, startPoint y: 103, endPoint x: 388, endPoint y: 84, distance: 24.0
click at [388, 84] on div "To activate drag with keyboard, press Alt + Enter. Once in keyboard drag state,…" at bounding box center [384, 98] width 232 height 115
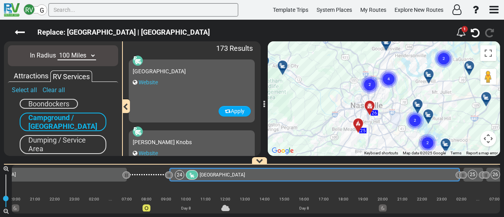
drag, startPoint x: 346, startPoint y: 94, endPoint x: 406, endPoint y: 95, distance: 60.7
click at [406, 95] on div "To activate drag with keyboard, press Alt + Enter. Once in keyboard drag state,…" at bounding box center [384, 98] width 232 height 115
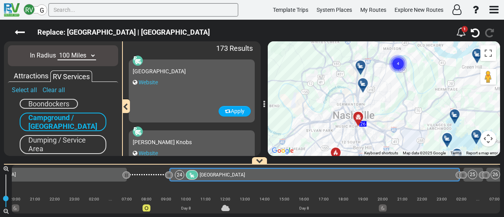
click at [361, 84] on icon at bounding box center [363, 83] width 8 height 6
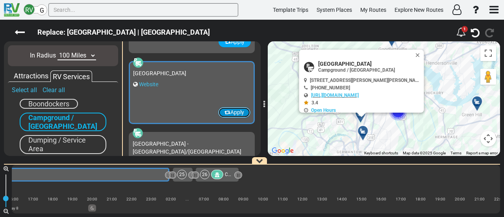
click at [228, 111] on button "Apply" at bounding box center [234, 112] width 32 height 11
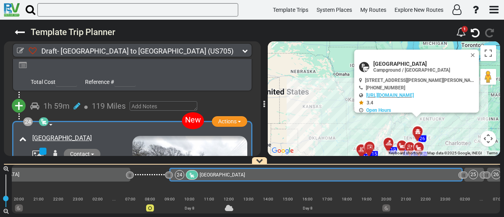
click at [423, 174] on div "24 Trinity RV Park and Campground" at bounding box center [315, 174] width 281 height 9
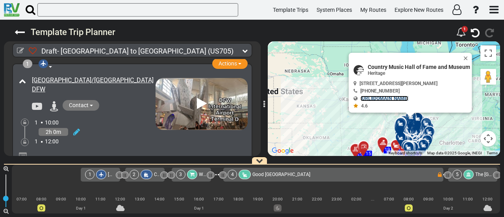
scroll to position [3575, 0]
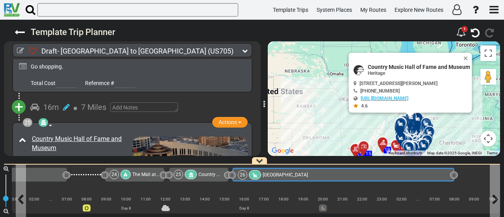
click at [273, 172] on span "[GEOGRAPHIC_DATA]" at bounding box center [285, 175] width 45 height 6
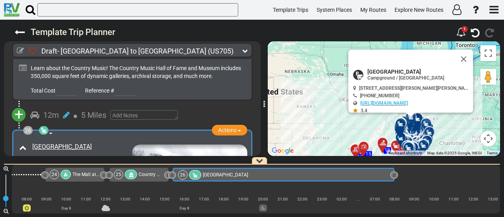
scroll to position [0, 2592]
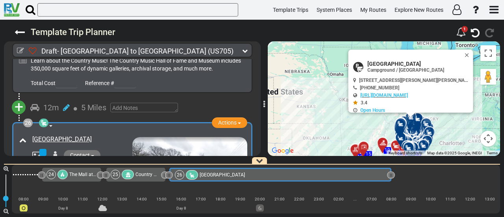
click at [89, 173] on span "The Mall at [GEOGRAPHIC_DATA]" at bounding box center [104, 175] width 70 height 6
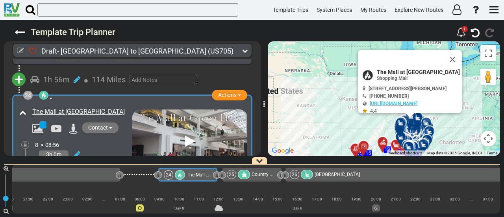
scroll to position [0, 2464]
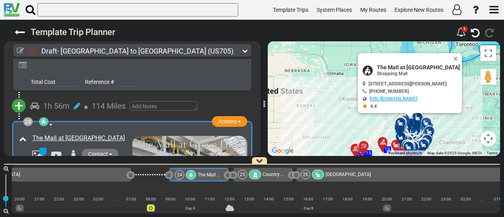
click at [86, 176] on div "23 [GEOGRAPHIC_DATA]" at bounding box center [38, 174] width 176 height 9
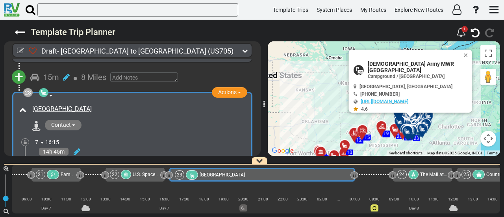
scroll to position [3276, 0]
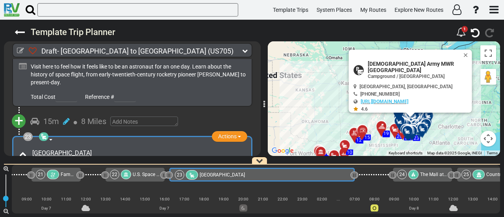
click at [174, 149] on div "[GEOGRAPHIC_DATA]" at bounding box center [138, 153] width 213 height 9
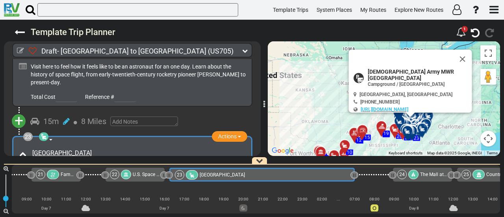
click at [174, 149] on div "[GEOGRAPHIC_DATA]" at bounding box center [138, 153] width 213 height 9
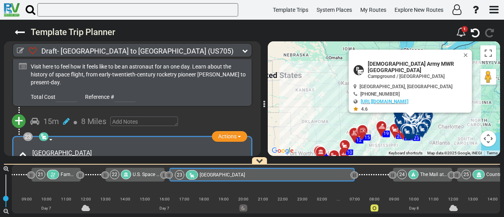
copy div "[GEOGRAPHIC_DATA]"
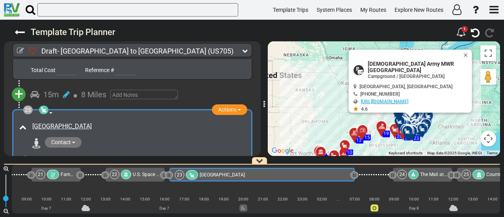
scroll to position [3315, 0]
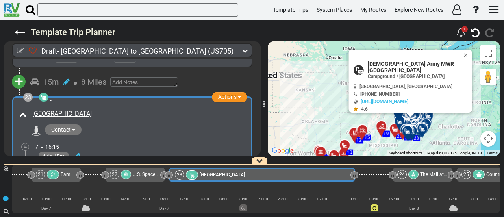
click at [27, 163] on div at bounding box center [25, 167] width 8 height 8
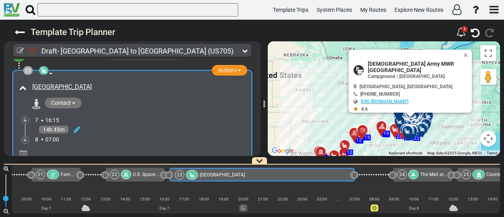
scroll to position [3355, 0]
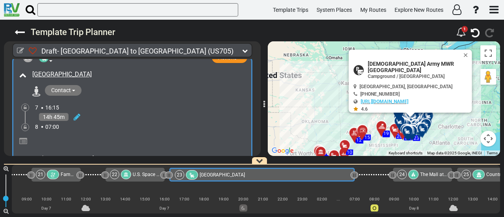
click at [26, 123] on div at bounding box center [25, 127] width 8 height 8
click at [25, 125] on icon at bounding box center [25, 127] width 3 height 5
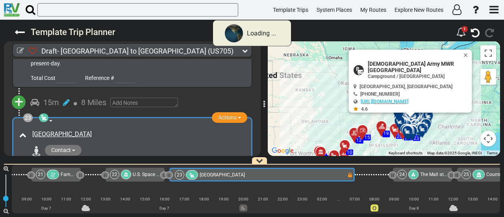
click at [418, 175] on div "24" at bounding box center [409, 174] width 23 height 9
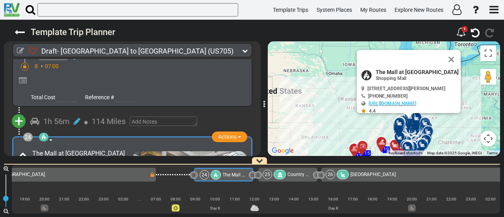
scroll to position [0, 2464]
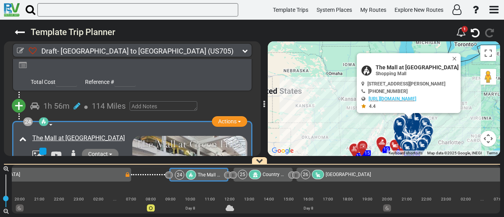
click at [371, 177] on span "[GEOGRAPHIC_DATA]" at bounding box center [348, 175] width 45 height 6
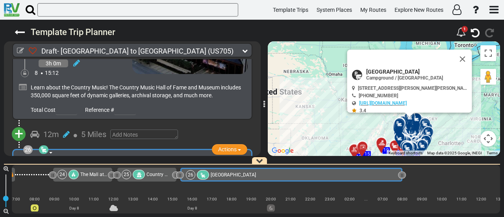
scroll to position [0, 2592]
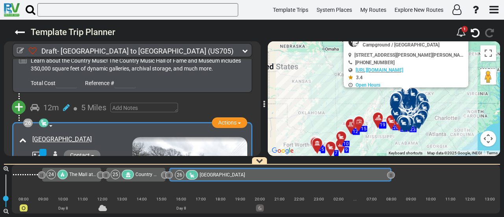
drag, startPoint x: 440, startPoint y: 126, endPoint x: 438, endPoint y: 101, distance: 25.8
click at [438, 101] on div "To activate drag with keyboard, press Alt + Enter. Once in keyboard drag state,…" at bounding box center [384, 98] width 232 height 115
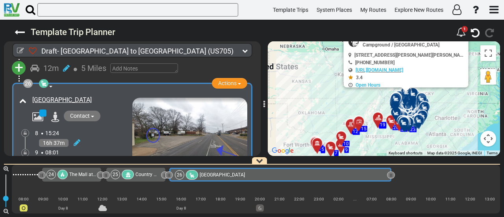
scroll to position [3811, 0]
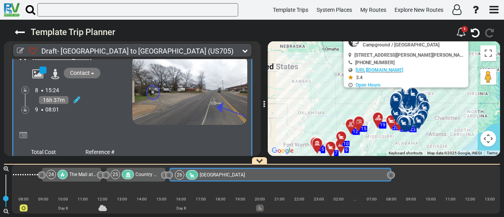
click at [19, 164] on span "+" at bounding box center [21, 173] width 9 height 18
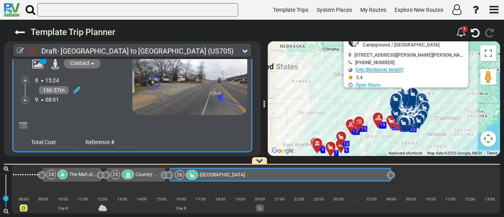
scroll to position [3827, 0]
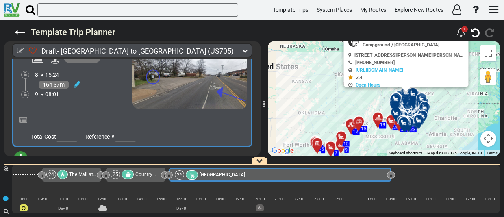
click at [51, 167] on li "Add Atraction" at bounding box center [45, 172] width 62 height 10
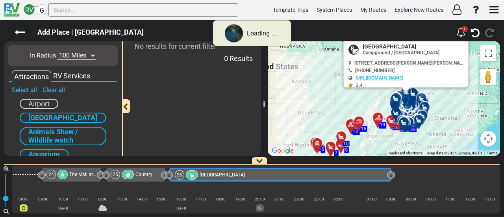
scroll to position [0, 0]
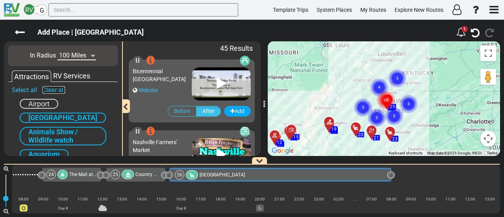
click at [57, 90] on link "Clear all" at bounding box center [54, 89] width 22 height 7
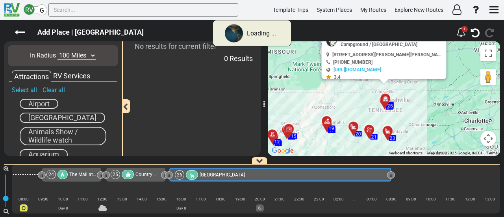
click at [49, 104] on span "Airport" at bounding box center [38, 104] width 21 height 8
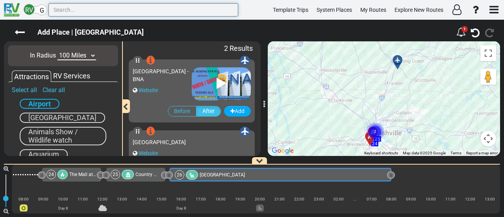
click at [98, 14] on input "text" at bounding box center [143, 9] width 190 height 13
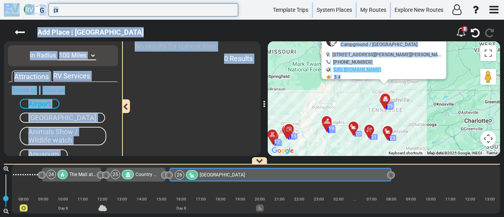
click at [94, 13] on input "צן" at bounding box center [143, 9] width 190 height 13
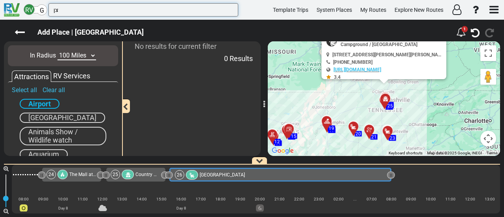
click at [94, 13] on input "צן" at bounding box center [143, 9] width 190 height 13
type input "min"
click at [80, 54] on select "10 Miles 50 Miles 100 Miles 250 Miles 500 Miles 1000 Miles" at bounding box center [77, 55] width 39 height 9
click at [58, 51] on select "10 Miles 50 Miles 100 Miles 250 Miles 500 Miles 1000 Miles" at bounding box center [77, 55] width 39 height 9
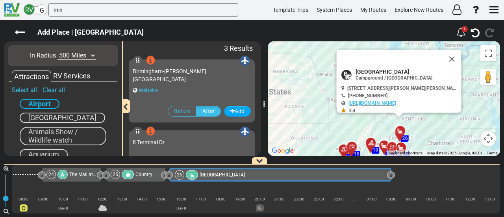
click at [78, 55] on select "10 Miles 50 Miles 100 Miles 250 Miles 500 Miles 1000 Miles" at bounding box center [77, 55] width 39 height 9
select select "number:1000"
click at [58, 51] on select "10 Miles 50 Miles 100 Miles 250 Miles 500 Miles 1000 Miles" at bounding box center [77, 55] width 39 height 9
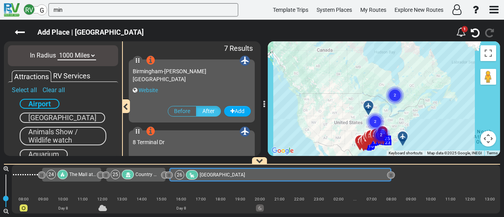
click at [371, 103] on gmp-advanced-marker "2" at bounding box center [376, 112] width 20 height 21
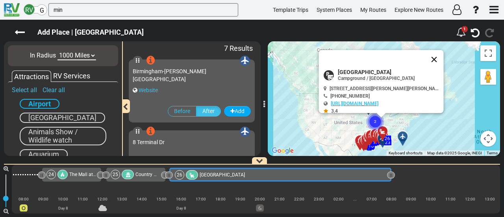
click at [433, 57] on button "Close" at bounding box center [434, 59] width 19 height 19
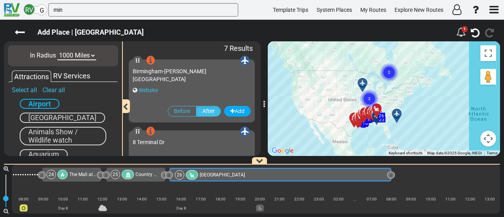
drag, startPoint x: 397, startPoint y: 123, endPoint x: 391, endPoint y: 98, distance: 25.1
click at [391, 98] on div "To activate drag with keyboard, press Alt + Enter. Once in keyboard drag state,…" at bounding box center [384, 98] width 232 height 115
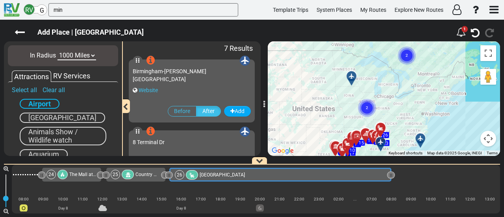
drag, startPoint x: 353, startPoint y: 82, endPoint x: 381, endPoint y: 102, distance: 34.7
click at [377, 102] on gmp-advanced-marker "2" at bounding box center [367, 98] width 20 height 21
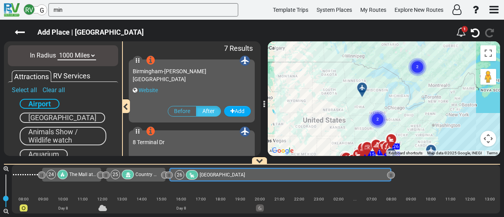
click at [361, 86] on icon at bounding box center [362, 88] width 6 height 6
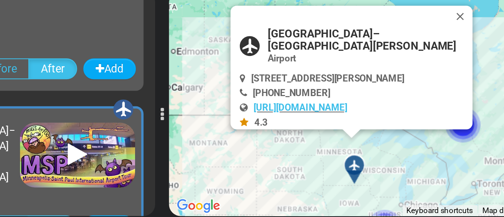
scroll to position [282, 0]
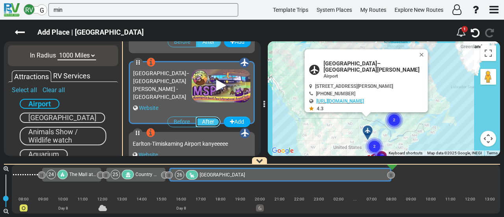
click at [206, 117] on label "After" at bounding box center [208, 122] width 25 height 11
click at [0, 0] on input "After" at bounding box center [0, 0] width 0 height 0
click at [236, 117] on button "Add" at bounding box center [237, 122] width 27 height 11
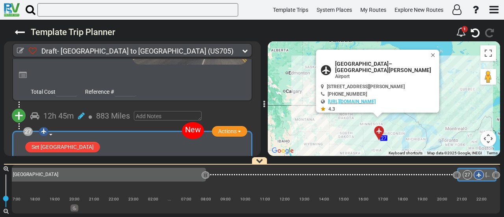
scroll to position [3879, 0]
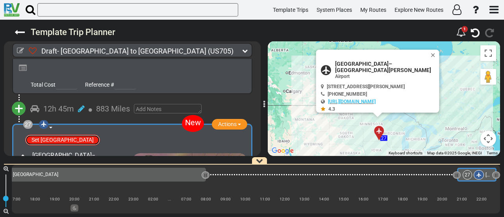
click at [73, 135] on button "Set As End Route Airport" at bounding box center [62, 140] width 75 height 11
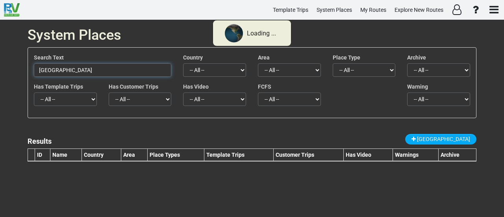
click at [136, 72] on input "[GEOGRAPHIC_DATA]" at bounding box center [103, 69] width 138 height 13
paste input "[GEOGRAPHIC_DATA]"
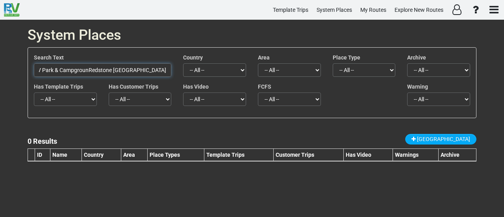
drag, startPoint x: 130, startPoint y: 68, endPoint x: 211, endPoint y: 71, distance: 81.2
click at [211, 71] on div "Search Text Redstone Arsenal RV Park & CampgrounRedstone [GEOGRAPHIC_DATA] Coun…" at bounding box center [252, 68] width 448 height 29
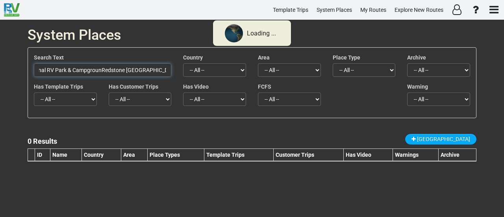
drag, startPoint x: 68, startPoint y: 70, endPoint x: 103, endPoint y: 70, distance: 35.5
click at [103, 70] on input "Redstone Arsenal RV Park & CampgrounRedstone [GEOGRAPHIC_DATA]" at bounding box center [103, 69] width 138 height 13
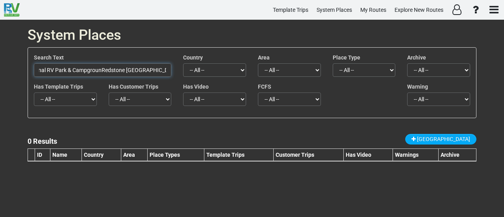
paste input "d"
type input "[GEOGRAPHIC_DATA]"
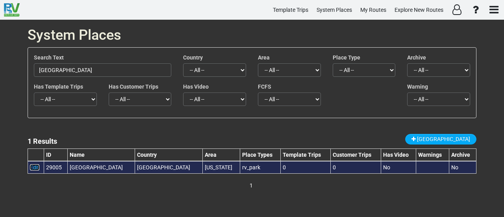
click at [31, 165] on link "Edit" at bounding box center [34, 167] width 9 height 6
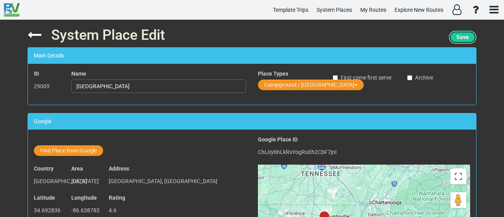
click at [465, 35] on span "Save" at bounding box center [463, 37] width 13 height 6
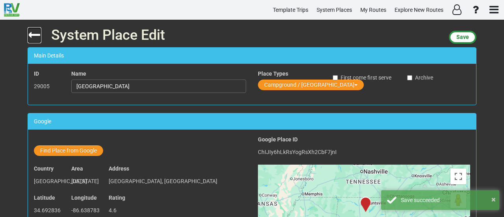
click at [36, 32] on icon at bounding box center [35, 35] width 14 height 14
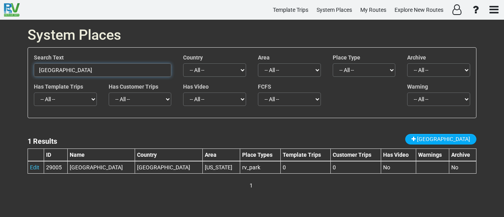
click at [131, 66] on input "[GEOGRAPHIC_DATA]" at bounding box center [103, 69] width 138 height 13
paste input "[GEOGRAPHIC_DATA]"
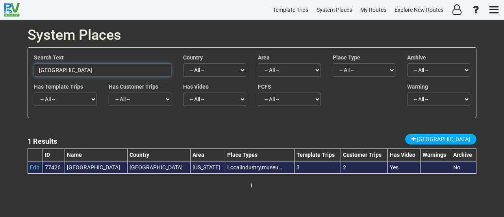
type input "[GEOGRAPHIC_DATA]"
click at [125, 167] on div "[GEOGRAPHIC_DATA]" at bounding box center [96, 168] width 58 height 8
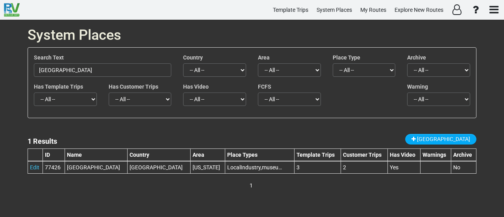
copy tr "[GEOGRAPHIC_DATA]"
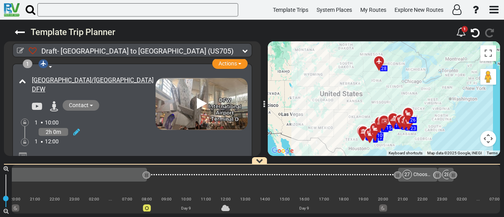
scroll to position [0, 2846]
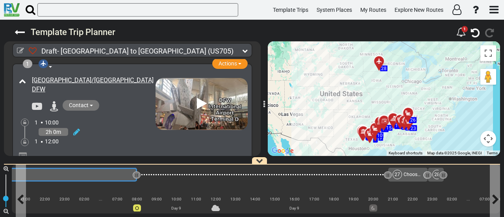
click at [121, 175] on div "26 [GEOGRAPHIC_DATA]" at bounding box center [25, 174] width 210 height 9
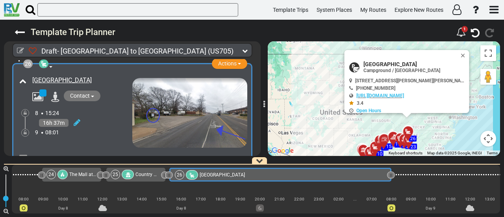
scroll to position [3832, 0]
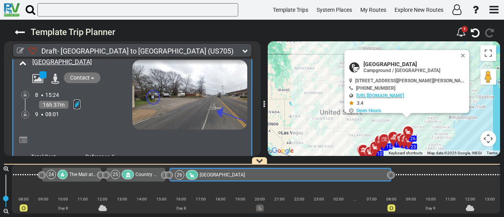
click at [75, 100] on icon at bounding box center [77, 104] width 7 height 8
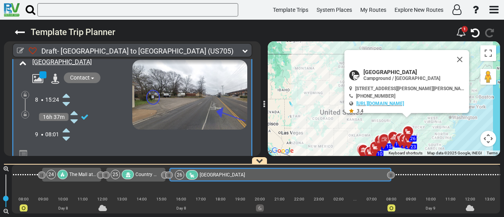
scroll to position [3837, 0]
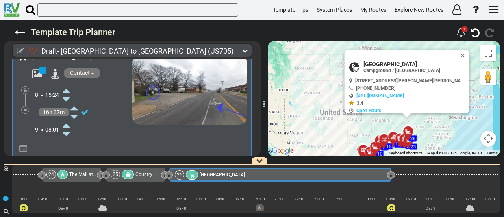
click at [66, 128] on icon at bounding box center [66, 134] width 7 height 13
click at [75, 173] on span "The Mall at [GEOGRAPHIC_DATA]" at bounding box center [104, 175] width 70 height 6
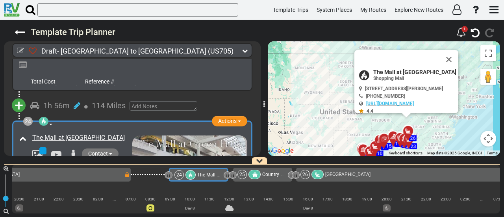
scroll to position [0, 2464]
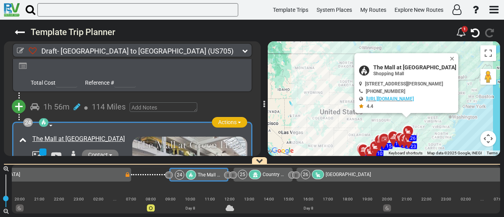
click at [231, 119] on span "Actions" at bounding box center [227, 122] width 19 height 6
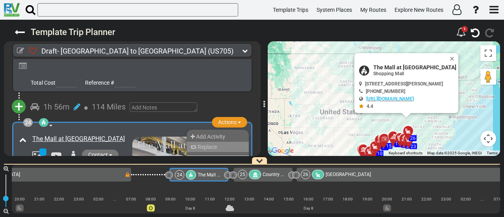
click at [222, 142] on li "Replace" at bounding box center [218, 147] width 62 height 10
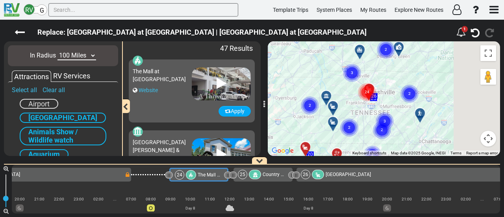
drag, startPoint x: 416, startPoint y: 92, endPoint x: 340, endPoint y: 98, distance: 76.3
click at [341, 99] on div "To activate drag with keyboard, press Alt + Enter. Once in keyboard drag state,…" at bounding box center [384, 98] width 232 height 115
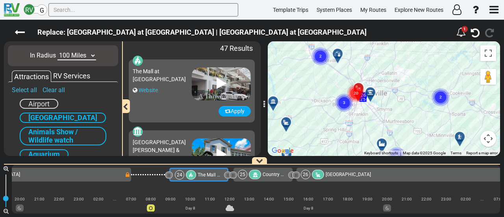
drag, startPoint x: 357, startPoint y: 97, endPoint x: 315, endPoint y: 105, distance: 42.4
click at [315, 105] on div "To activate drag with keyboard, press Alt + Enter. Once in keyboard drag state,…" at bounding box center [384, 98] width 232 height 115
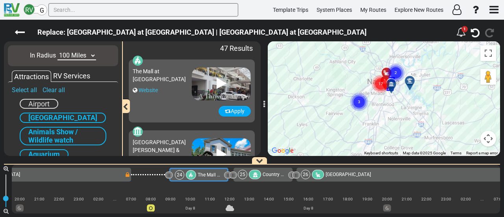
click at [349, 104] on icon "3" at bounding box center [359, 102] width 20 height 20
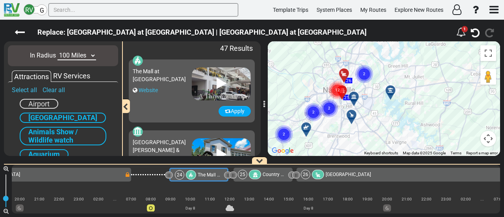
drag, startPoint x: 320, startPoint y: 92, endPoint x: 281, endPoint y: 106, distance: 41.1
click at [281, 106] on div "To activate drag with keyboard, press Alt + Enter. Once in keyboard drag state,…" at bounding box center [384, 98] width 232 height 115
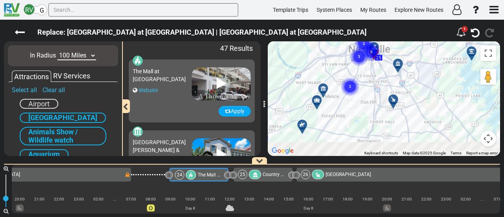
drag, startPoint x: 326, startPoint y: 110, endPoint x: 314, endPoint y: 80, distance: 32.1
click at [314, 80] on div "To activate drag with keyboard, press Alt + Enter. Once in keyboard drag state,…" at bounding box center [384, 98] width 232 height 115
click at [302, 125] on div at bounding box center [305, 128] width 13 height 12
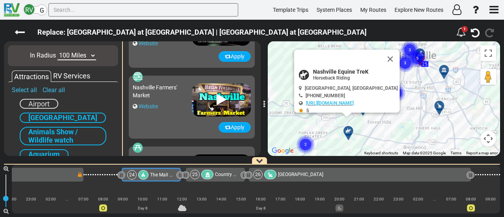
scroll to position [1204, 0]
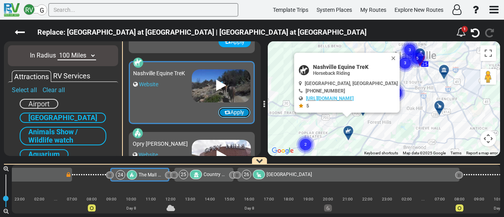
click at [231, 112] on button "Apply" at bounding box center [234, 112] width 32 height 11
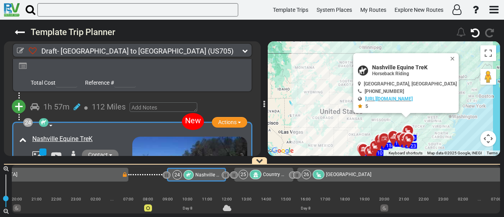
scroll to position [0, 2465]
click at [18, 50] on icon at bounding box center [20, 50] width 7 height 7
select select "number:46"
select select "number:34"
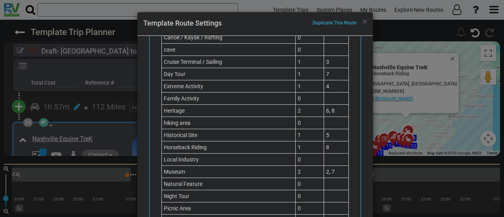
scroll to position [0, 0]
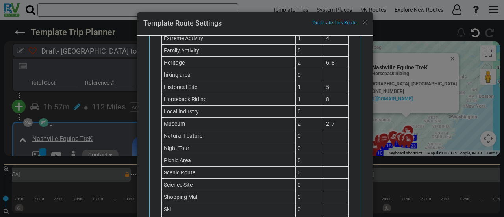
click at [364, 20] on span "×" at bounding box center [365, 21] width 4 height 9
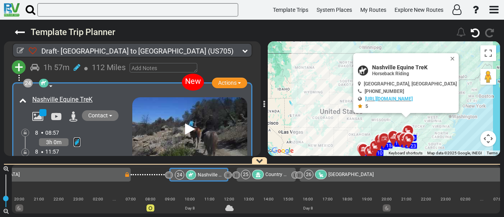
click at [76, 138] on link at bounding box center [77, 142] width 7 height 9
click at [69, 127] on icon at bounding box center [66, 133] width 7 height 13
click at [410, 69] on span "Nashville Equine TreK" at bounding box center [414, 67] width 85 height 6
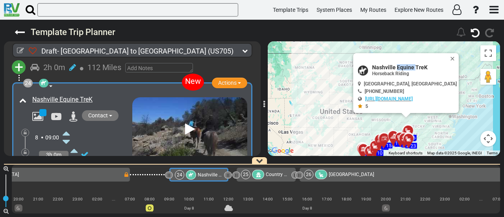
click at [410, 69] on span "Nashville Equine TreK" at bounding box center [414, 67] width 85 height 6
copy div "Nashville Equine TreK"
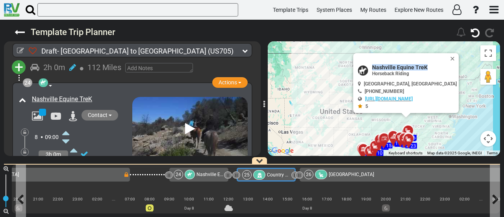
click at [271, 175] on span "Country Music Hall of Fame and Museum" at bounding box center [311, 175] width 89 height 6
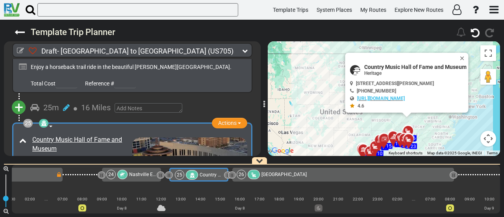
scroll to position [3658, 0]
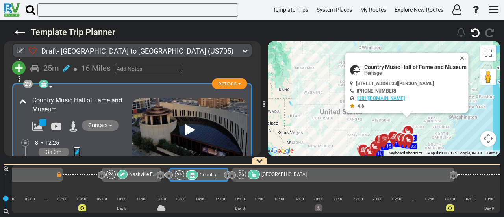
click at [76, 148] on icon at bounding box center [77, 152] width 7 height 8
click at [68, 137] on icon at bounding box center [66, 143] width 7 height 13
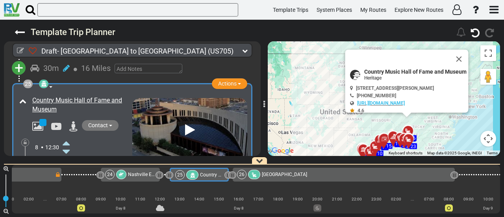
scroll to position [0, 2535]
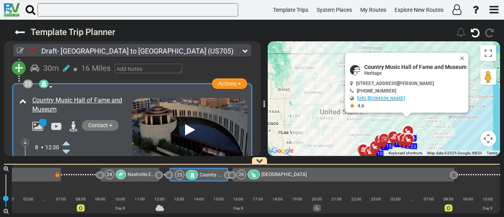
click at [137, 173] on span "Nashville Equine TreK" at bounding box center [151, 175] width 46 height 6
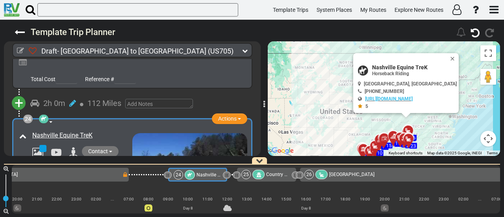
scroll to position [0, 2466]
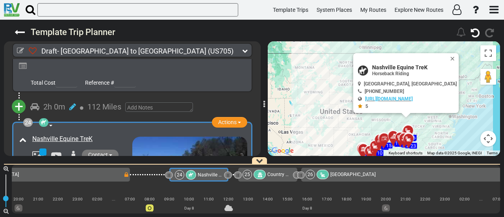
click at [337, 171] on div "[GEOGRAPHIC_DATA]" at bounding box center [353, 174] width 45 height 9
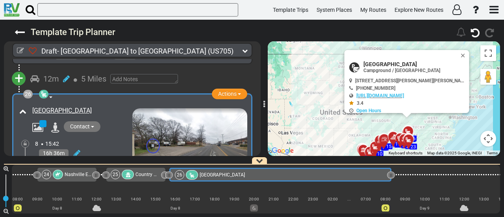
scroll to position [3837, 0]
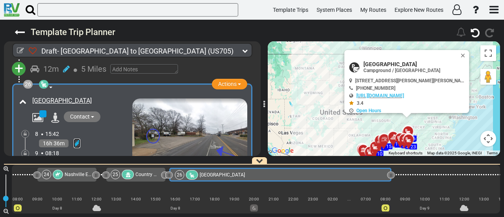
click at [77, 139] on icon at bounding box center [77, 143] width 7 height 8
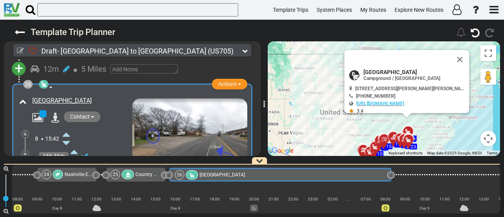
click at [67, 128] on icon at bounding box center [66, 134] width 7 height 13
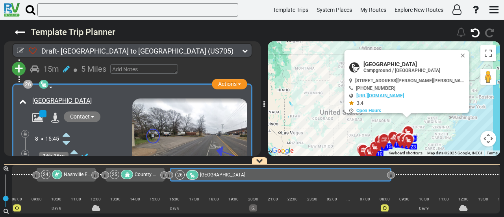
scroll to position [0, 2599]
click at [67, 163] on icon at bounding box center [66, 169] width 7 height 13
click at [67, 171] on icon at bounding box center [66, 177] width 7 height 13
click at [27, 150] on div at bounding box center [25, 154] width 8 height 8
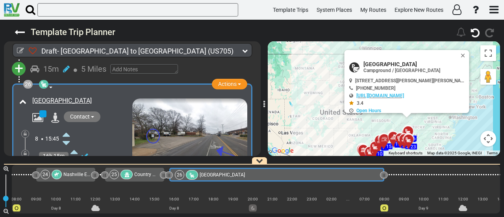
click at [23, 150] on div at bounding box center [25, 154] width 8 height 8
click at [24, 151] on icon at bounding box center [25, 153] width 3 height 5
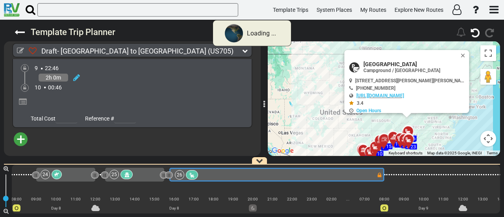
scroll to position [3410, 0]
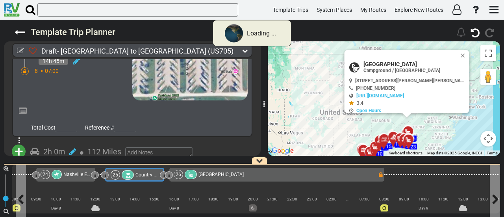
click at [146, 174] on span "Country Music Hall of Fame and Museum" at bounding box center [180, 175] width 89 height 6
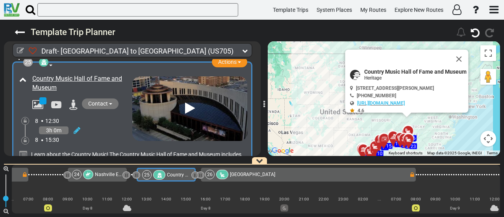
scroll to position [3614, 0]
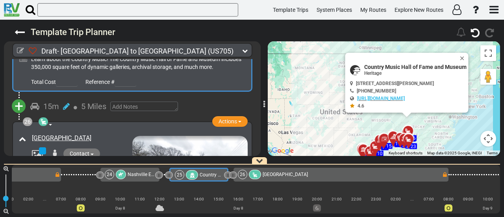
click at [17, 97] on span "+" at bounding box center [19, 106] width 9 height 18
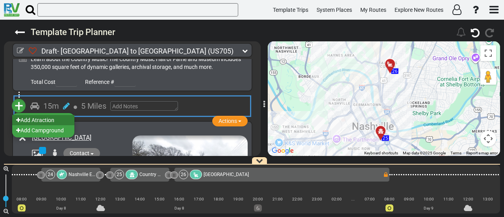
click at [43, 115] on li "Add Atraction" at bounding box center [43, 120] width 62 height 10
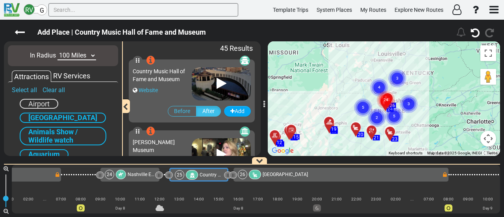
click at [82, 52] on select "10 Miles 50 Miles 100 Miles 250 Miles 500 Miles 1000 Miles" at bounding box center [77, 55] width 39 height 9
select select "number:10"
click at [58, 51] on select "10 Miles 50 Miles 100 Miles 250 Miles 500 Miles 1000 Miles" at bounding box center [77, 55] width 39 height 9
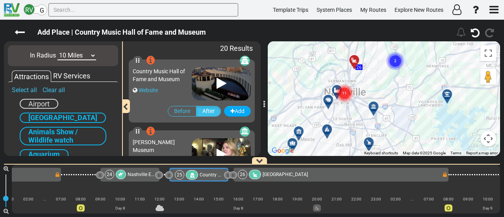
drag, startPoint x: 357, startPoint y: 125, endPoint x: 341, endPoint y: 128, distance: 16.2
click at [341, 128] on div "To activate drag with keyboard, press Alt + Enter. Once in keyboard drag state,…" at bounding box center [384, 98] width 232 height 115
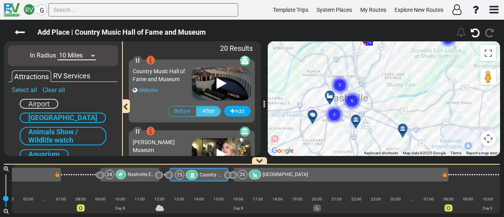
drag, startPoint x: 341, startPoint y: 96, endPoint x: 346, endPoint y: 132, distance: 36.1
click at [346, 132] on div "To activate drag with keyboard, press Alt + Enter. Once in keyboard drag state,…" at bounding box center [384, 98] width 232 height 115
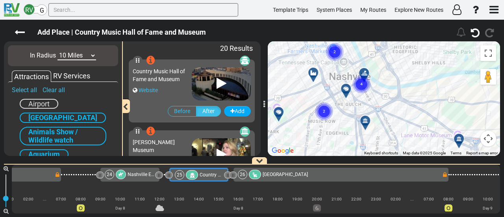
click at [367, 71] on gmp-advanced-marker "4" at bounding box center [362, 75] width 20 height 21
click at [364, 72] on gmp-advanced-marker "2" at bounding box center [363, 78] width 20 height 21
click at [364, 71] on gmp-advanced-marker "2" at bounding box center [363, 78] width 20 height 21
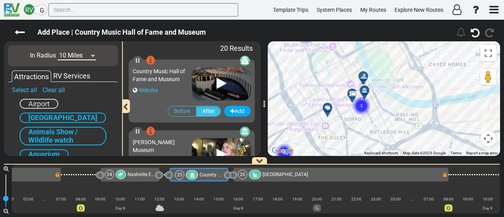
click at [362, 74] on icon at bounding box center [364, 76] width 8 height 6
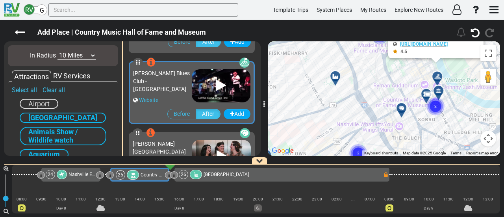
drag, startPoint x: 321, startPoint y: 127, endPoint x: 396, endPoint y: 73, distance: 92.6
click at [396, 73] on div "To activate drag with keyboard, press Alt + Enter. Once in keyboard drag state,…" at bounding box center [384, 98] width 232 height 115
click at [336, 78] on div at bounding box center [338, 79] width 13 height 12
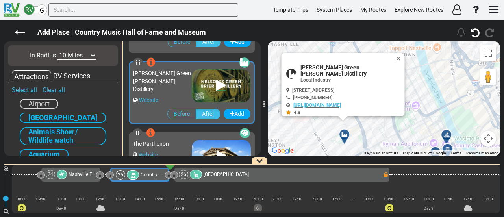
drag, startPoint x: 322, startPoint y: 125, endPoint x: 304, endPoint y: 144, distance: 25.9
click at [304, 144] on div "To activate drag with keyboard, press Alt + Enter. Once in keyboard drag state,…" at bounding box center [384, 98] width 232 height 115
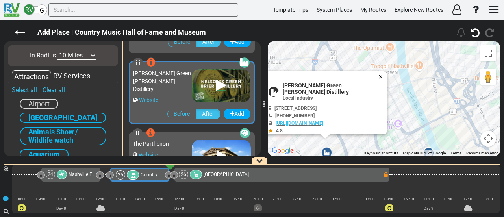
click at [378, 76] on button "Close" at bounding box center [382, 76] width 9 height 11
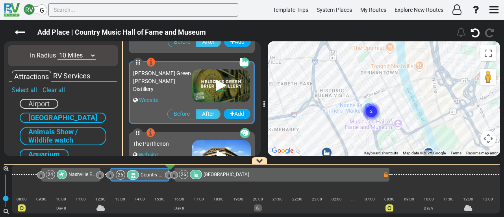
click at [372, 108] on circle "Cluster of 2 markers" at bounding box center [371, 111] width 18 height 18
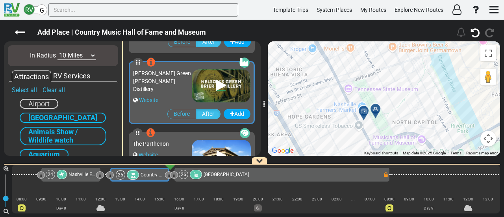
click at [362, 110] on icon at bounding box center [364, 111] width 8 height 6
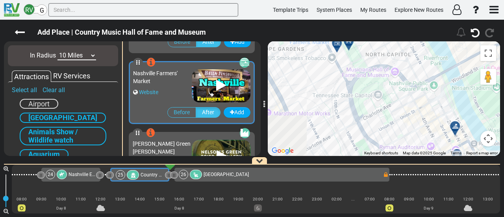
drag, startPoint x: 376, startPoint y: 138, endPoint x: 350, endPoint y: 50, distance: 92.0
click at [350, 50] on div "To activate drag with keyboard, press Alt + Enter. Once in keyboard drag state,…" at bounding box center [384, 98] width 232 height 115
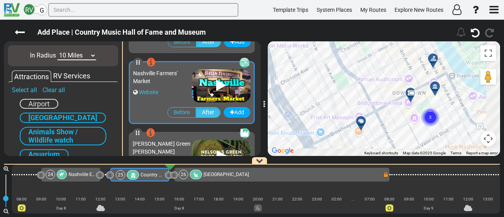
drag, startPoint x: 364, startPoint y: 108, endPoint x: 342, endPoint y: 45, distance: 67.3
click at [342, 45] on div "To activate drag with keyboard, press Alt + Enter. Once in keyboard drag state,…" at bounding box center [384, 98] width 232 height 115
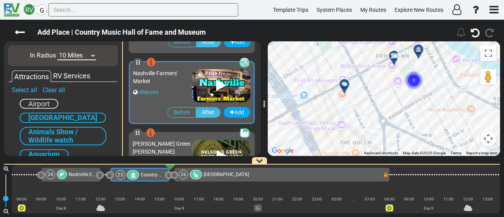
drag, startPoint x: 390, startPoint y: 91, endPoint x: 378, endPoint y: 65, distance: 28.9
click at [378, 65] on div "To activate drag with keyboard, press Alt + Enter. Once in keyboard drag state,…" at bounding box center [384, 98] width 232 height 115
click at [393, 55] on div at bounding box center [396, 58] width 13 height 12
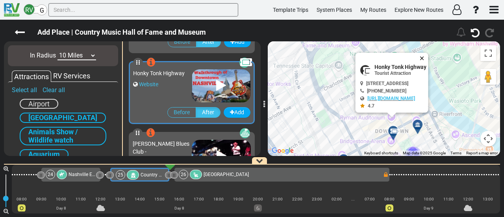
click at [429, 55] on button "Close" at bounding box center [423, 58] width 9 height 11
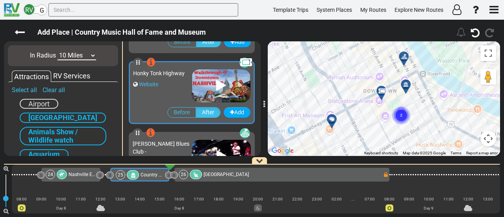
drag, startPoint x: 392, startPoint y: 100, endPoint x: 372, endPoint y: 28, distance: 74.0
click at [372, 28] on div "Add Place | Country Music Hall of Fame and Museum" at bounding box center [252, 118] width 504 height 197
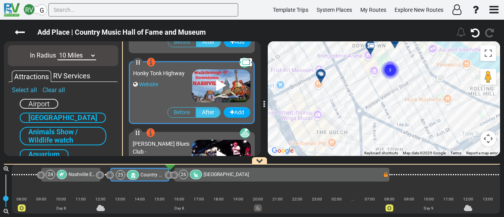
click at [392, 72] on circle "Cluster of 2 markers" at bounding box center [390, 70] width 18 height 18
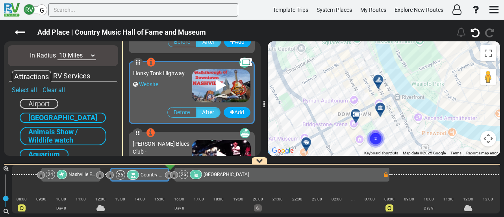
drag, startPoint x: 388, startPoint y: 78, endPoint x: 372, endPoint y: 153, distance: 77.1
click at [372, 153] on div "To navigate, press the arrow keys. To activate drag with keyboard, press Alt + …" at bounding box center [384, 98] width 232 height 115
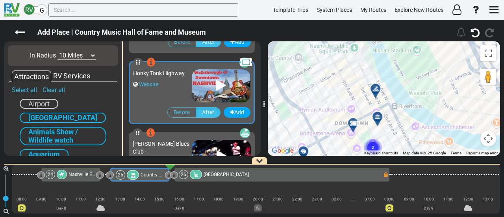
click at [379, 86] on icon at bounding box center [376, 89] width 8 height 6
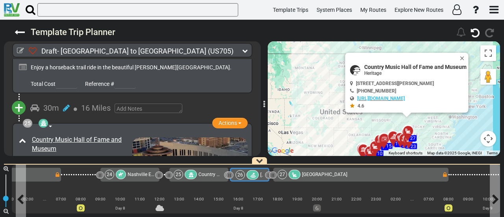
click at [248, 171] on div at bounding box center [253, 174] width 12 height 9
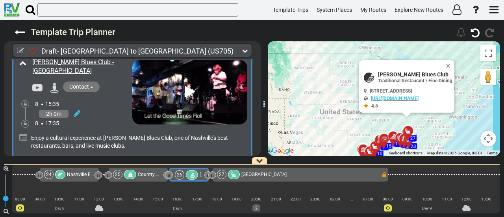
click at [264, 172] on span "[GEOGRAPHIC_DATA]" at bounding box center [264, 175] width 45 height 6
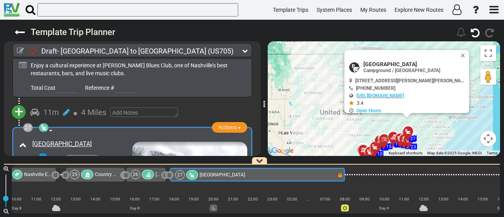
click at [158, 174] on span "BB King's Blues Club - Nashville" at bounding box center [210, 175] width 108 height 6
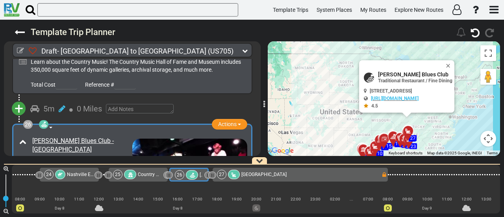
click at [416, 73] on span "BB King's Blues Club" at bounding box center [415, 74] width 74 height 6
copy div "BB King's Blues Club"
click at [398, 79] on span "Traditional Restaurant / Fine Dining" at bounding box center [415, 81] width 74 height 6
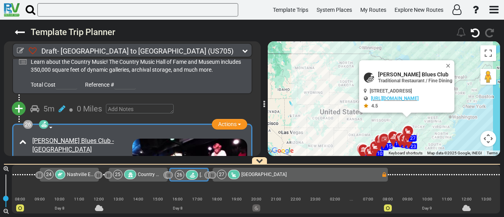
click at [406, 89] on span "152 2nd Ave N, Nashville, TN 37201, USA" at bounding box center [391, 91] width 42 height 6
copy div "152 2nd Ave N, Nashville, TN 37201, USA"
click at [218, 121] on span "Actions" at bounding box center [227, 124] width 19 height 6
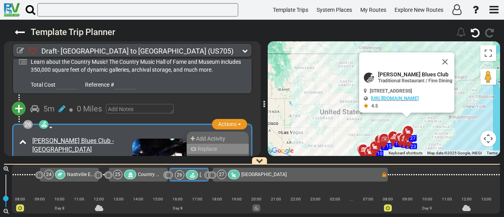
click at [212, 146] on span "Replace" at bounding box center [207, 149] width 19 height 6
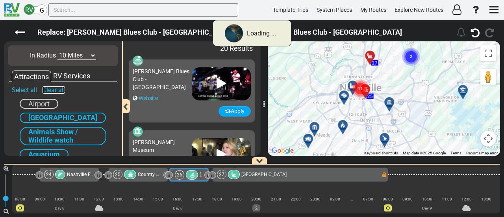
click at [52, 90] on link "Clear all" at bounding box center [54, 89] width 22 height 7
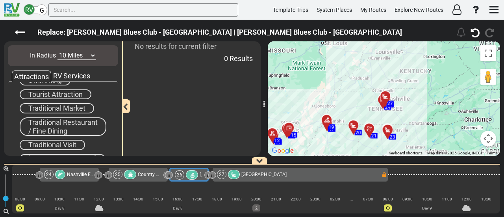
click at [69, 147] on span "Traditional Visit" at bounding box center [52, 145] width 48 height 8
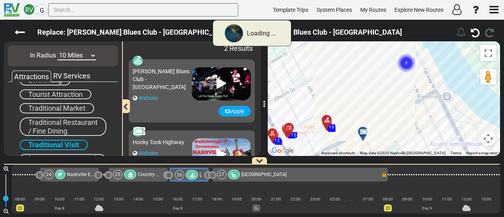
click at [72, 129] on div "Traditional Restaurant / Fine Dining" at bounding box center [63, 126] width 87 height 19
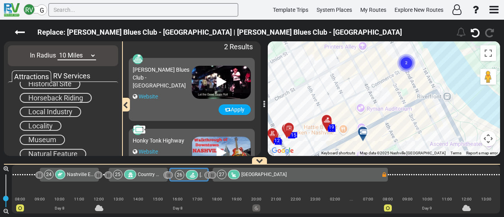
click at [51, 113] on span "Local Industry" at bounding box center [50, 112] width 44 height 8
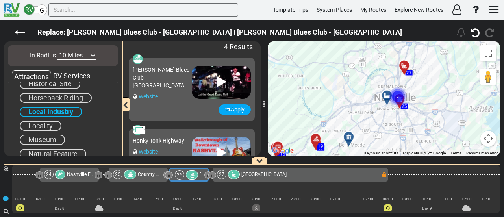
drag, startPoint x: 375, startPoint y: 110, endPoint x: 364, endPoint y: 130, distance: 22.6
click at [364, 130] on div "To activate drag with keyboard, press Alt + Enter. Once in keyboard drag state,…" at bounding box center [384, 98] width 232 height 115
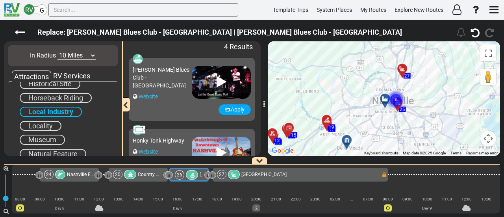
click at [349, 137] on icon at bounding box center [347, 140] width 8 height 6
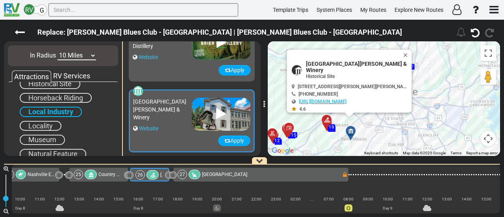
click at [398, 50] on div "To activate drag with keyboard, press Alt + Enter. Once in keyboard drag state,…" at bounding box center [384, 98] width 232 height 115
click at [403, 56] on button "Close" at bounding box center [407, 55] width 9 height 11
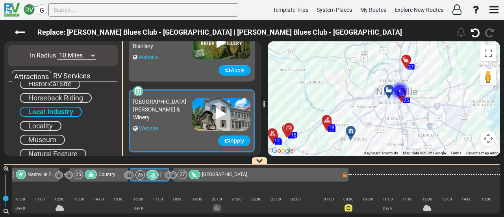
click at [387, 91] on div at bounding box center [391, 93] width 13 height 12
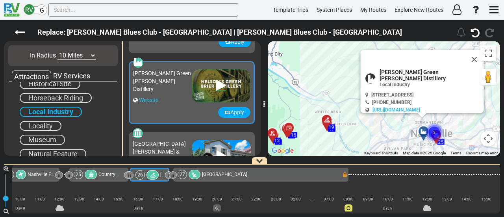
drag, startPoint x: 427, startPoint y: 122, endPoint x: 335, endPoint y: 61, distance: 110.0
click at [335, 61] on div "To activate drag with keyboard, press Alt + Enter. Once in keyboard drag state,…" at bounding box center [384, 98] width 232 height 115
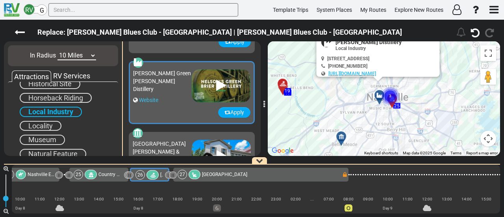
drag, startPoint x: 398, startPoint y: 128, endPoint x: 348, endPoint y: 87, distance: 65.0
click at [348, 87] on div "To activate drag with keyboard, press Alt + Enter. Once in keyboard drag state,…" at bounding box center [384, 98] width 232 height 115
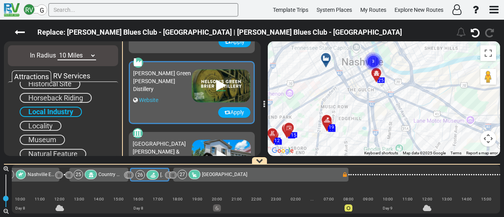
drag, startPoint x: 404, startPoint y: 69, endPoint x: 409, endPoint y: 86, distance: 17.6
click at [409, 86] on div "To activate drag with keyboard, press Alt + Enter. Once in keyboard drag state,…" at bounding box center [384, 98] width 232 height 115
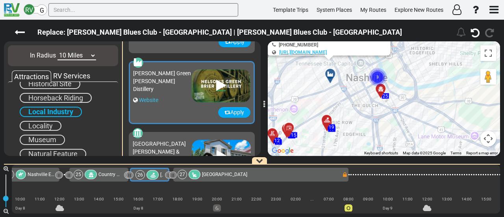
click at [382, 73] on circle "Cluster of 3 markers" at bounding box center [378, 77] width 18 height 18
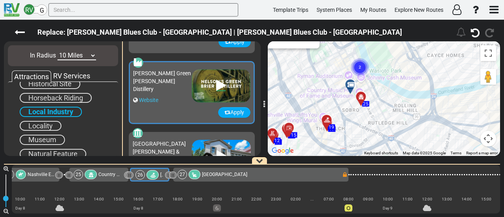
click at [351, 82] on icon at bounding box center [351, 85] width 8 height 6
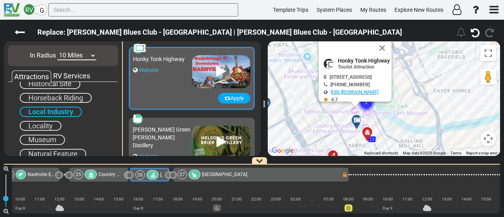
scroll to position [69, 0]
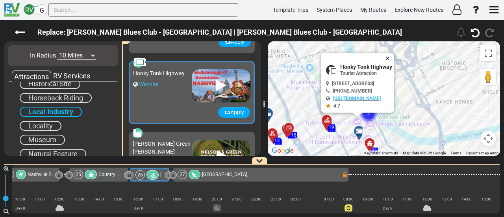
click at [394, 53] on button "Close" at bounding box center [389, 58] width 9 height 11
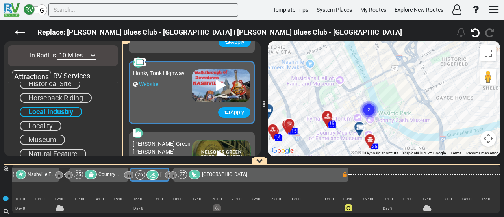
drag, startPoint x: 391, startPoint y: 101, endPoint x: 398, endPoint y: 76, distance: 26.1
click at [398, 76] on div "To navigate, press the arrow keys. To activate drag with keyboard, press Alt + …" at bounding box center [384, 98] width 232 height 115
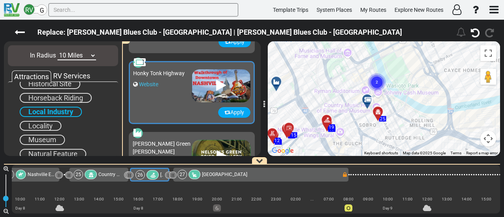
click at [383, 80] on circle "Cluster of 2 markers" at bounding box center [377, 82] width 18 height 18
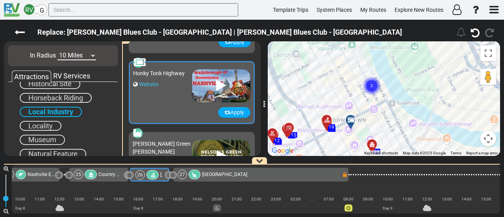
drag, startPoint x: 342, startPoint y: 109, endPoint x: 440, endPoint y: 109, distance: 97.7
click at [440, 109] on div "To navigate, press the arrow keys. To activate drag with keyboard, press Alt + …" at bounding box center [384, 98] width 232 height 115
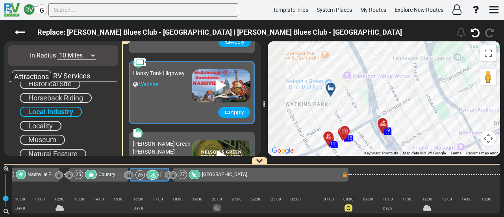
drag, startPoint x: 340, startPoint y: 108, endPoint x: 407, endPoint y: 117, distance: 68.4
click at [400, 111] on div "To activate drag with keyboard, press Alt + Enter. Once in keyboard drag state,…" at bounding box center [384, 98] width 232 height 115
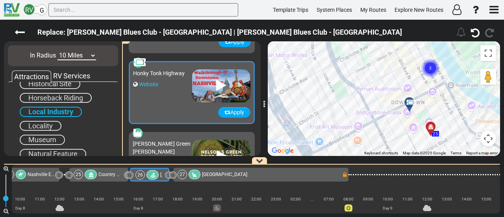
drag, startPoint x: 407, startPoint y: 108, endPoint x: 270, endPoint y: 95, distance: 136.9
click at [334, 97] on div "To activate drag with keyboard, press Alt + Enter. Once in keyboard drag state,…" at bounding box center [384, 98] width 232 height 115
click at [153, 84] on link "Website" at bounding box center [148, 84] width 19 height 6
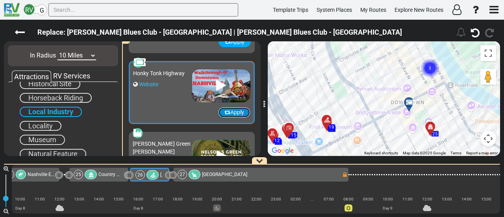
click at [237, 113] on button "Apply" at bounding box center [234, 112] width 32 height 11
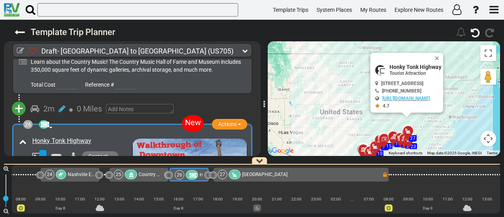
scroll to position [3793, 0]
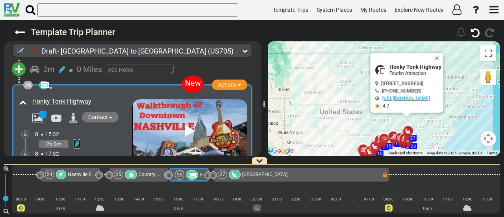
click at [77, 140] on icon at bounding box center [77, 144] width 7 height 8
click at [68, 128] on icon at bounding box center [66, 134] width 7 height 13
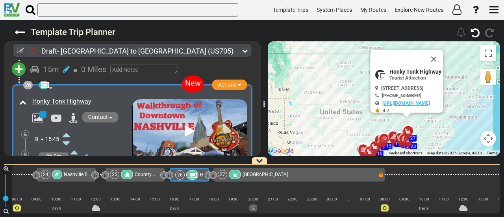
scroll to position [0, 2599]
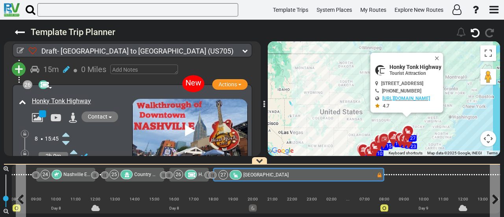
click at [245, 175] on span "[GEOGRAPHIC_DATA]" at bounding box center [265, 175] width 45 height 6
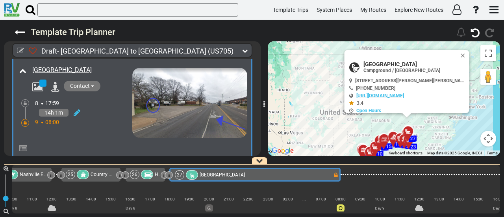
scroll to position [3979, 0]
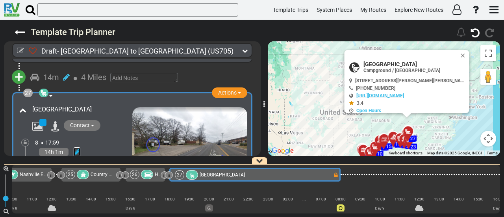
click at [78, 148] on icon at bounding box center [77, 152] width 7 height 8
click at [68, 137] on icon at bounding box center [66, 143] width 7 height 13
click at [319, 175] on div "27 Trinity RV Park and Campground" at bounding box center [253, 174] width 157 height 9
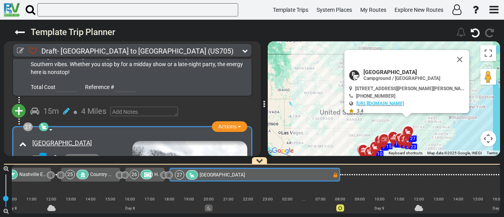
scroll to position [3939, 0]
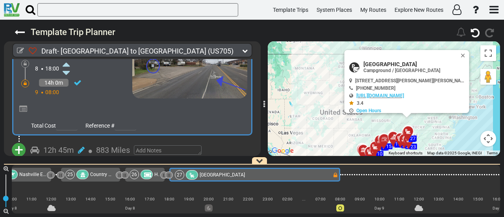
click at [19, 141] on span "+" at bounding box center [19, 150] width 9 height 18
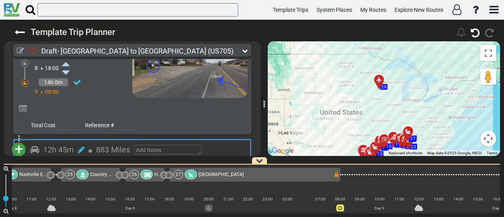
scroll to position [4057, 0]
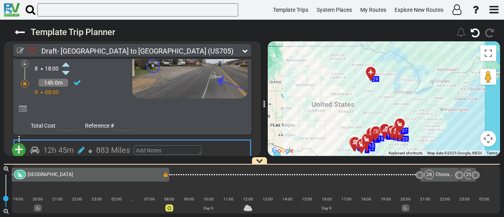
click at [55, 159] on li "Add Atraction" at bounding box center [43, 164] width 62 height 10
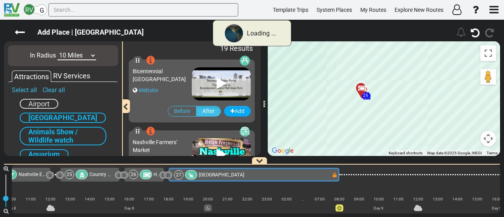
scroll to position [0, 2643]
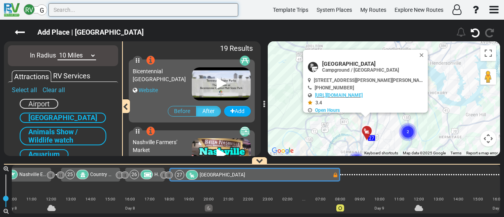
click at [100, 12] on input "text" at bounding box center [143, 9] width 190 height 13
paste input "Louisville Slugger Museum"
type input "Louisville Slugger Museum"
click at [83, 58] on select "10 Miles 50 Miles 100 Miles 250 Miles 500 Miles 1000 Miles" at bounding box center [77, 55] width 39 height 9
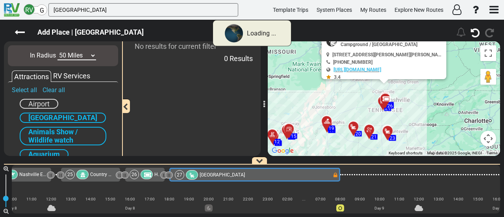
click at [58, 51] on select "10 Miles 50 Miles 100 Miles 250 Miles 500 Miles 1000 Miles" at bounding box center [77, 55] width 39 height 9
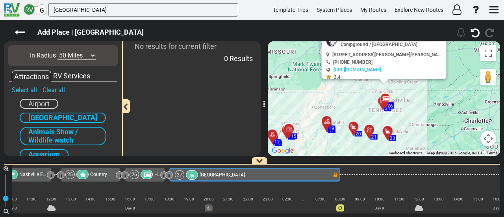
click at [85, 56] on select "10 Miles 50 Miles 100 Miles 250 Miles 500 Miles 1000 Miles" at bounding box center [77, 55] width 39 height 9
select select "number:100"
click at [58, 51] on select "10 Miles 50 Miles 100 Miles 250 Miles 500 Miles 1000 Miles" at bounding box center [77, 55] width 39 height 9
click at [86, 12] on input "Louisville Slugger Museum" at bounding box center [143, 9] width 190 height 13
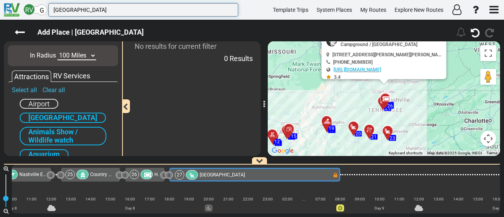
click at [86, 12] on input "Louisville Slugger Museum" at bounding box center [143, 9] width 190 height 13
paste input "& Factory"
type input "[GEOGRAPHIC_DATA]"
click at [66, 55] on select "10 Miles 50 Miles 100 Miles 250 Miles 500 Miles 1000 Miles" at bounding box center [77, 55] width 39 height 9
select select "number:250"
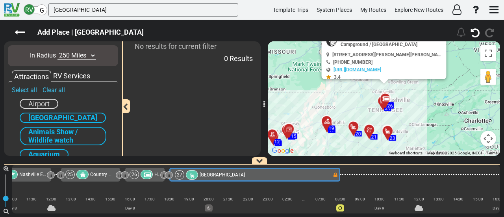
click at [58, 51] on select "10 Miles 50 Miles 100 Miles 250 Miles 500 Miles 1000 Miles" at bounding box center [77, 55] width 39 height 9
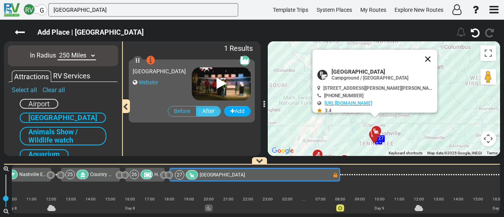
click at [428, 60] on button "Close" at bounding box center [428, 59] width 19 height 19
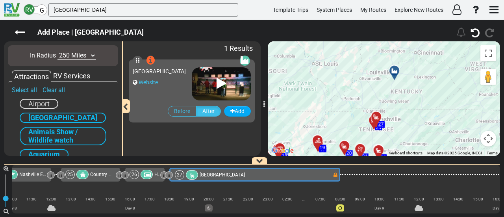
drag, startPoint x: 412, startPoint y: 90, endPoint x: 413, endPoint y: 75, distance: 14.6
click at [413, 75] on div "To activate drag with keyboard, press Alt + Enter. Once in keyboard drag state,…" at bounding box center [384, 98] width 232 height 115
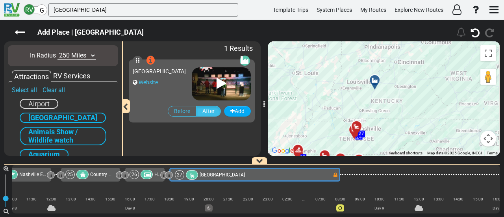
drag, startPoint x: 417, startPoint y: 81, endPoint x: 398, endPoint y: 93, distance: 22.6
click at [398, 93] on div "To activate drag with keyboard, press Alt + Enter. Once in keyboard drag state,…" at bounding box center [384, 98] width 232 height 115
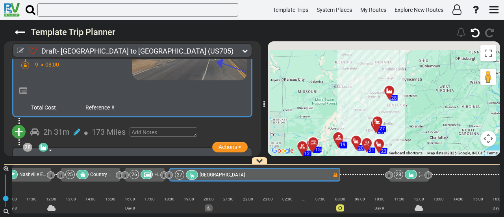
scroll to position [3920, 0]
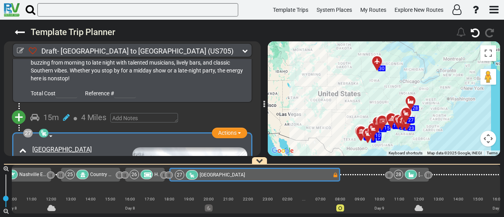
click at [413, 175] on icon at bounding box center [411, 175] width 7 height 6
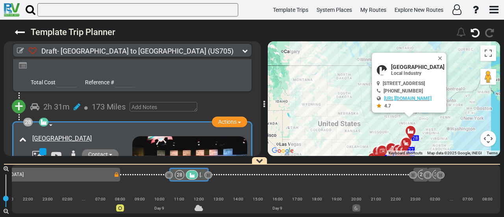
scroll to position [4070, 0]
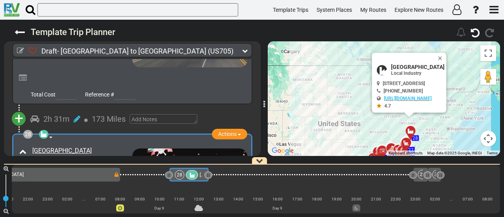
click at [44, 131] on icon at bounding box center [44, 134] width 8 height 6
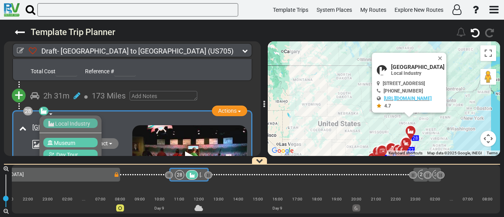
scroll to position [4109, 0]
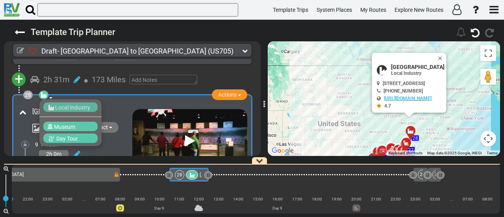
click at [113, 160] on div "9 12:31" at bounding box center [83, 164] width 97 height 8
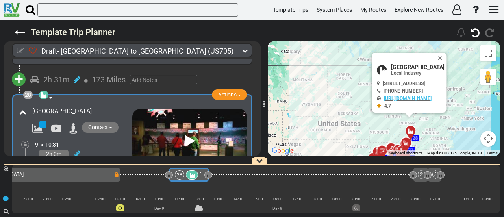
click at [22, 50] on icon at bounding box center [20, 50] width 7 height 7
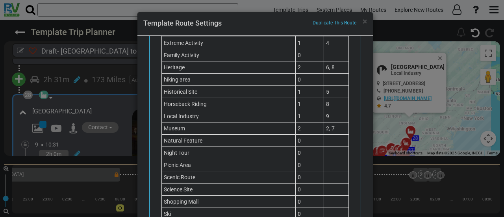
scroll to position [637, 0]
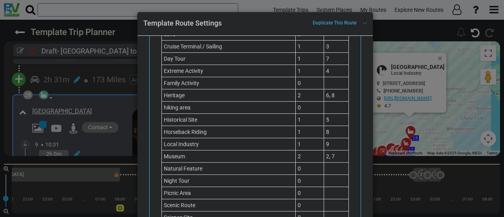
click at [363, 22] on span "×" at bounding box center [365, 21] width 4 height 9
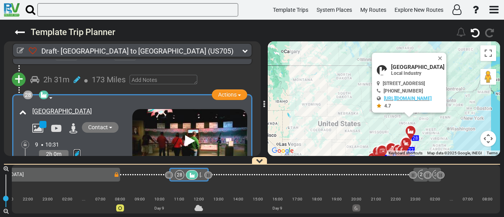
click at [77, 150] on icon at bounding box center [77, 154] width 7 height 8
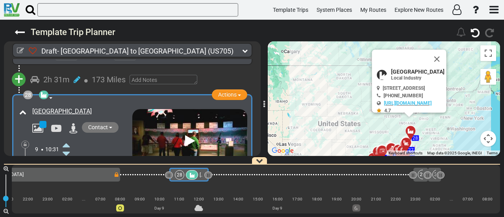
click at [68, 147] on icon at bounding box center [66, 153] width 7 height 13
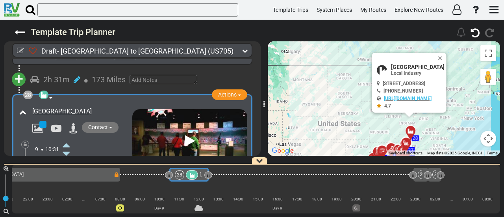
click at [65, 139] on icon at bounding box center [66, 145] width 7 height 13
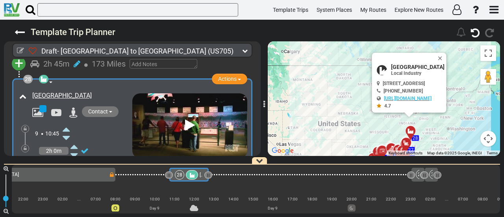
scroll to position [4148, 0]
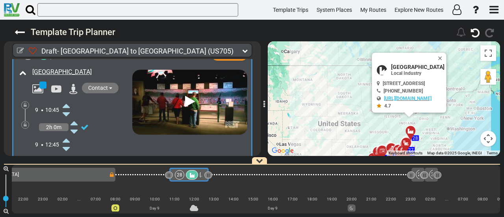
click at [65, 134] on icon at bounding box center [66, 140] width 7 height 13
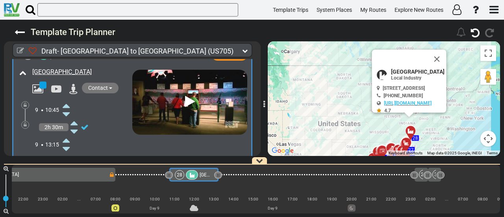
click at [65, 134] on icon at bounding box center [66, 140] width 7 height 13
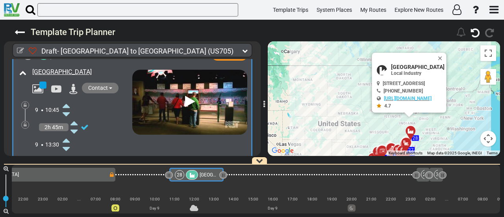
click at [67, 143] on icon at bounding box center [66, 149] width 7 height 13
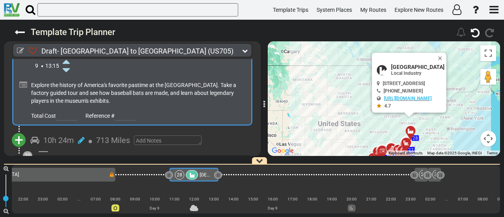
click at [17, 131] on span "+" at bounding box center [19, 140] width 9 height 18
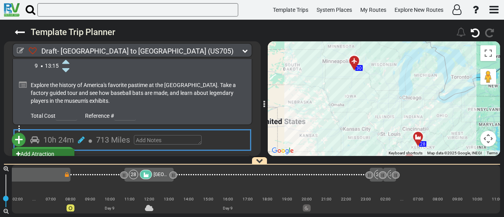
click at [46, 149] on li "Add Atraction" at bounding box center [43, 154] width 62 height 10
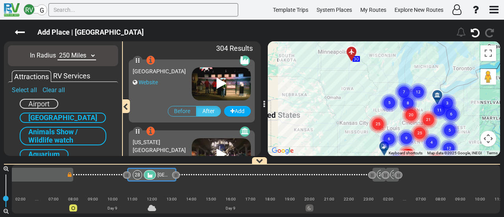
scroll to position [0, 2868]
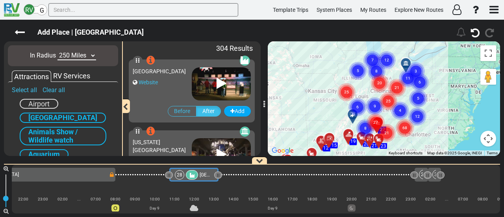
click at [73, 52] on select "10 Miles 50 Miles 100 Miles 250 Miles 500 Miles 1000 Miles" at bounding box center [77, 55] width 39 height 9
select select "number:50"
click at [58, 51] on select "10 Miles 50 Miles 100 Miles 250 Miles 500 Miles 1000 Miles" at bounding box center [77, 55] width 39 height 9
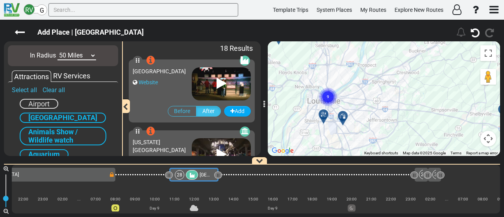
click at [344, 115] on icon at bounding box center [343, 116] width 8 height 6
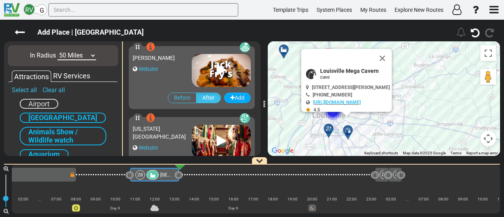
scroll to position [637, 0]
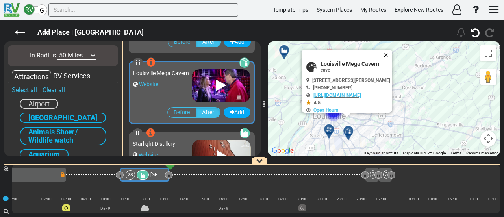
click at [392, 53] on button "Close" at bounding box center [387, 55] width 9 height 11
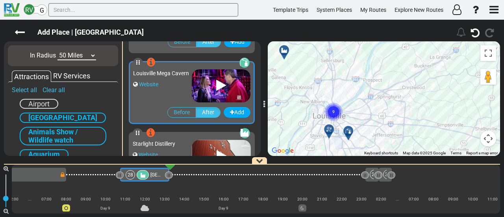
click at [328, 129] on icon at bounding box center [329, 129] width 8 height 6
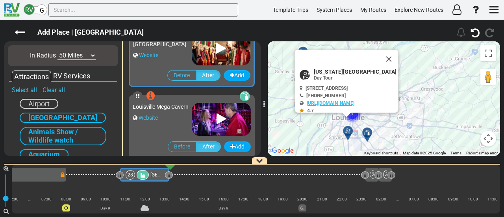
scroll to position [566, 0]
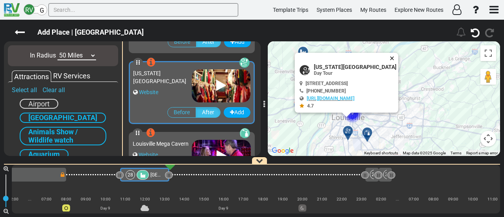
click at [392, 53] on button "Close" at bounding box center [393, 58] width 9 height 11
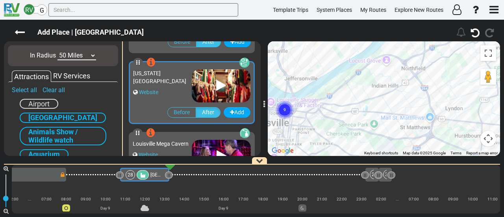
drag, startPoint x: 349, startPoint y: 119, endPoint x: 435, endPoint y: 54, distance: 107.6
click at [431, 51] on div "To navigate, press the arrow keys. To activate drag with keyboard, press Alt + …" at bounding box center [384, 98] width 232 height 115
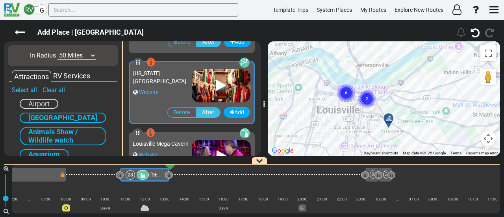
drag, startPoint x: 372, startPoint y: 96, endPoint x: 391, endPoint y: 117, distance: 28.7
click at [398, 105] on div "To navigate, press the arrow keys. To activate drag with keyboard, press Alt + …" at bounding box center [384, 98] width 232 height 115
click at [390, 119] on div at bounding box center [391, 123] width 13 height 12
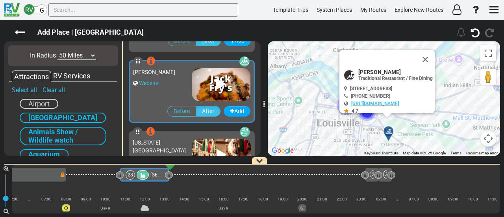
scroll to position [495, 0]
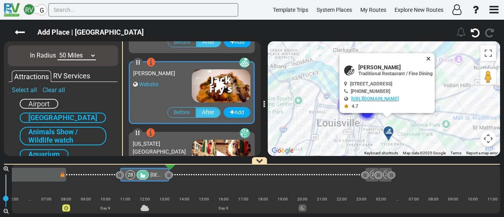
click at [435, 56] on button "Close" at bounding box center [430, 58] width 9 height 11
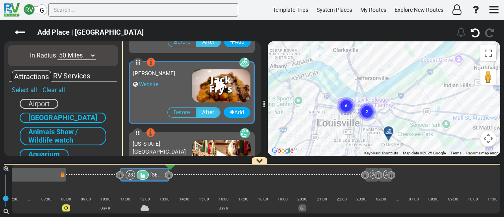
click at [371, 114] on circle "Cluster of 2 markers" at bounding box center [367, 112] width 18 height 18
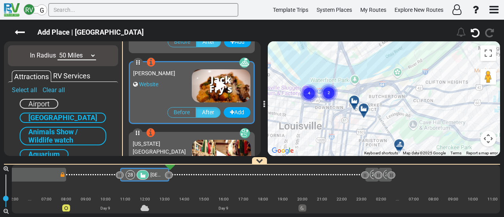
click at [363, 108] on icon at bounding box center [364, 109] width 8 height 6
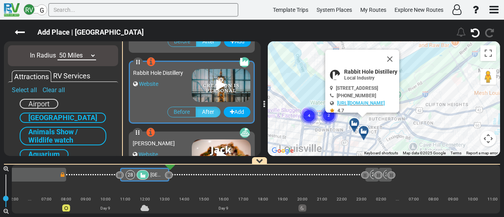
scroll to position [424, 0]
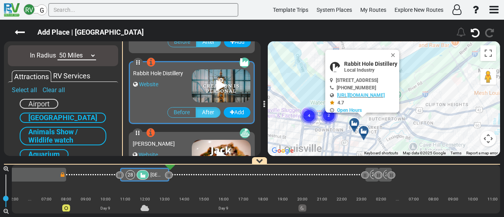
click at [351, 121] on icon at bounding box center [355, 123] width 8 height 6
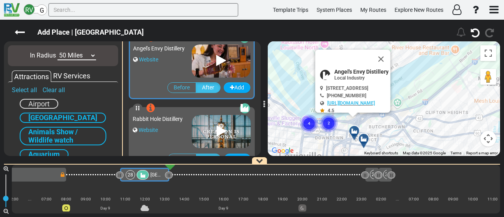
scroll to position [353, 0]
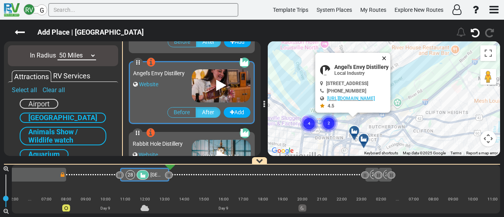
click at [391, 56] on button "Close" at bounding box center [385, 58] width 9 height 11
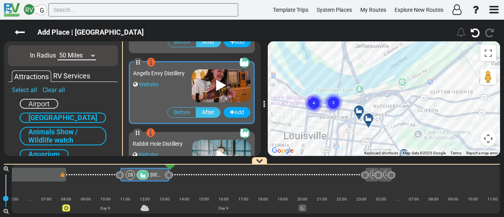
click at [398, 87] on div "To navigate, press the arrow keys. To activate drag with keyboard, press Alt + …" at bounding box center [384, 98] width 232 height 115
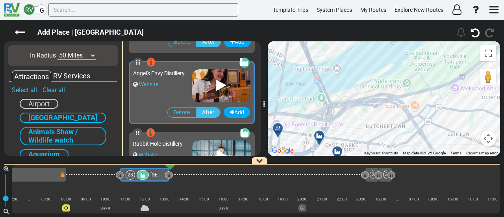
drag, startPoint x: 290, startPoint y: 127, endPoint x: 323, endPoint y: 113, distance: 35.8
click at [323, 113] on div "To activate drag with keyboard, press Alt + Enter. Once in keyboard drag state,…" at bounding box center [384, 98] width 232 height 115
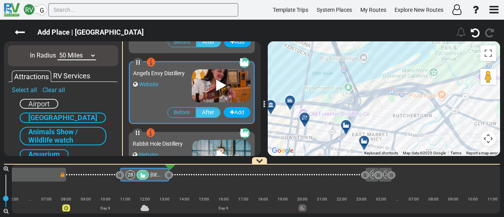
click at [310, 120] on div at bounding box center [307, 121] width 13 height 12
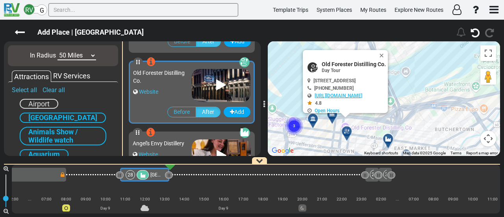
scroll to position [282, 0]
click at [388, 51] on button "Close" at bounding box center [383, 55] width 9 height 11
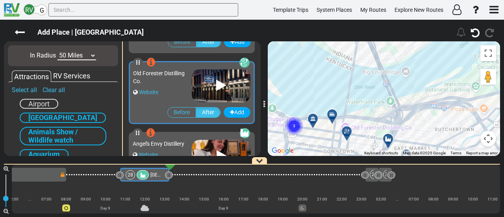
click at [332, 113] on icon at bounding box center [332, 115] width 6 height 6
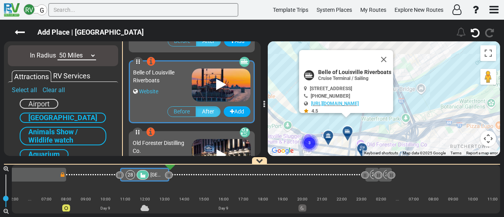
scroll to position [211, 0]
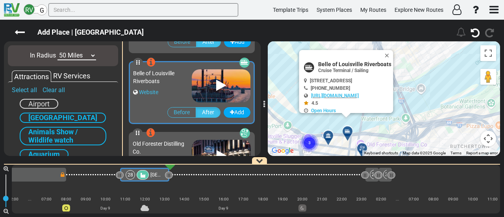
click at [329, 139] on div at bounding box center [331, 139] width 13 height 12
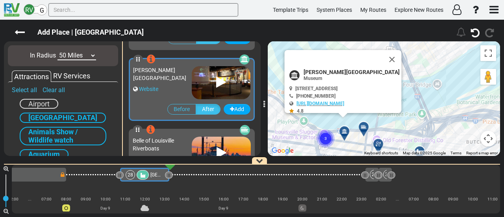
scroll to position [140, 0]
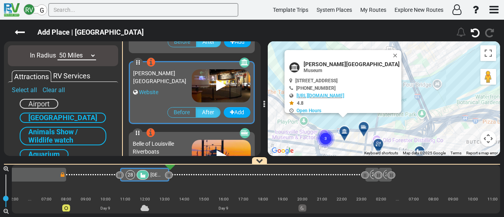
click at [364, 134] on div at bounding box center [366, 130] width 13 height 12
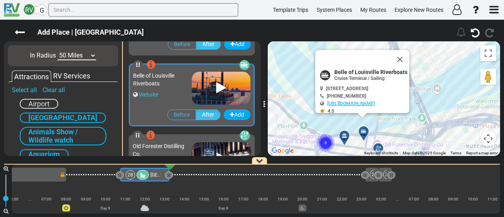
scroll to position [211, 0]
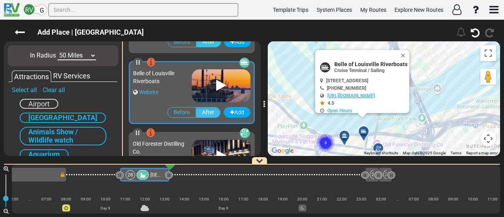
click at [347, 139] on div at bounding box center [347, 139] width 13 height 12
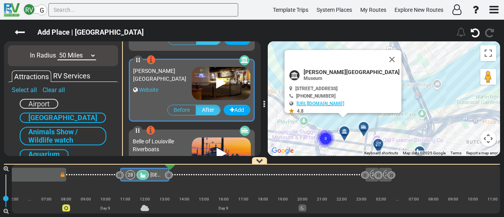
scroll to position [140, 0]
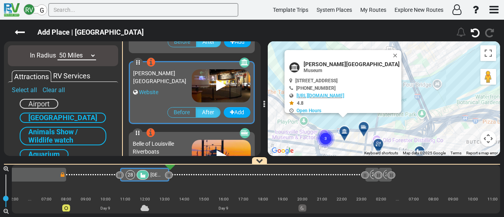
click at [364, 133] on div at bounding box center [366, 130] width 13 height 12
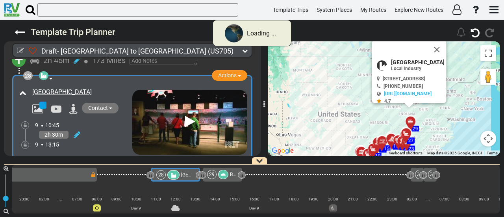
scroll to position [0, 2868]
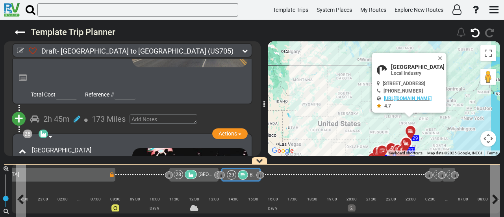
click at [246, 175] on div at bounding box center [243, 174] width 10 height 9
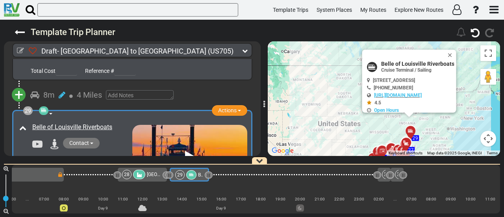
scroll to position [4271, 0]
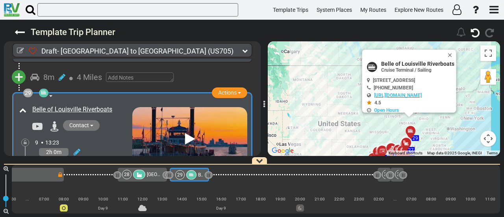
drag, startPoint x: 42, startPoint y: 149, endPoint x: 58, endPoint y: 149, distance: 15.8
click at [58, 179] on span "Discover [GEOGRAPHIC_DATA] and [US_STATE] River from a unique perspective. You …" at bounding box center [133, 186] width 204 height 14
drag, startPoint x: 40, startPoint y: 146, endPoint x: 60, endPoint y: 145, distance: 20.1
click at [60, 179] on span "Discover [GEOGRAPHIC_DATA] and [US_STATE] River from a unique perspective. You …" at bounding box center [133, 186] width 204 height 14
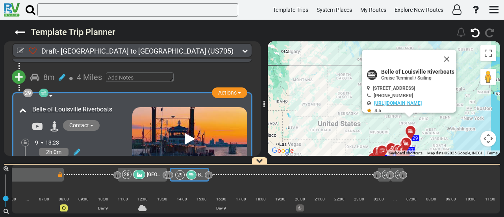
copy span "Science"
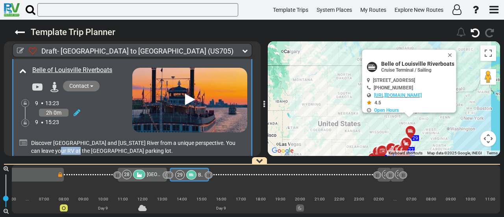
click at [20, 181] on span "+" at bounding box center [19, 190] width 9 height 18
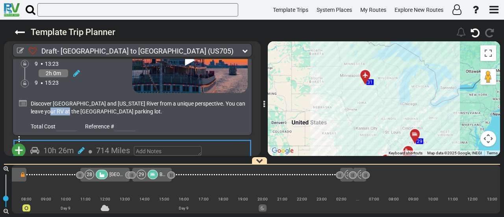
scroll to position [0, 2959]
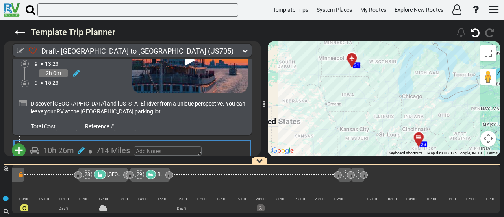
click at [48, 160] on li "Add Atraction" at bounding box center [43, 165] width 62 height 10
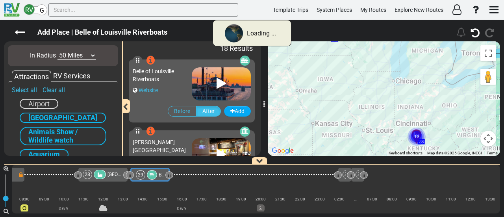
scroll to position [0, 2920]
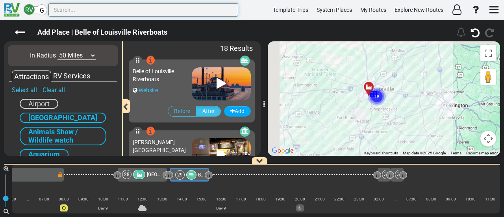
click at [107, 7] on input "text" at bounding box center [143, 9] width 190 height 13
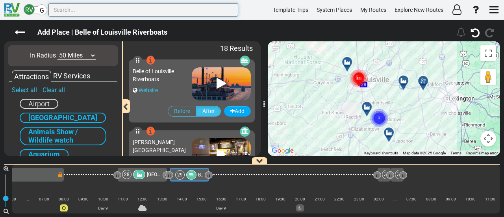
paste input "Science"
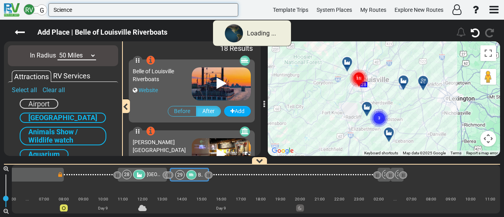
type input "Science"
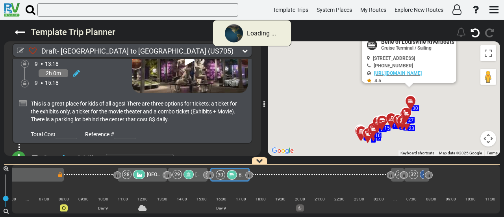
scroll to position [0, 2941]
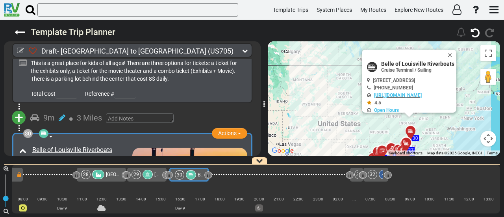
click at [146, 175] on div at bounding box center [148, 174] width 10 height 9
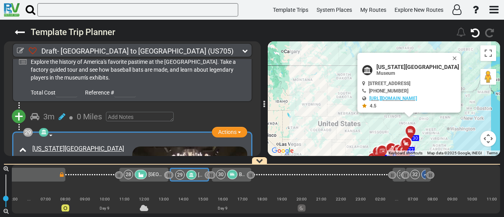
click at [45, 129] on icon at bounding box center [44, 132] width 6 height 6
click at [62, 159] on div "Science Site" at bounding box center [70, 163] width 54 height 9
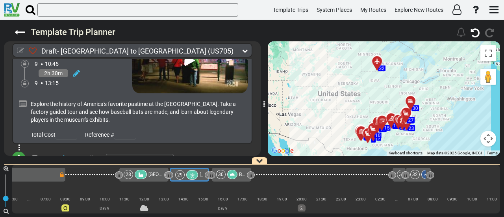
click at [20, 51] on icon at bounding box center [20, 50] width 7 height 7
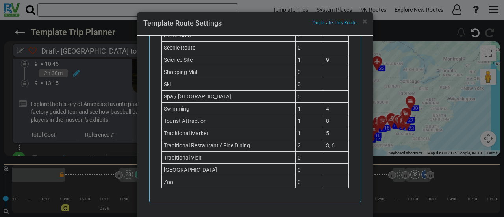
click at [366, 23] on div "× Duplicate This Route Template Route Settings" at bounding box center [256, 24] width 236 height 24
click at [365, 21] on span "×" at bounding box center [365, 21] width 4 height 9
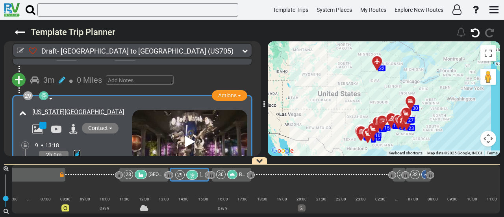
click at [79, 151] on icon at bounding box center [77, 155] width 7 height 8
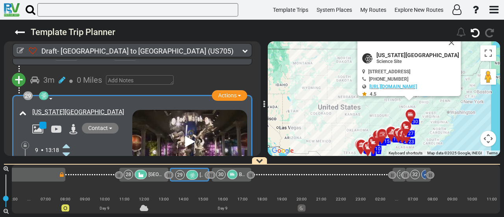
click at [71, 141] on div "9 13:18" at bounding box center [83, 149] width 97 height 17
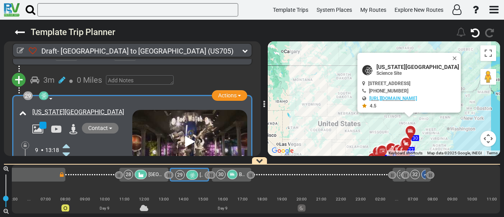
click at [65, 139] on icon at bounding box center [66, 145] width 7 height 13
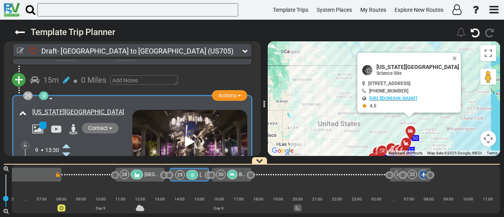
click at [235, 176] on div at bounding box center [232, 174] width 10 height 9
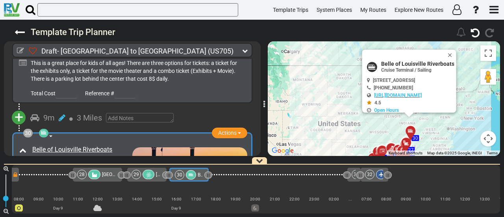
click at [426, 65] on span "Belle of Louisville Riverboats" at bounding box center [417, 64] width 73 height 6
copy div "Belle of Louisville Riverboats"
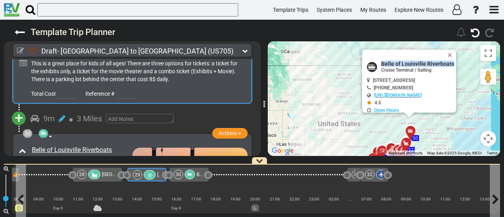
click at [144, 175] on div at bounding box center [150, 174] width 12 height 9
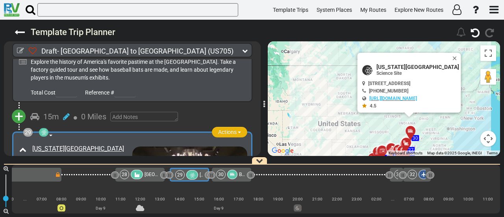
click at [229, 127] on button "Actions" at bounding box center [229, 132] width 35 height 11
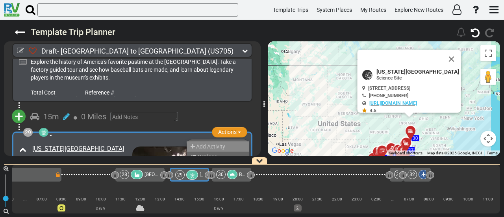
click at [230, 141] on li "Add Activity" at bounding box center [218, 146] width 62 height 10
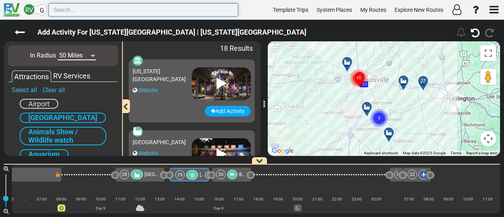
click at [206, 6] on input "text" at bounding box center [143, 9] width 190 height 13
paste input "Belle of Louisville Riverboats"
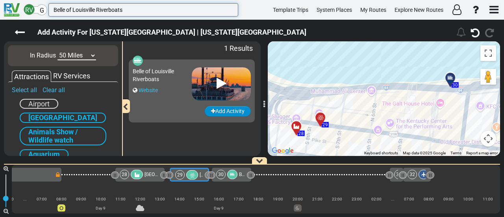
type input "Belle of Louisville Riverboats"
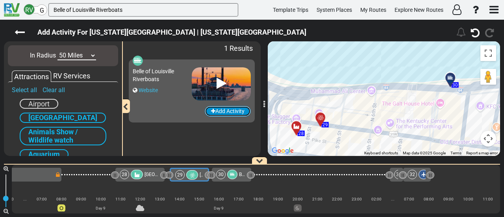
click at [229, 112] on button "Add Activity" at bounding box center [228, 111] width 46 height 11
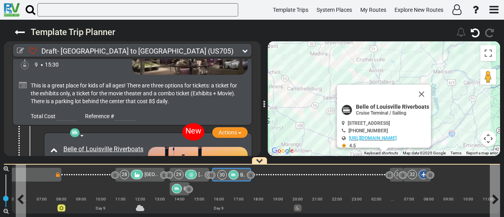
click at [237, 174] on div "30" at bounding box center [228, 174] width 23 height 9
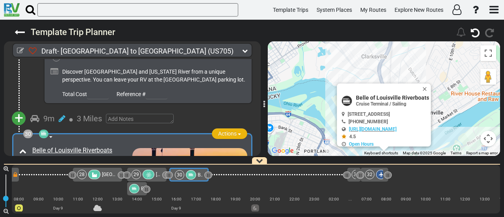
click at [228, 130] on span "Actions" at bounding box center [227, 133] width 19 height 6
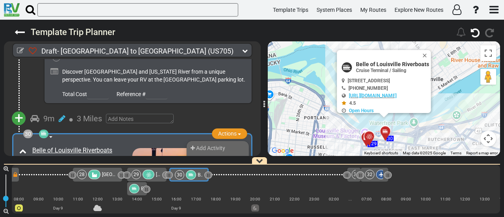
click at [220, 189] on li "Remove" at bounding box center [218, 194] width 62 height 10
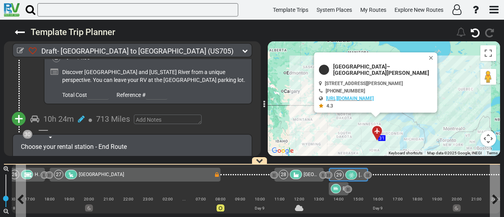
click at [340, 173] on div "29" at bounding box center [339, 174] width 9 height 9
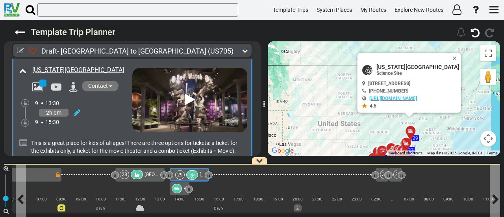
click at [182, 175] on div "29" at bounding box center [179, 174] width 9 height 9
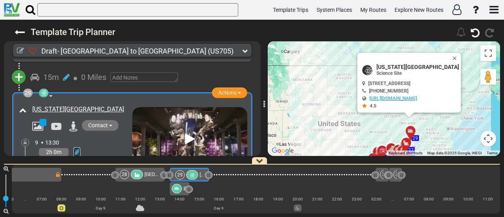
click at [74, 148] on icon at bounding box center [77, 152] width 7 height 8
click at [65, 171] on icon at bounding box center [66, 177] width 7 height 13
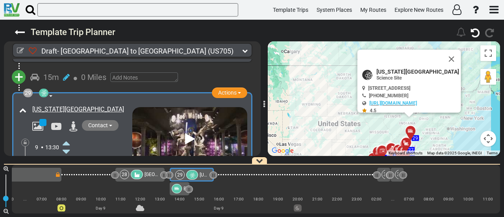
click at [65, 171] on icon at bounding box center [66, 177] width 7 height 13
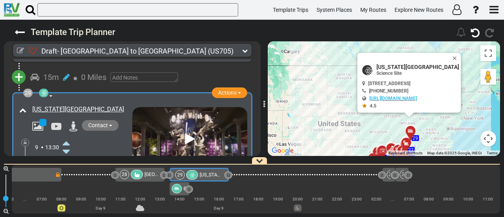
click at [65, 171] on icon at bounding box center [66, 177] width 7 height 13
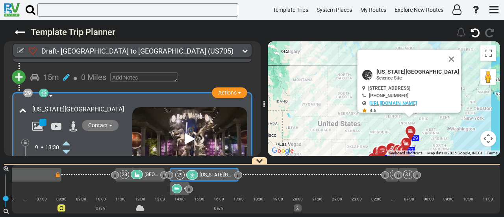
click at [65, 171] on icon at bounding box center [66, 177] width 7 height 13
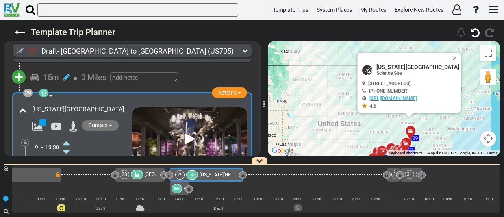
click at [65, 171] on icon at bounding box center [66, 177] width 7 height 13
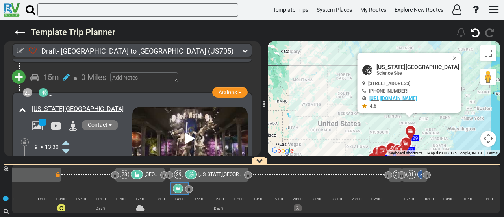
click at [180, 187] on div at bounding box center [178, 188] width 10 height 9
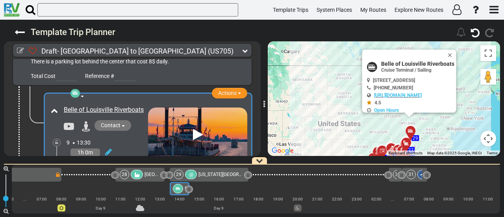
click at [104, 147] on div at bounding box center [107, 152] width 10 height 11
click at [108, 148] on icon at bounding box center [108, 152] width 7 height 8
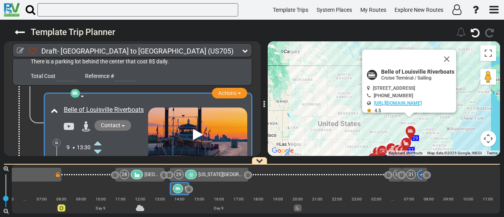
click at [98, 171] on icon at bounding box center [97, 177] width 7 height 13
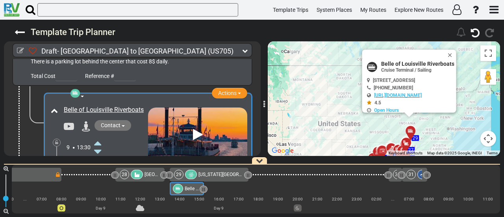
click at [99, 171] on icon at bounding box center [97, 177] width 7 height 13
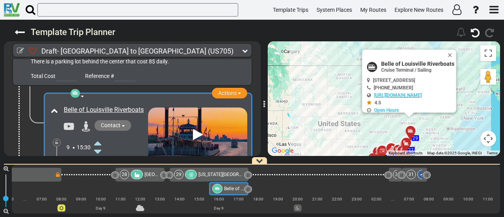
drag, startPoint x: 192, startPoint y: 190, endPoint x: 278, endPoint y: 191, distance: 85.5
click at [278, 191] on div "1 [GEOGRAPHIC_DATA]/[GEOGRAPHIC_DATA] DFW" at bounding box center [256, 189] width 489 height 49
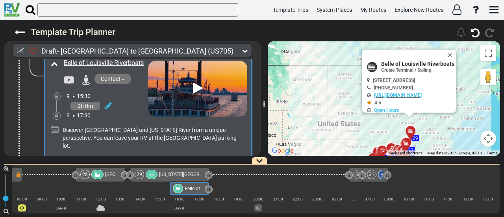
scroll to position [4494, 0]
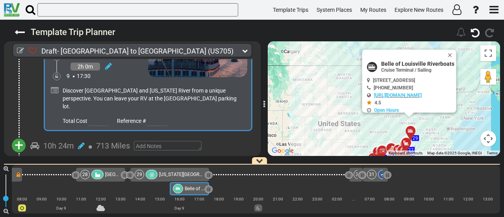
click at [24, 139] on button "+" at bounding box center [19, 146] width 14 height 14
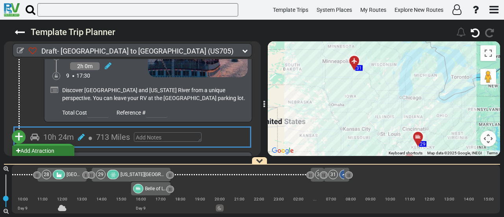
scroll to position [0, 3001]
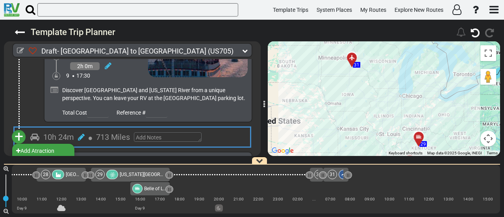
click at [53, 156] on li "Add Campground" at bounding box center [43, 161] width 62 height 10
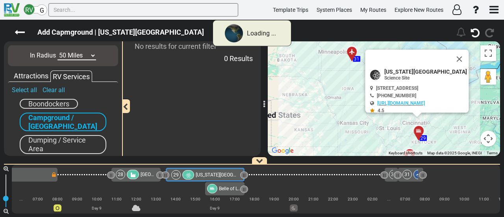
scroll to position [0, 2922]
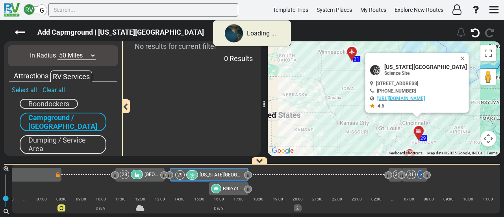
click at [85, 55] on select "10 Miles 50 Miles 100 Miles 250 Miles 500 Miles 1000 Miles" at bounding box center [77, 55] width 39 height 9
select select "number:10"
click at [58, 51] on select "10 Miles 50 Miles 100 Miles 250 Miles 500 Miles 1000 Miles" at bounding box center [77, 55] width 39 height 9
click at [77, 58] on select "10 Miles 50 Miles 100 Miles 250 Miles 500 Miles 1000 Miles" at bounding box center [77, 55] width 39 height 9
click at [21, 33] on icon at bounding box center [20, 32] width 10 height 10
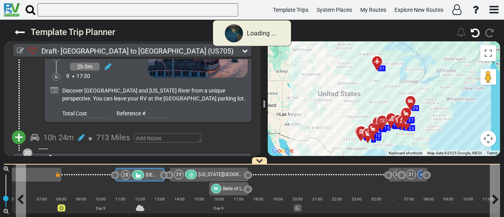
click at [147, 174] on span "[GEOGRAPHIC_DATA]" at bounding box center [168, 175] width 45 height 6
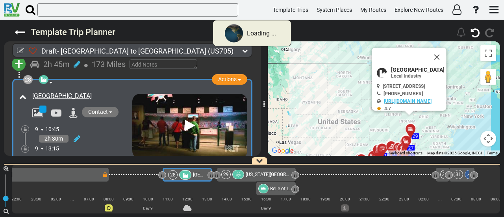
scroll to position [0, 2868]
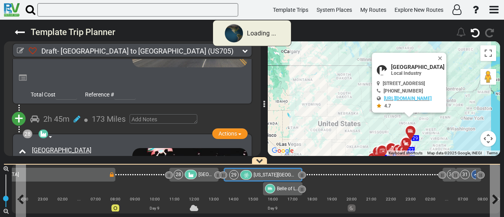
click at [267, 173] on span "[US_STATE][GEOGRAPHIC_DATA]" at bounding box center [288, 175] width 69 height 6
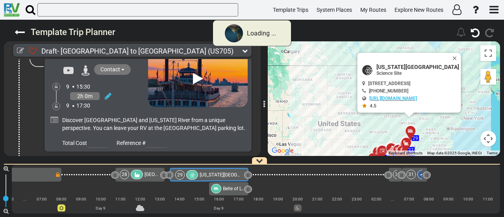
scroll to position [4507, 0]
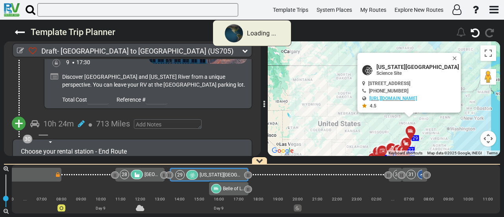
click at [18, 115] on span "+" at bounding box center [19, 124] width 9 height 18
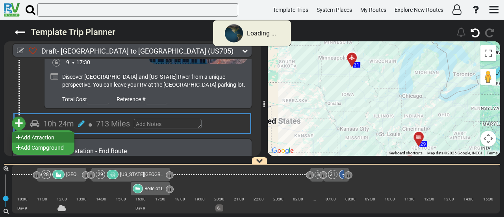
scroll to position [0, 3001]
click at [51, 143] on li "Add Campground" at bounding box center [43, 148] width 62 height 10
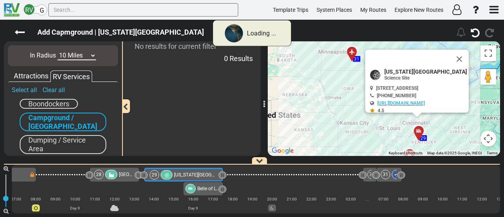
scroll to position [0, 2922]
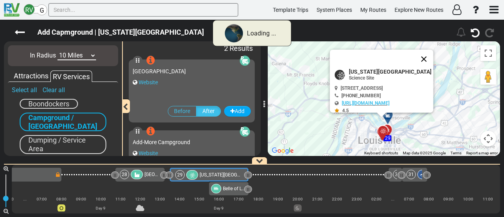
click at [429, 56] on div "To activate drag with keyboard, press Alt + Enter. Once in keyboard drag state,…" at bounding box center [384, 98] width 232 height 115
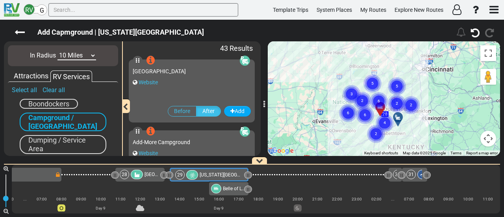
drag, startPoint x: 412, startPoint y: 106, endPoint x: 407, endPoint y: 80, distance: 26.1
click at [407, 80] on icon "5" at bounding box center [397, 86] width 20 height 20
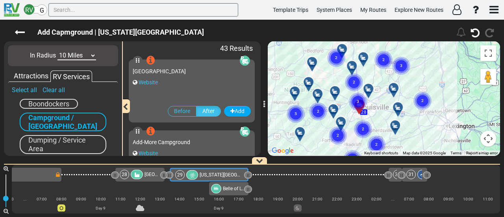
click at [389, 78] on div "To activate drag with keyboard, press Alt + Enter. Once in keyboard drag state,…" at bounding box center [384, 98] width 232 height 115
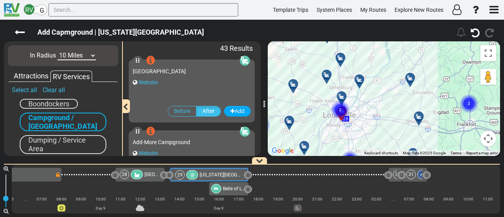
drag, startPoint x: 393, startPoint y: 80, endPoint x: 404, endPoint y: 63, distance: 20.2
click at [404, 63] on div "To activate drag with keyboard, press Alt + Enter. Once in keyboard drag state,…" at bounding box center [384, 98] width 232 height 115
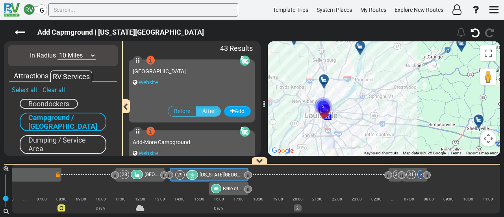
drag, startPoint x: 383, startPoint y: 88, endPoint x: 400, endPoint y: 74, distance: 21.5
click at [400, 74] on div "To activate drag with keyboard, press Alt + Enter. Once in keyboard drag state,…" at bounding box center [384, 98] width 232 height 115
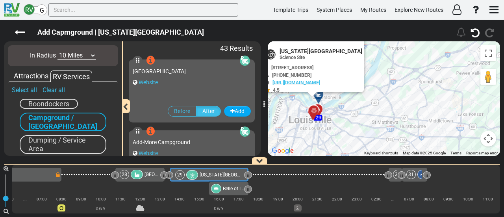
drag, startPoint x: 342, startPoint y: 94, endPoint x: 430, endPoint y: 78, distance: 90.1
click at [430, 78] on div "To activate drag with keyboard, press Alt + Enter. Once in keyboard drag state,…" at bounding box center [384, 98] width 232 height 115
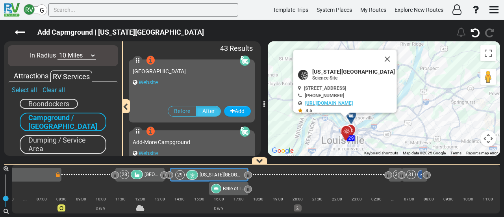
drag, startPoint x: 392, startPoint y: 56, endPoint x: 375, endPoint y: 91, distance: 38.8
click at [392, 56] on button "Close" at bounding box center [387, 59] width 19 height 19
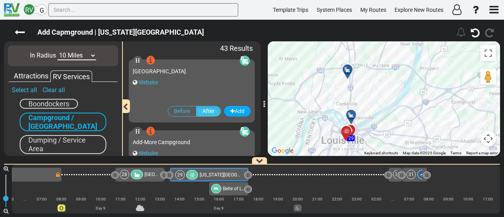
click at [355, 112] on icon at bounding box center [352, 115] width 8 height 6
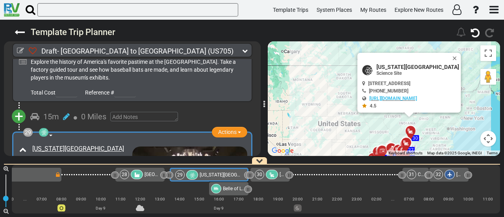
click at [268, 174] on div at bounding box center [272, 174] width 12 height 9
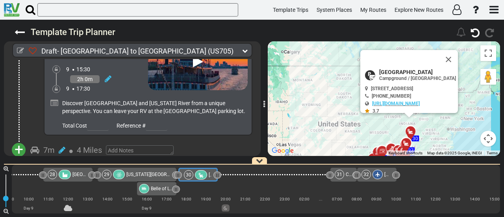
scroll to position [0, 0]
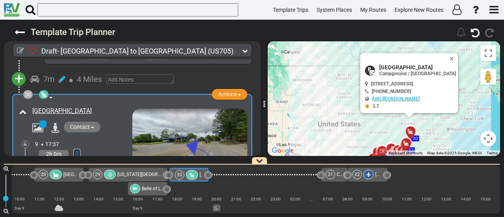
click at [76, 150] on icon at bounding box center [77, 154] width 7 height 8
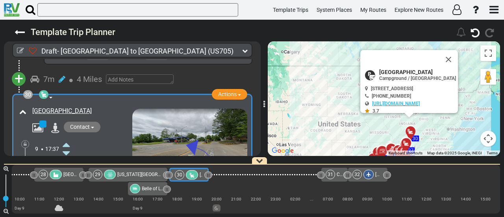
click at [70, 138] on icon at bounding box center [66, 144] width 7 height 13
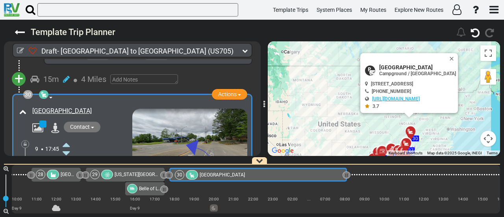
drag, startPoint x: 208, startPoint y: 176, endPoint x: 346, endPoint y: 191, distance: 139.2
click at [346, 191] on div "1 [GEOGRAPHIC_DATA]/[GEOGRAPHIC_DATA] DFW" at bounding box center [256, 189] width 489 height 49
click at [77, 150] on icon at bounding box center [77, 154] width 7 height 8
click at [69, 182] on icon at bounding box center [69, 188] width 7 height 13
click at [25, 162] on icon at bounding box center [25, 164] width 3 height 5
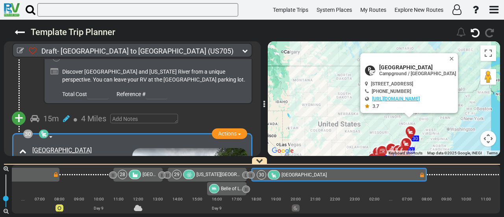
scroll to position [0, 2964]
